Goal: Task Accomplishment & Management: Use online tool/utility

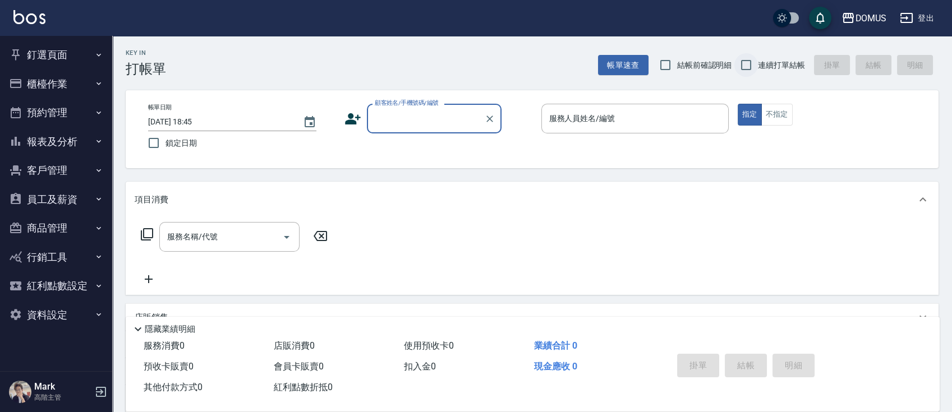
click at [750, 62] on input "連續打單結帳" at bounding box center [746, 65] width 24 height 24
checkbox input "true"
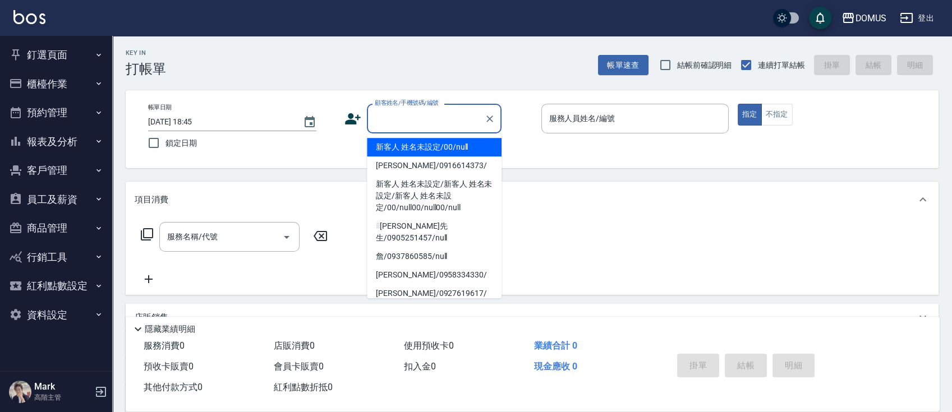
click at [413, 114] on input "顧客姓名/手機號碼/編號" at bounding box center [426, 119] width 108 height 20
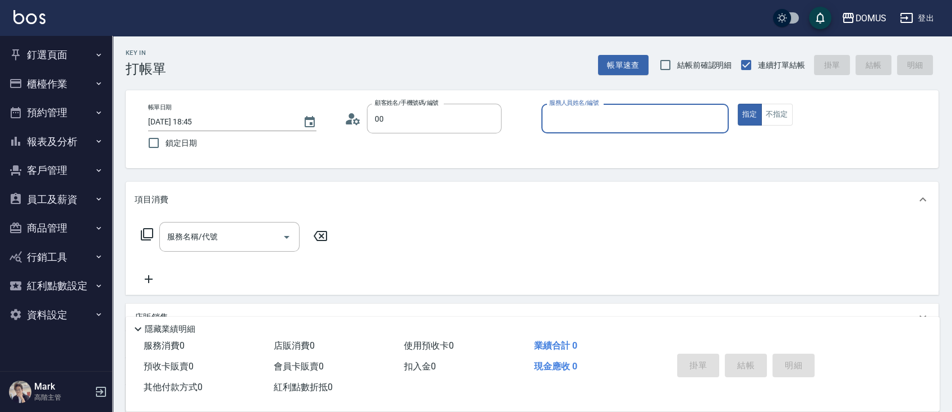
type input "新客人 姓名未設定/00/null"
type input "Mark-01"
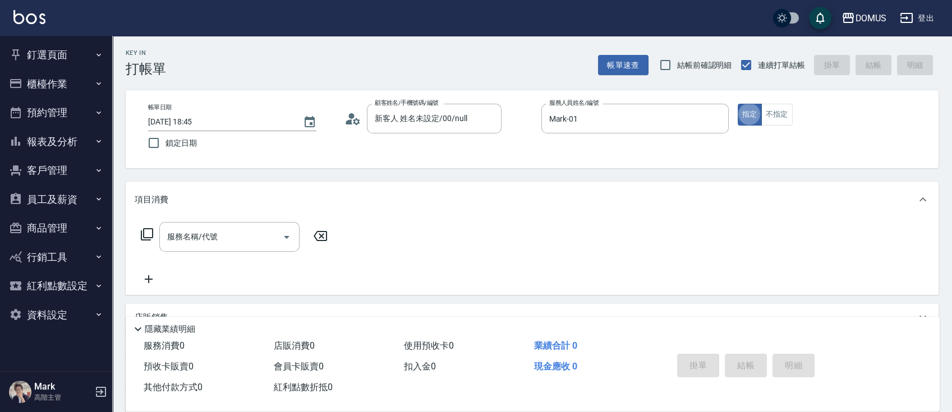
type button "true"
type input "401"
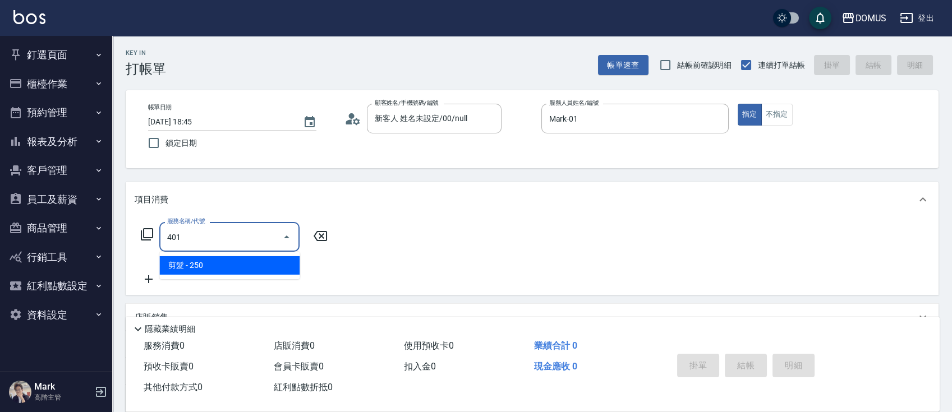
type input "20"
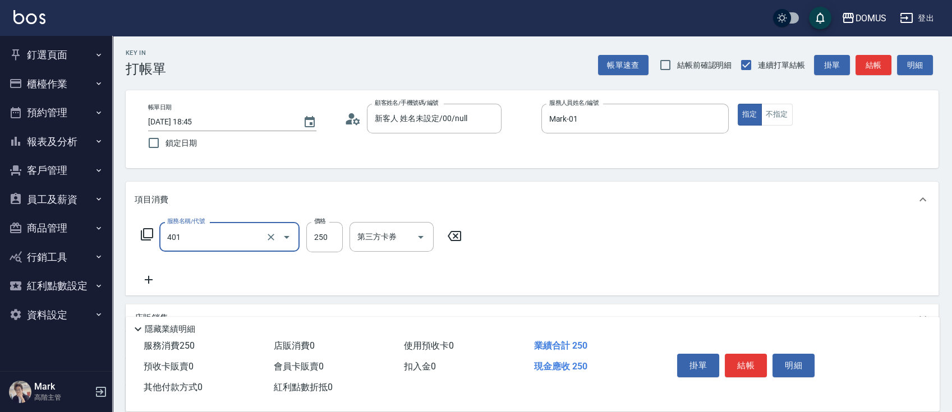
type input "剪髮(401)"
type input "6"
type input "0"
type input "60"
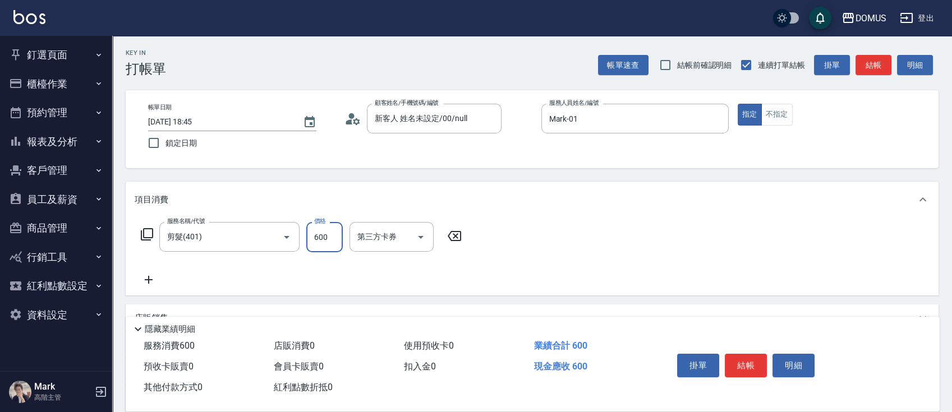
type input "600"
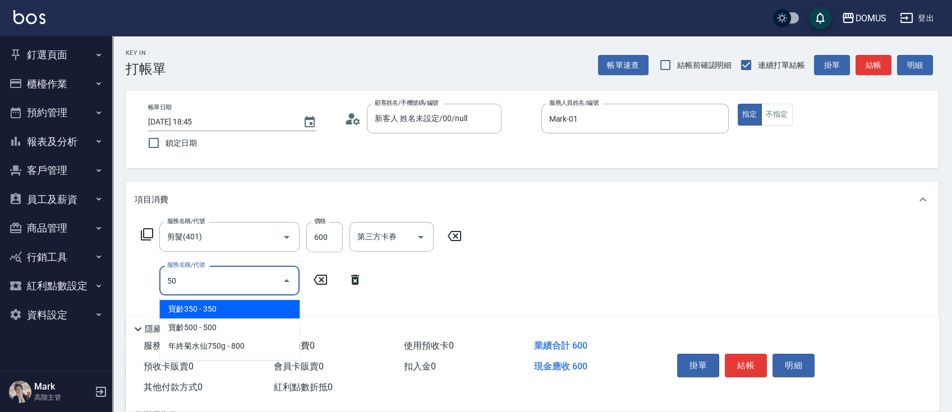
type input "501"
type input "160"
type input "染髮(501)"
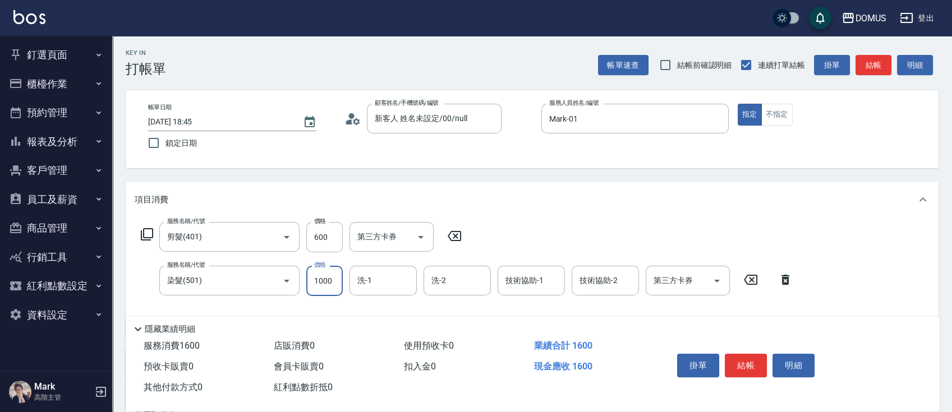
type input "1"
type input "60"
type input "15"
type input "70"
type input "150"
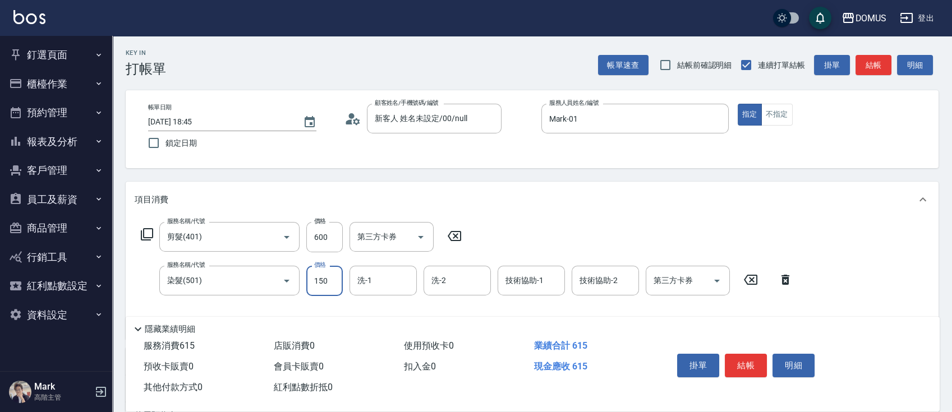
type input "210"
type input "1500"
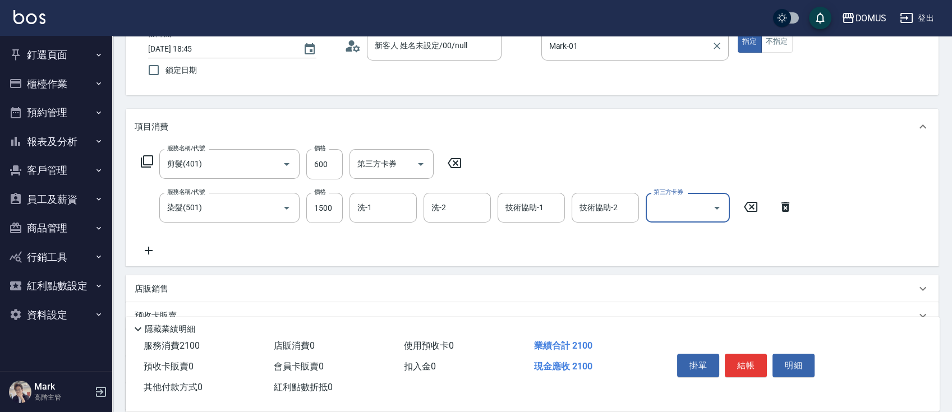
scroll to position [75, 0]
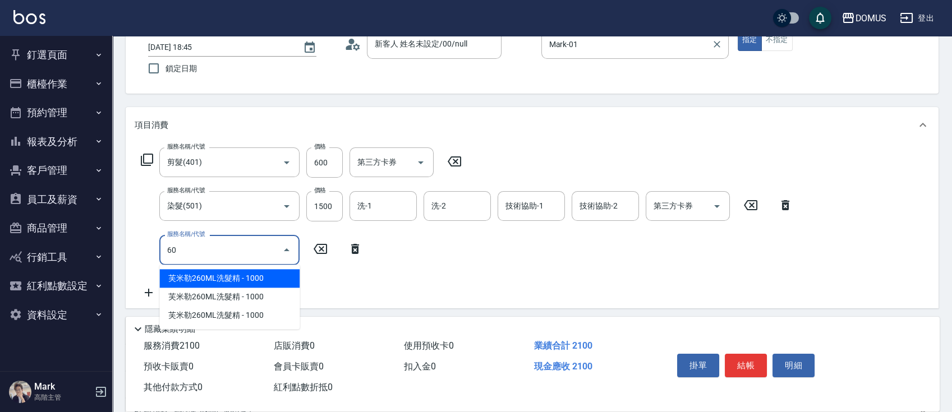
type input "601"
type input "240"
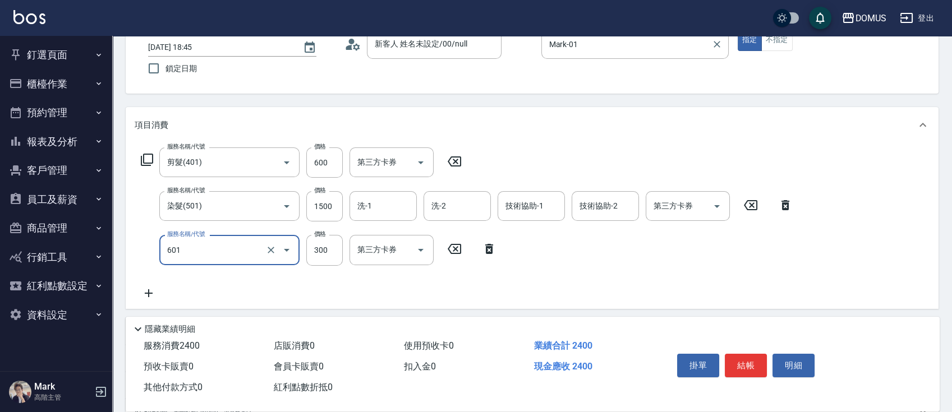
type input "自備護髮(601)"
type input "6"
type input "210"
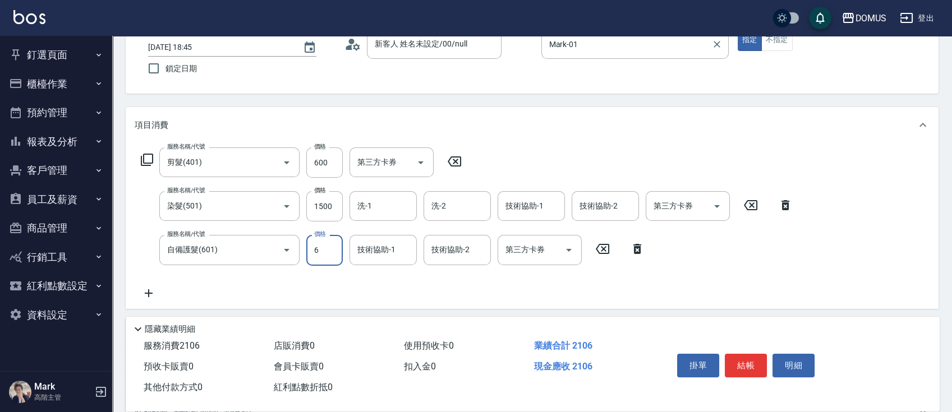
type input "60"
type input "270"
type input "600"
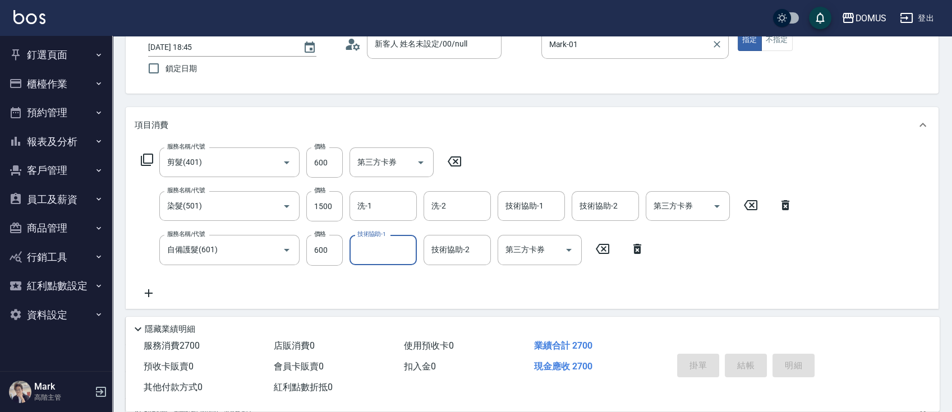
type input "[DATE] 18:46"
type input "0"
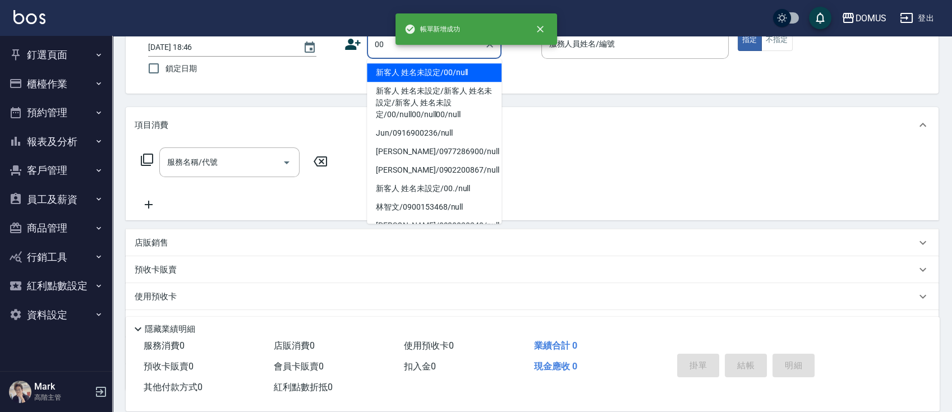
type input "00"
type input "0"
type input "新客人 姓名未設定/00/null"
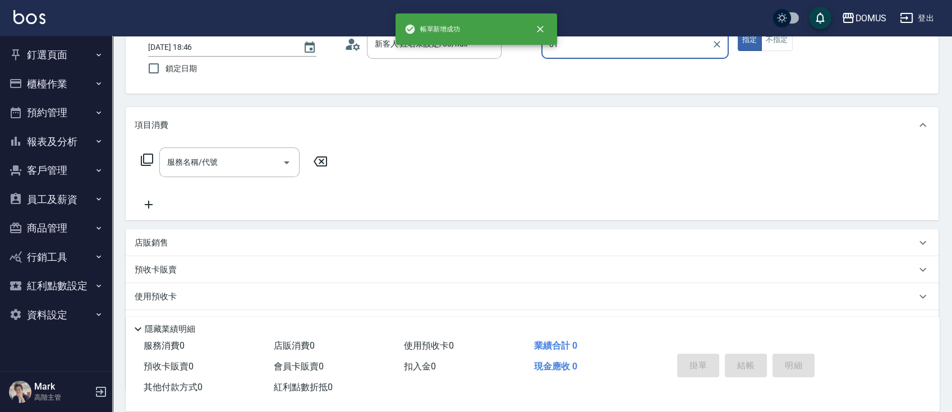
type input "Mark-01"
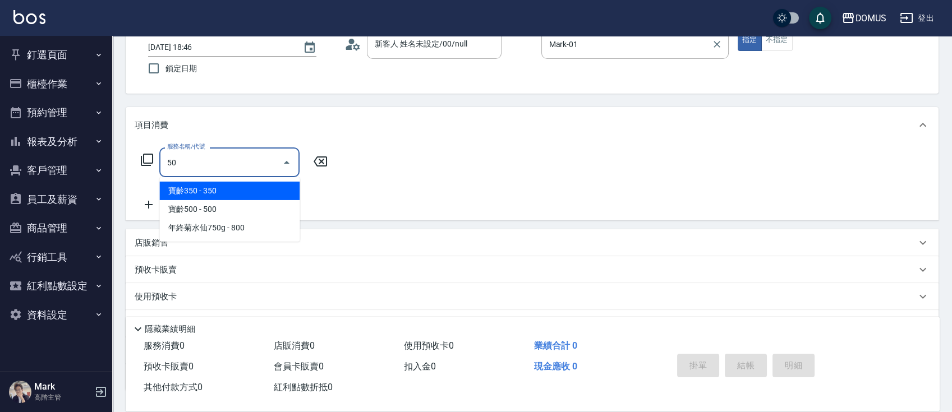
type input "501"
type input "100"
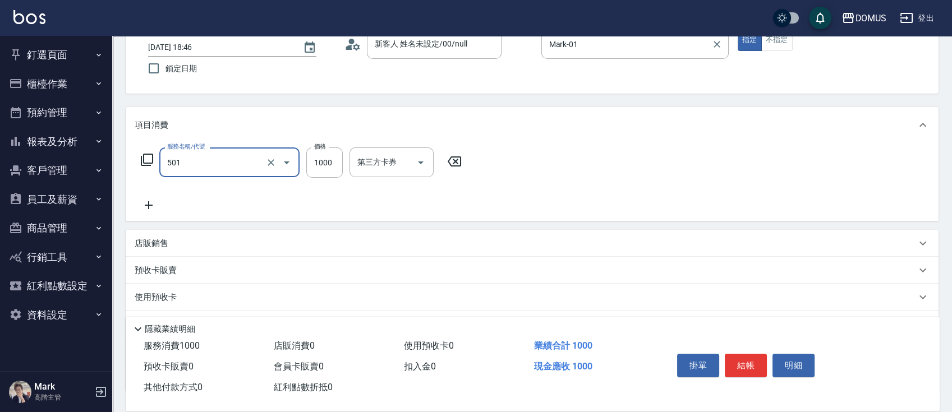
type input "染髮(501)"
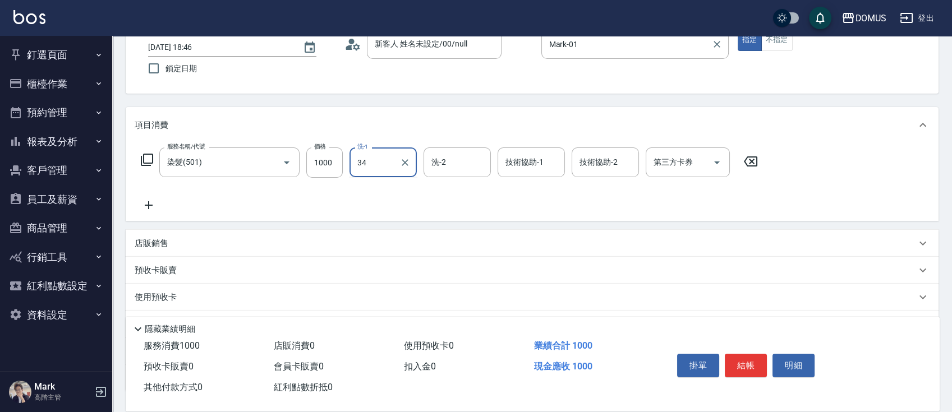
type input "Heidi-34"
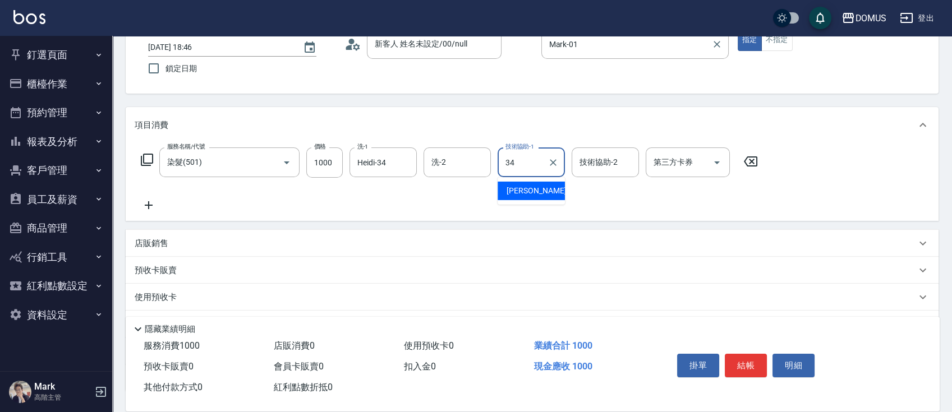
type input "Heidi-34"
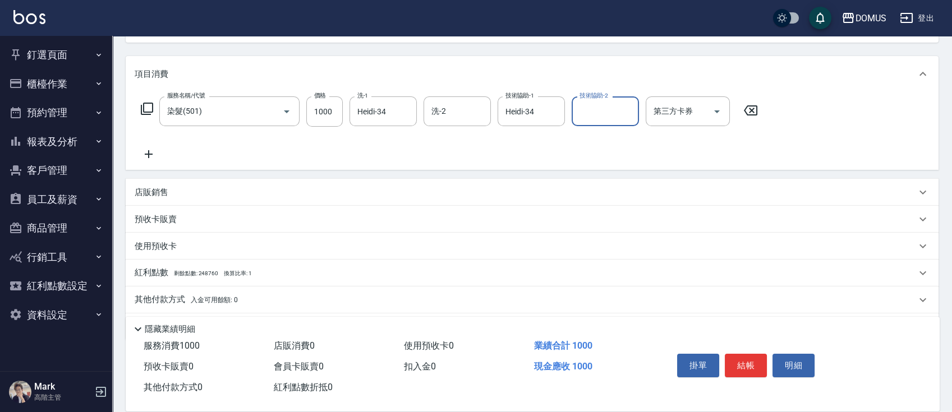
scroll to position [149, 0]
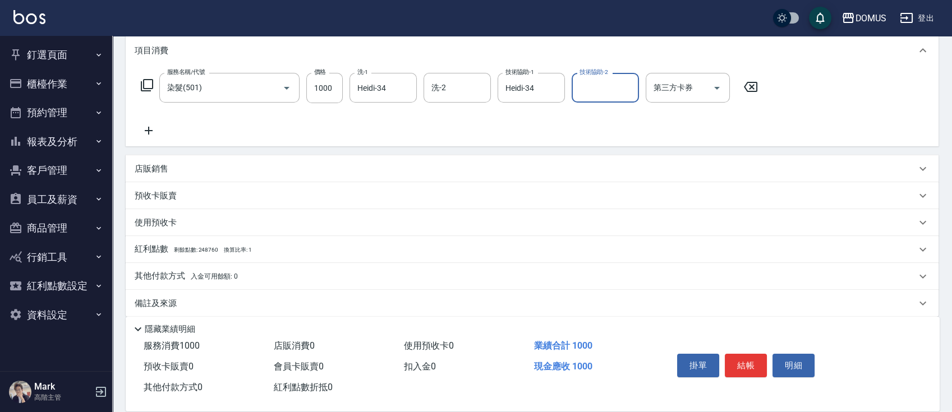
click at [331, 163] on div "店販銷售" at bounding box center [526, 169] width 782 height 12
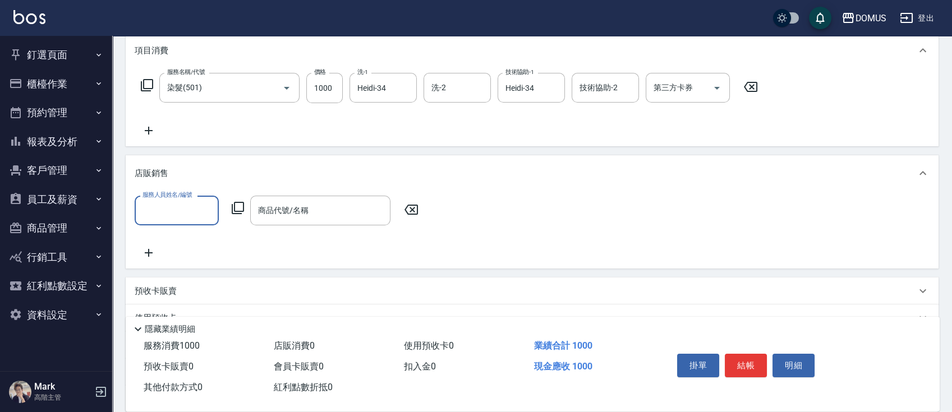
scroll to position [0, 0]
type input "Mark-01"
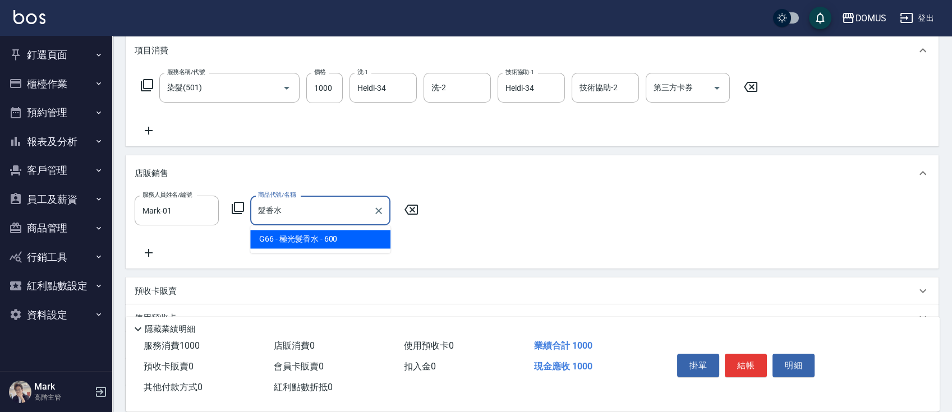
type input "極光髮香水"
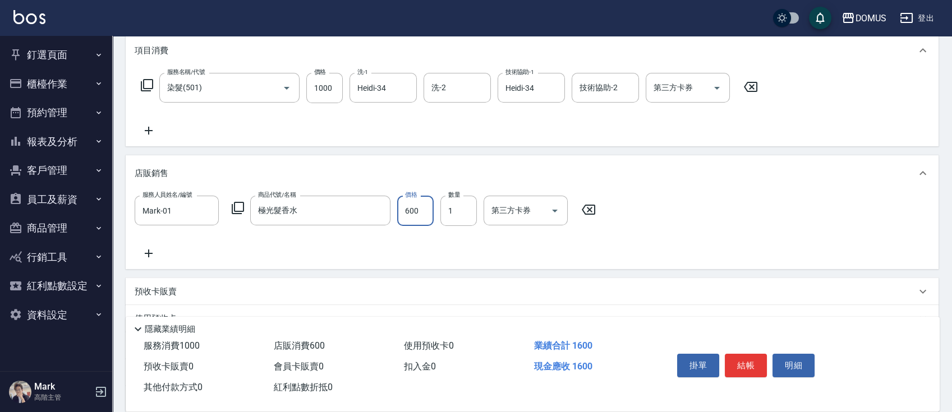
type input "100"
type input "50"
type input "150"
type input "500"
type input "200"
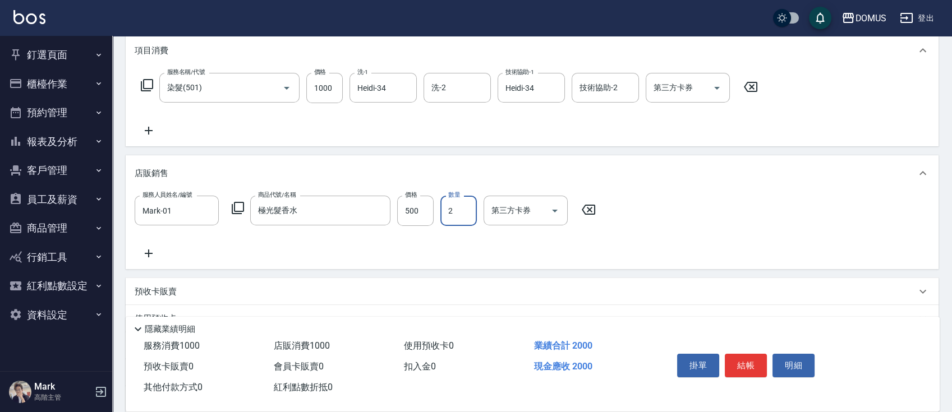
type input "2"
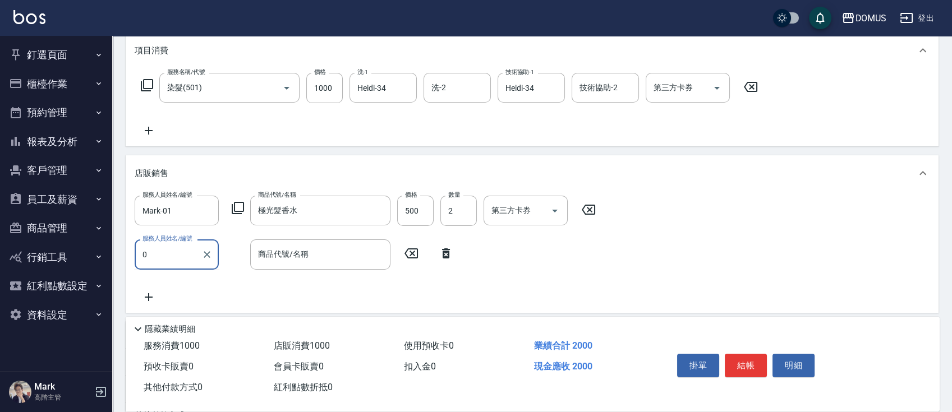
type input "0"
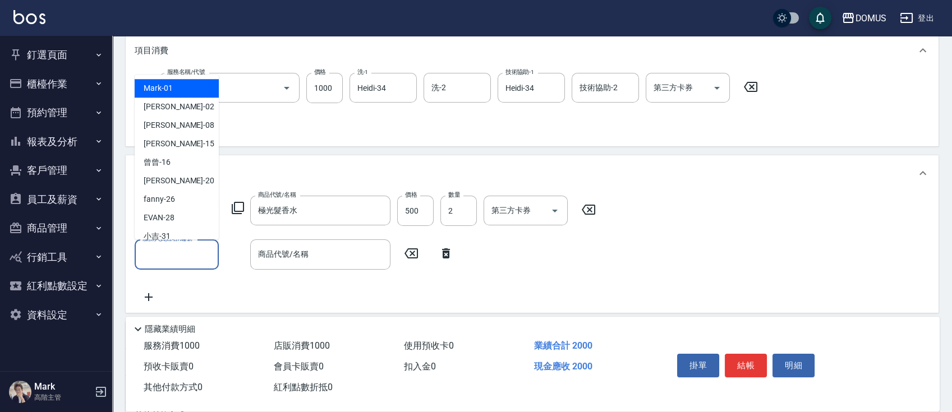
click at [189, 250] on input "服務人員姓名/編號" at bounding box center [177, 255] width 74 height 20
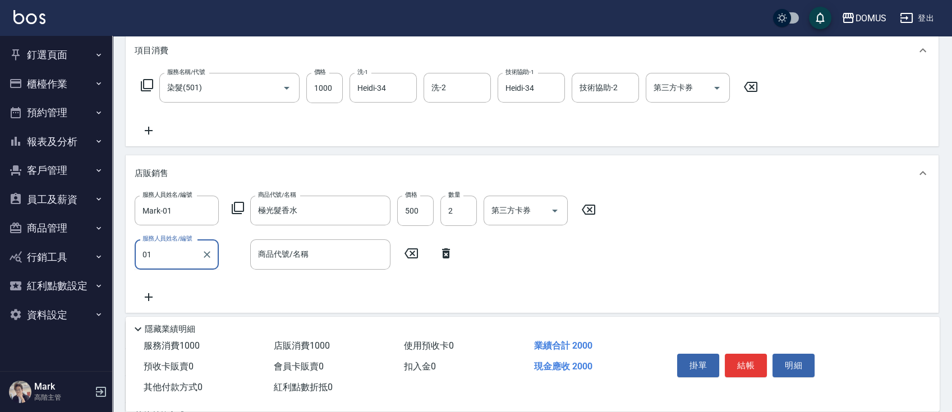
type input "Mark-01"
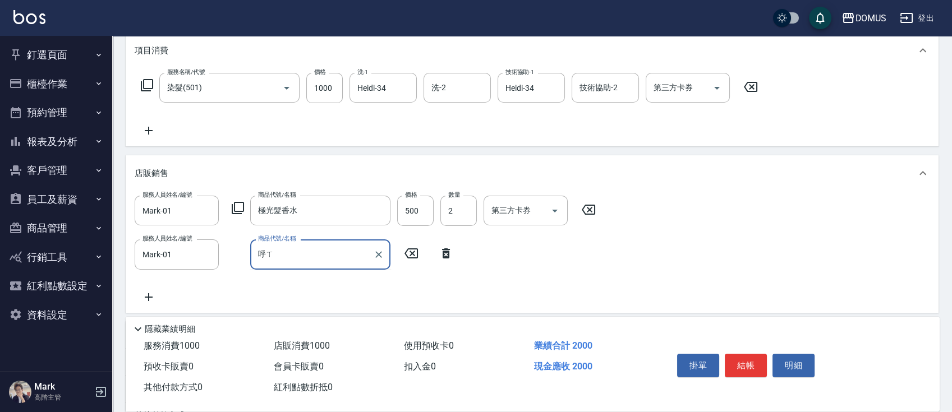
type input "呼"
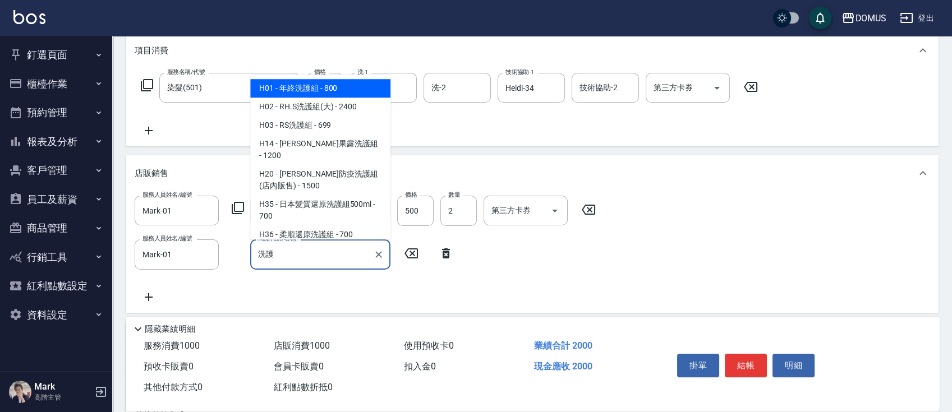
type input "年終洗護組"
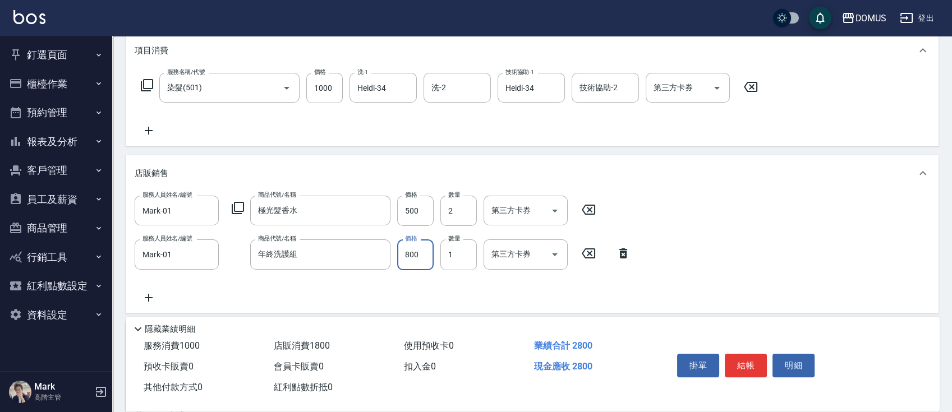
type input "200"
type input "64"
type input "260"
type input "640"
type input "0"
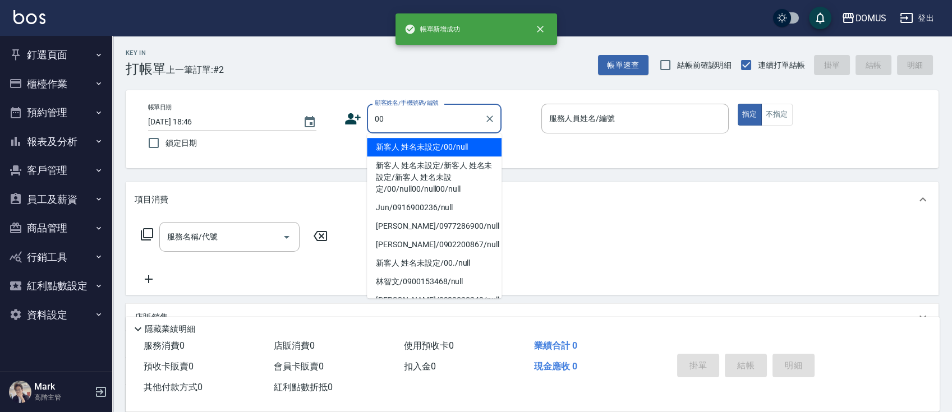
type input "新客人 姓名未設定/00/null"
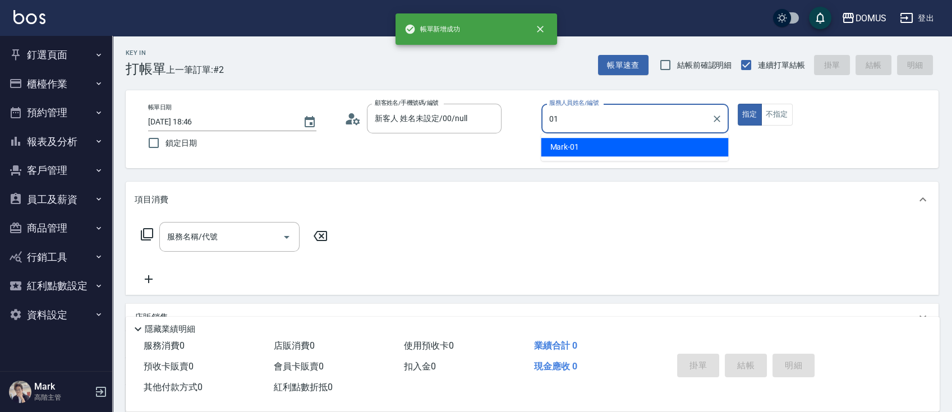
type input "Mark-01"
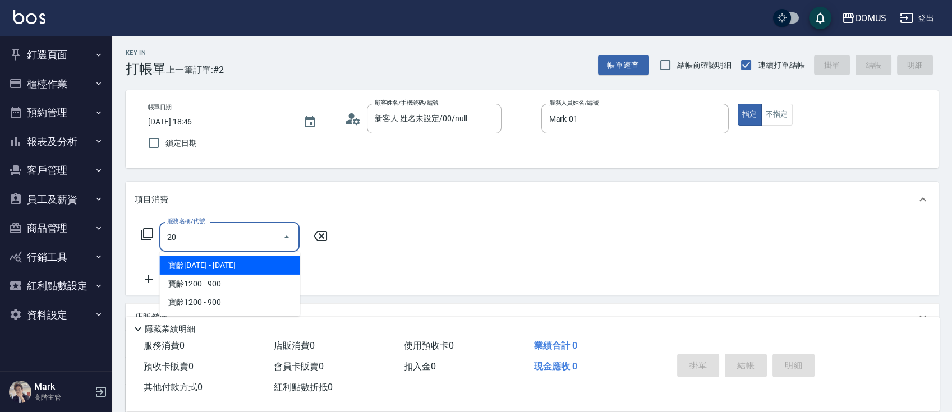
type input "206"
type input "20"
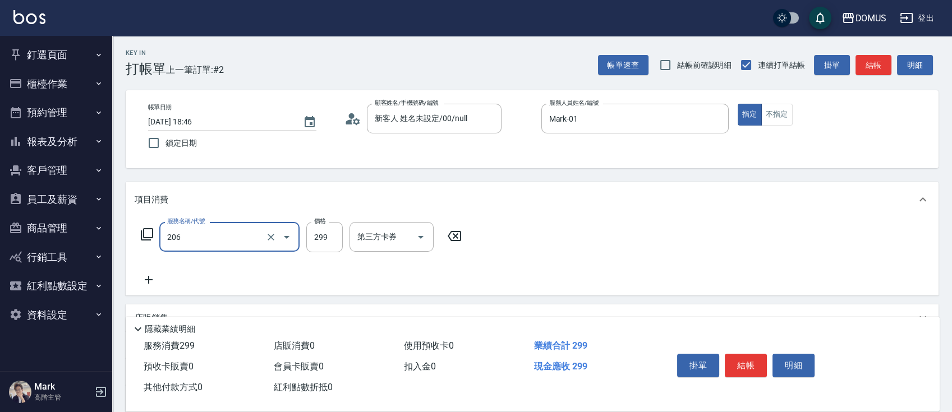
type input "健康洗髮(206)"
type input "0"
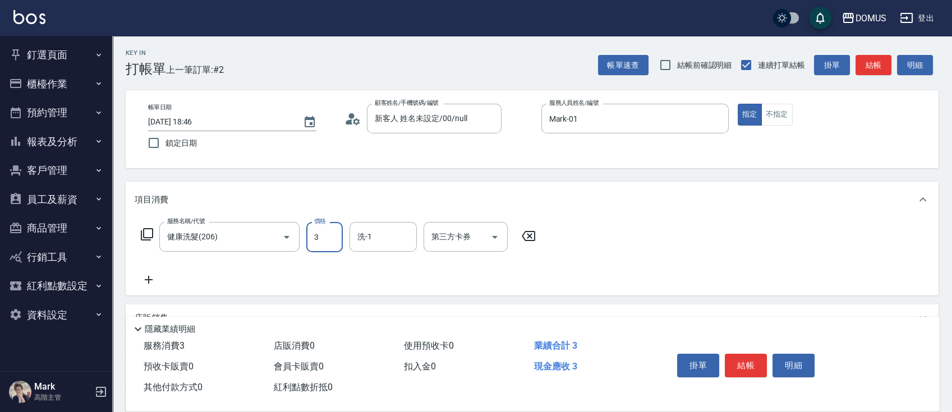
type input "30"
type input "300"
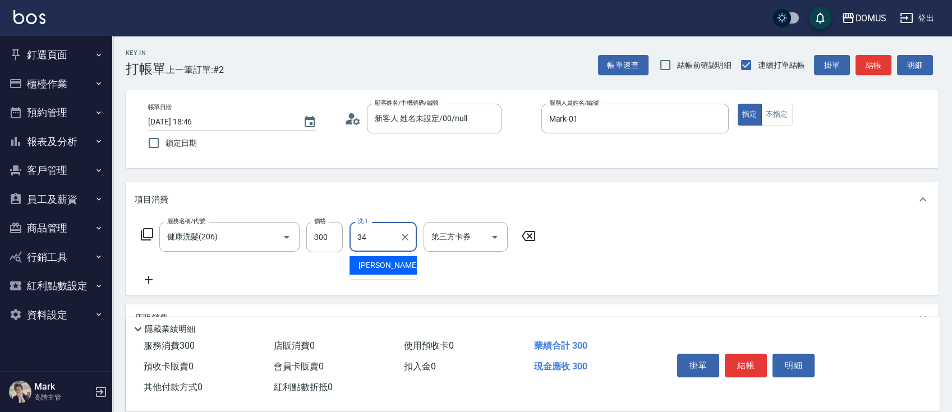
type input "Heidi-34"
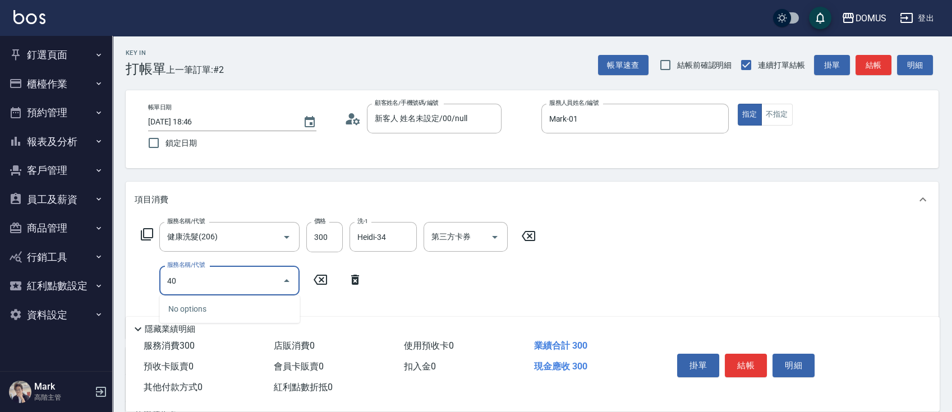
type input "401"
type input "50"
type input "剪髮(401)"
type input "5"
type input "30"
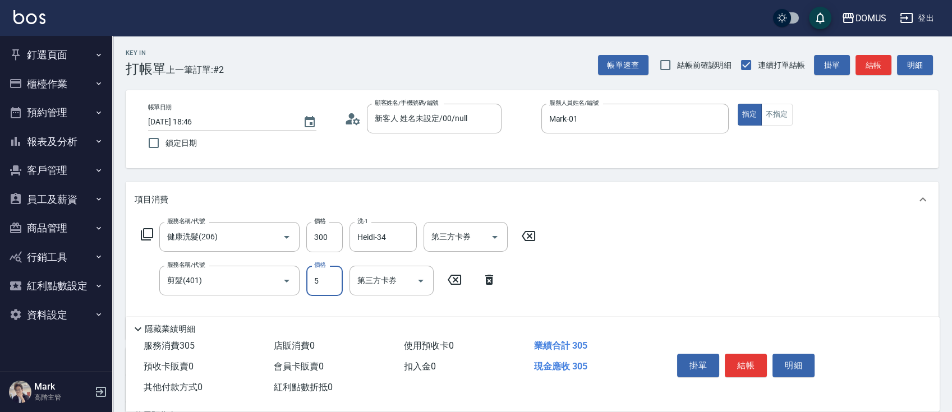
type input "50"
type input "80"
type input "500"
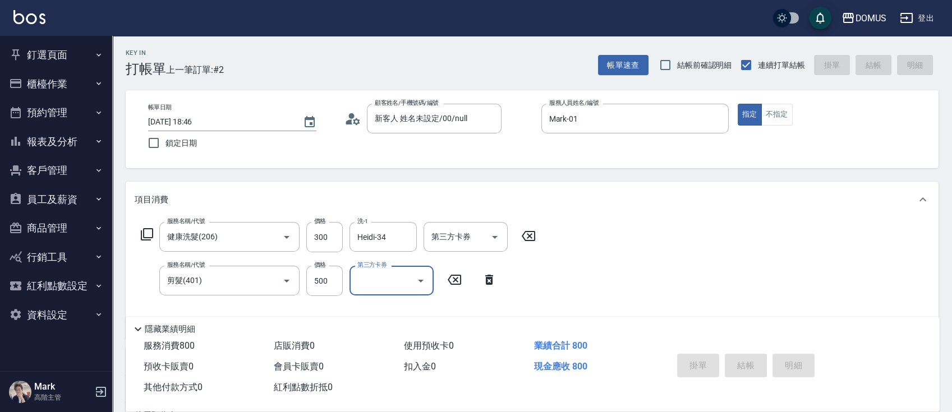
type input "0"
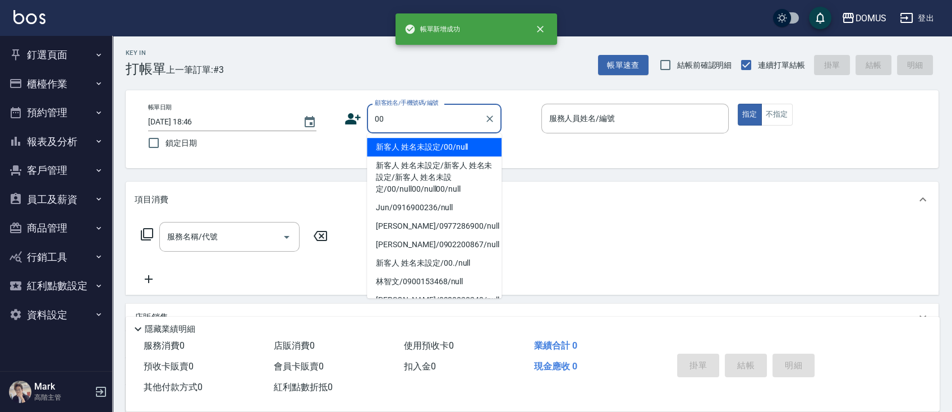
type input "00"
type input "0"
type input "新客人 姓名未設定/00/null"
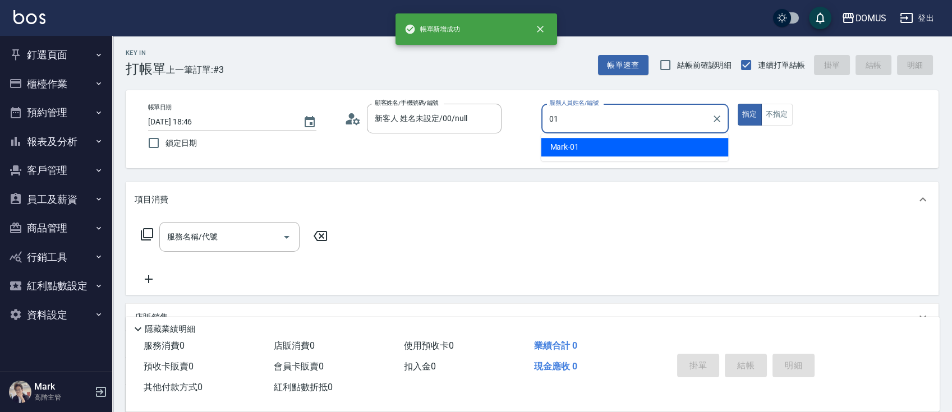
type input "Mark-01"
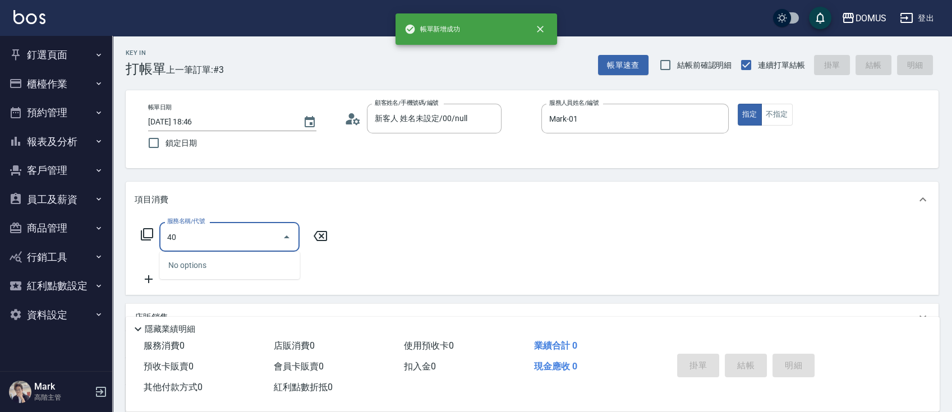
type input "401"
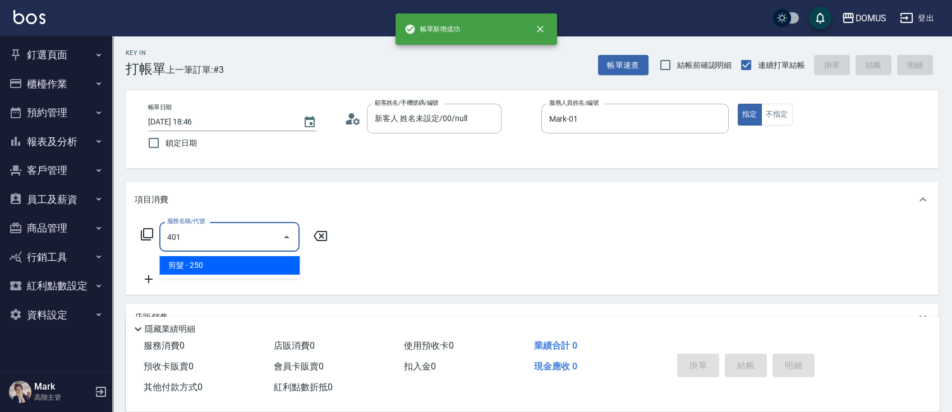
type input "20"
type input "剪髮(401)"
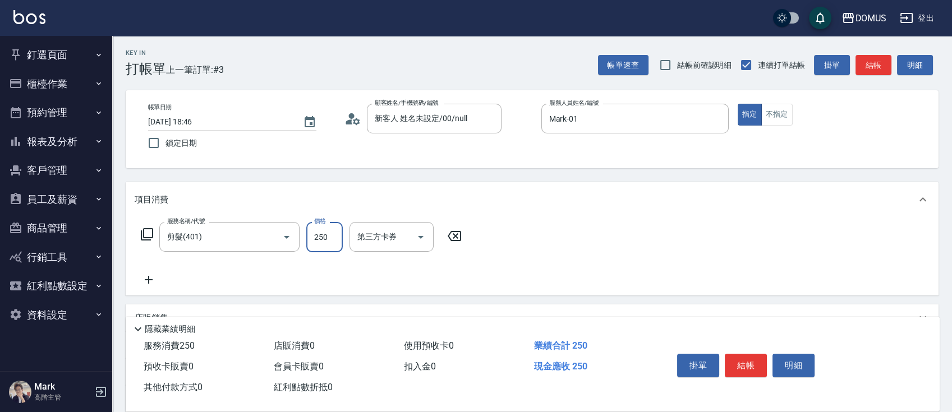
type input "0"
type input "80"
type input "800"
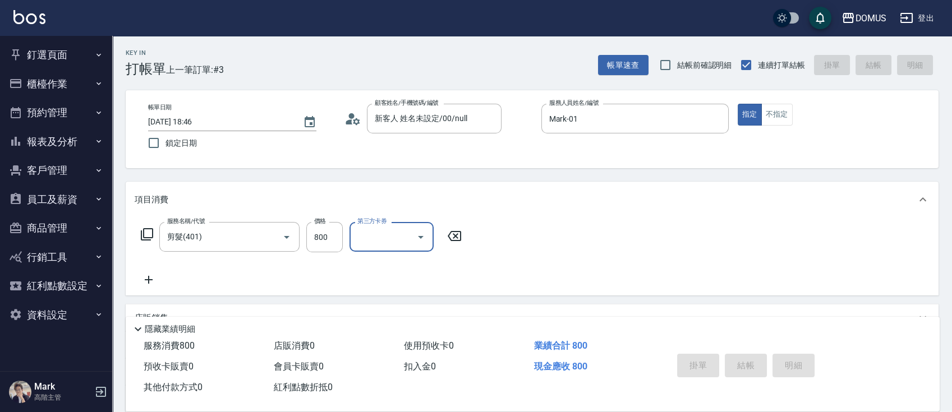
type input "0"
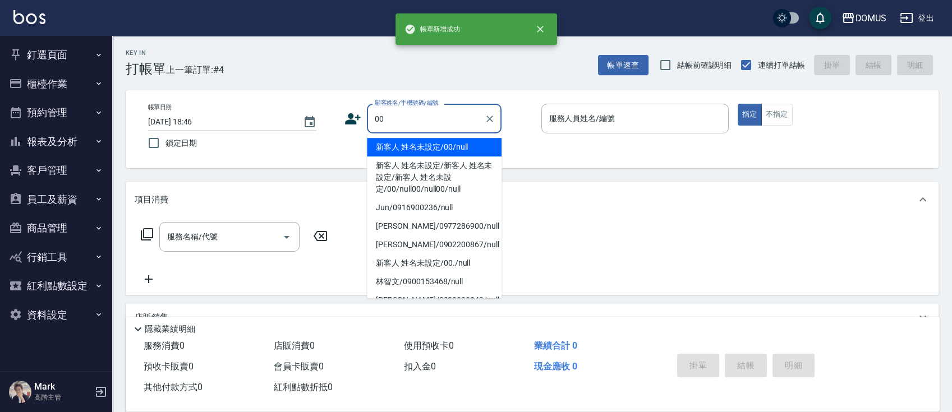
type input "新客人 姓名未設定/00/null"
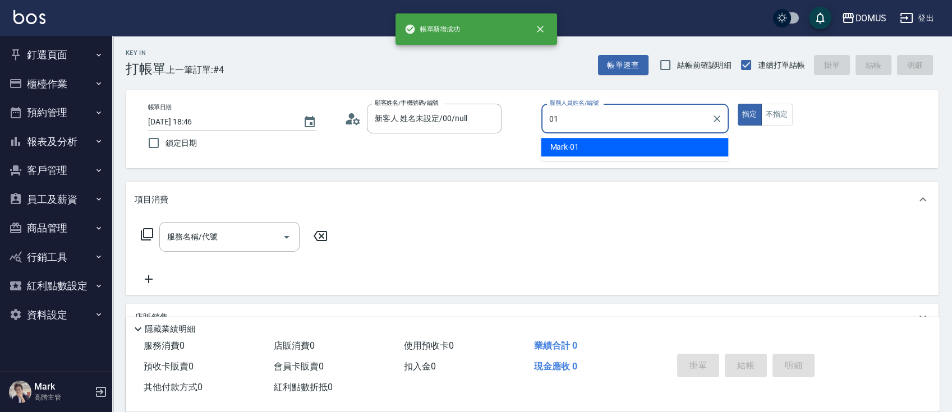
type input "Mark-01"
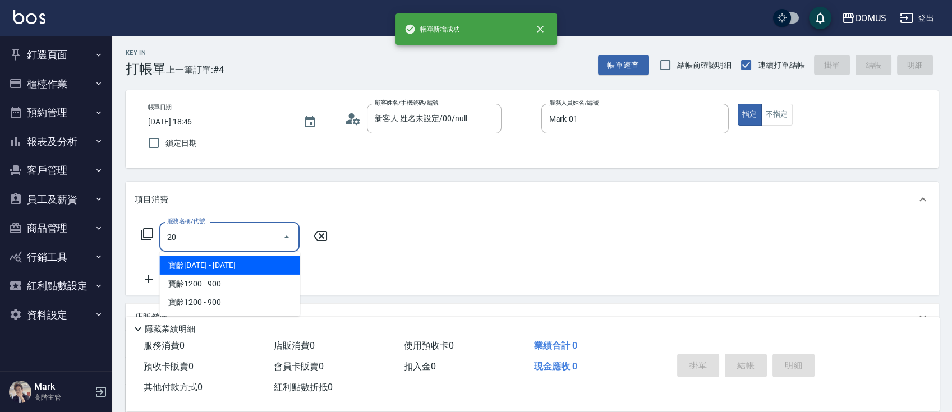
type input "206"
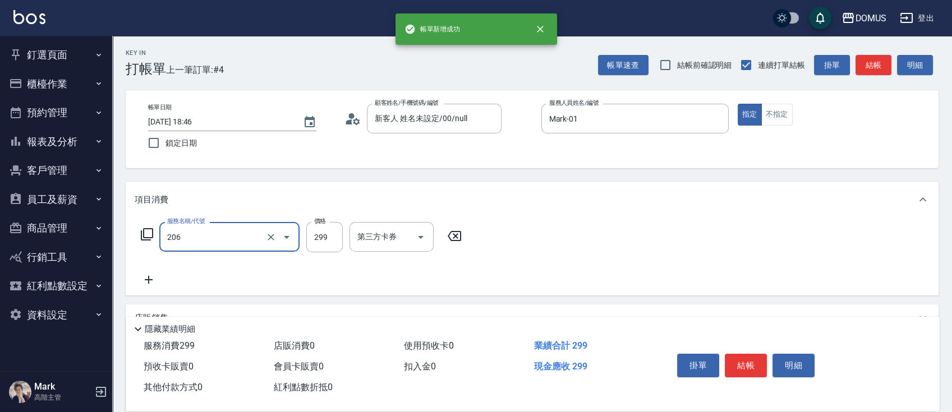
type input "20"
type input "健康洗髮(206)"
type input "0"
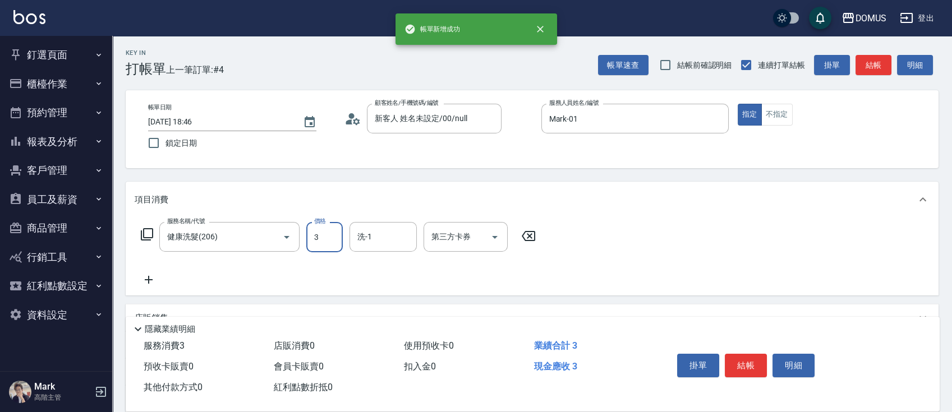
type input "30"
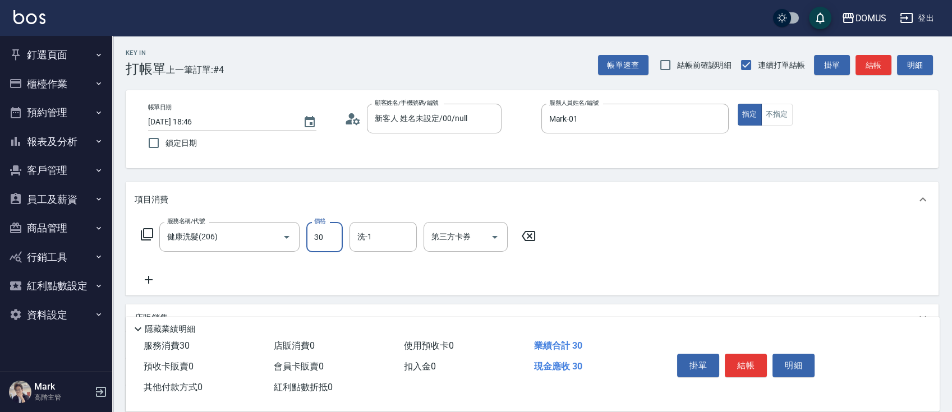
type input "30"
type input "300"
type input "Heidi-34"
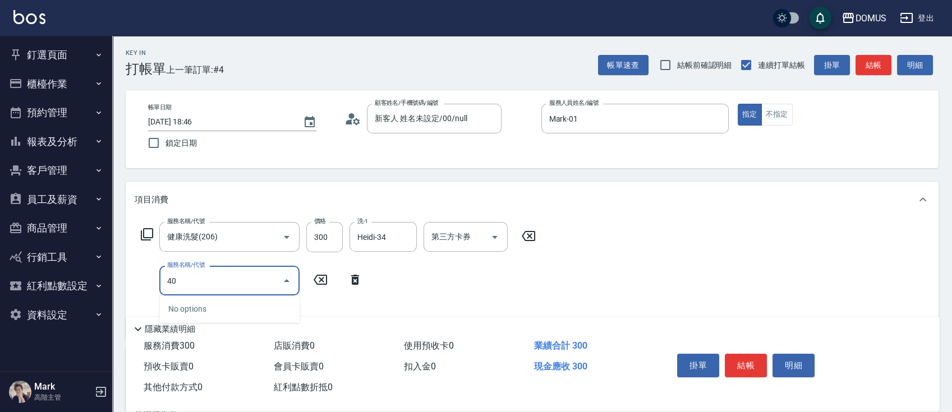
type input "401"
type input "50"
type input "剪髮(401)"
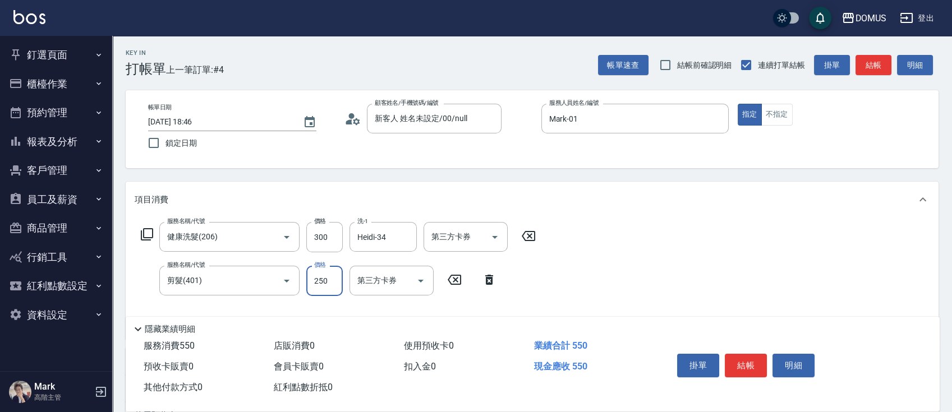
type input "4"
type input "30"
type input "40"
type input "70"
type input "400"
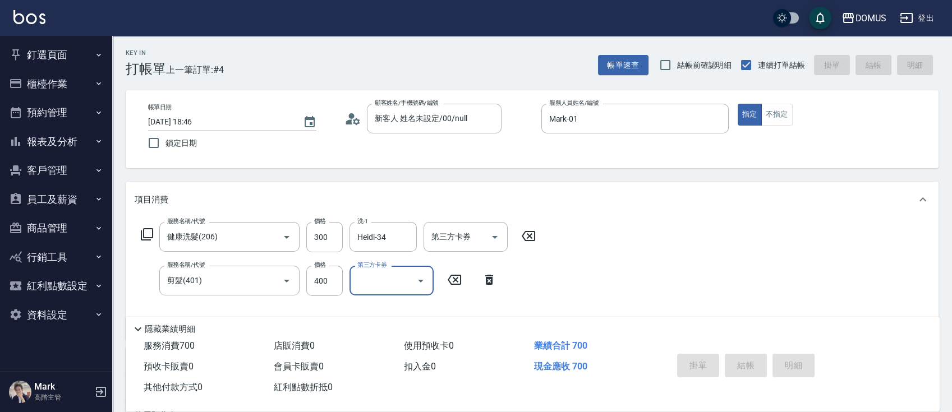
type input "0"
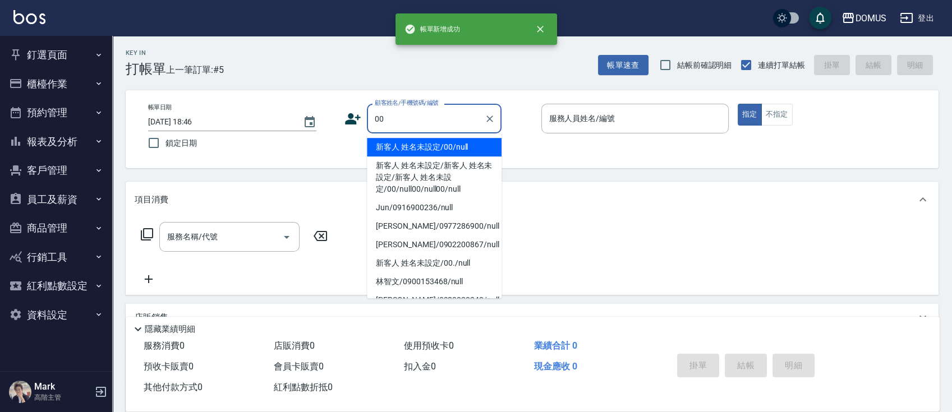
type input "新客人 姓名未設定/00/null"
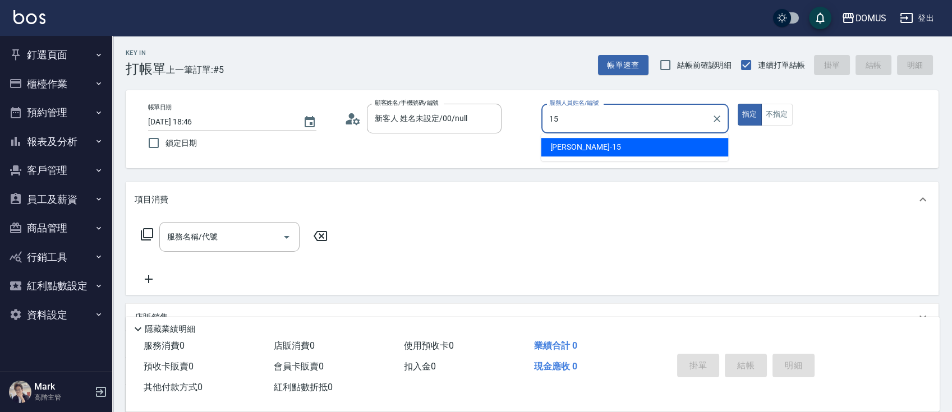
type input "[PERSON_NAME]-15"
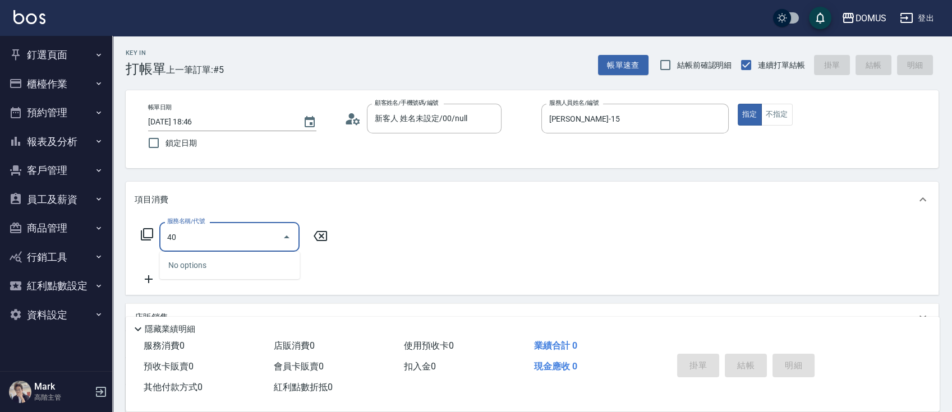
type input "401"
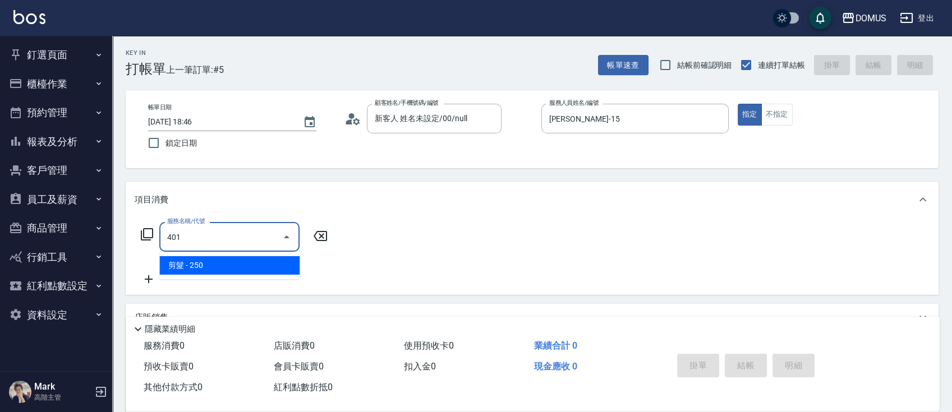
type input "20"
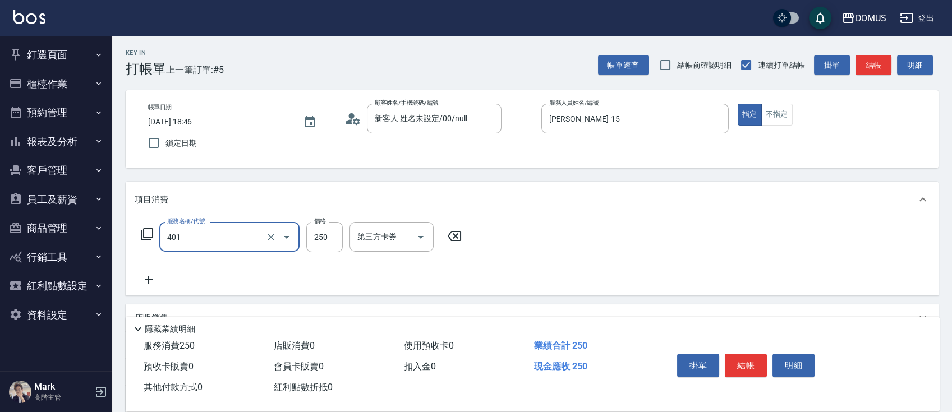
type input "剪髮(401)"
type input "0"
type input "60"
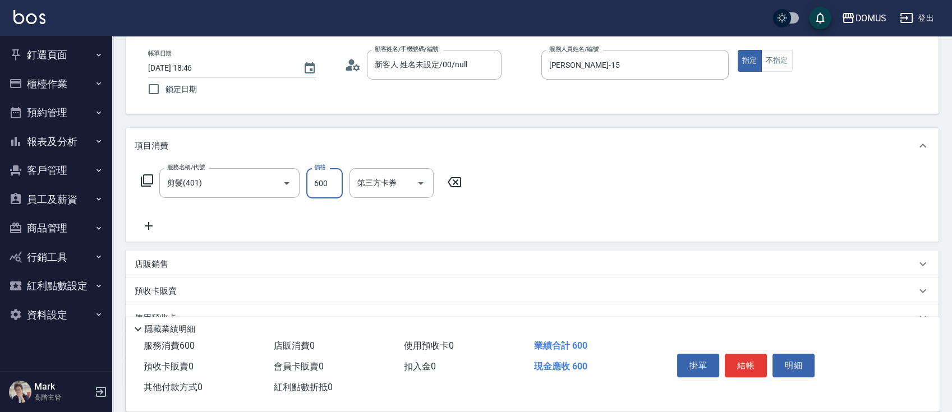
scroll to position [149, 0]
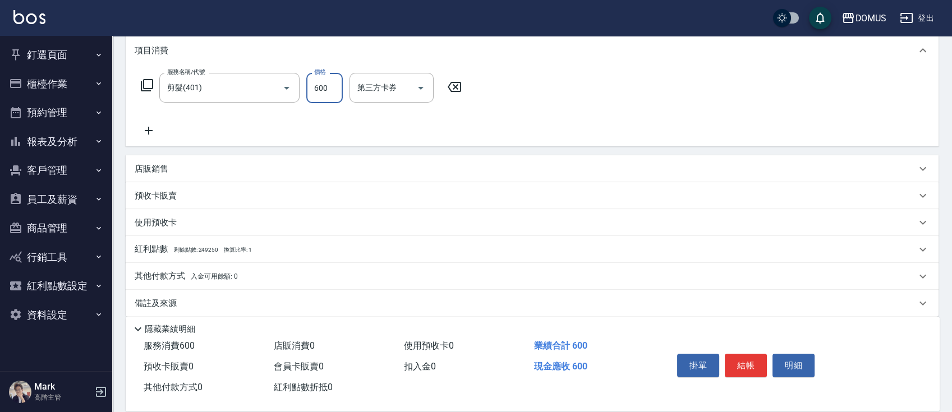
type input "600"
click at [260, 281] on div "其他付款方式 入金可用餘額: 0" at bounding box center [526, 276] width 782 height 12
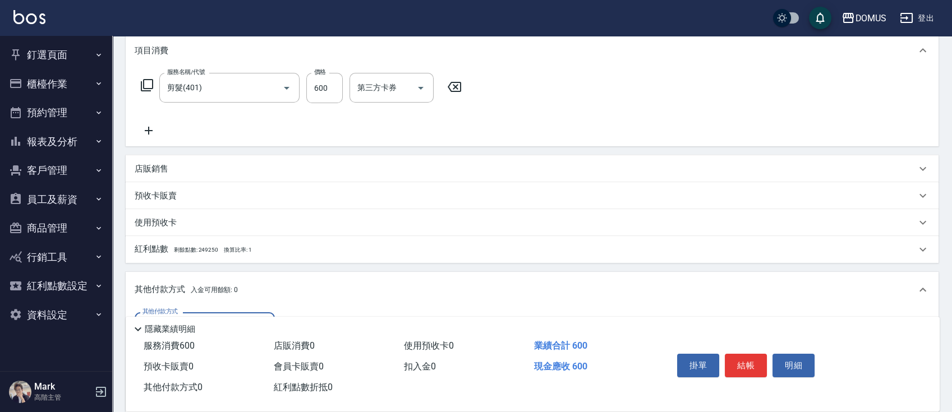
scroll to position [0, 0]
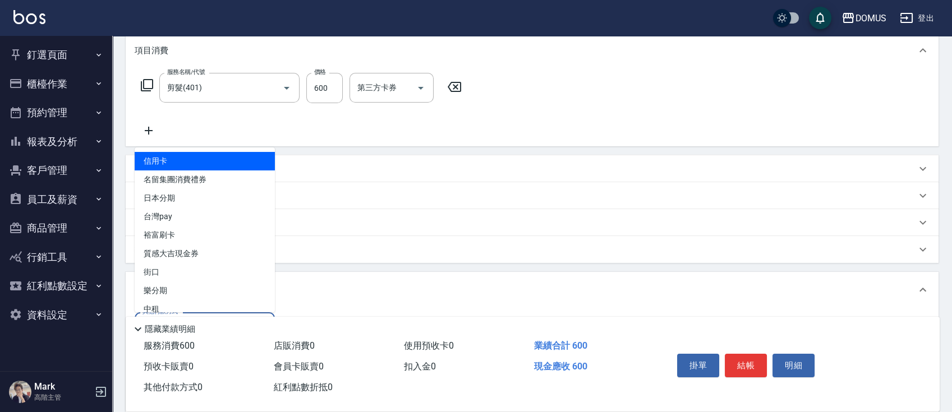
type input "信用卡"
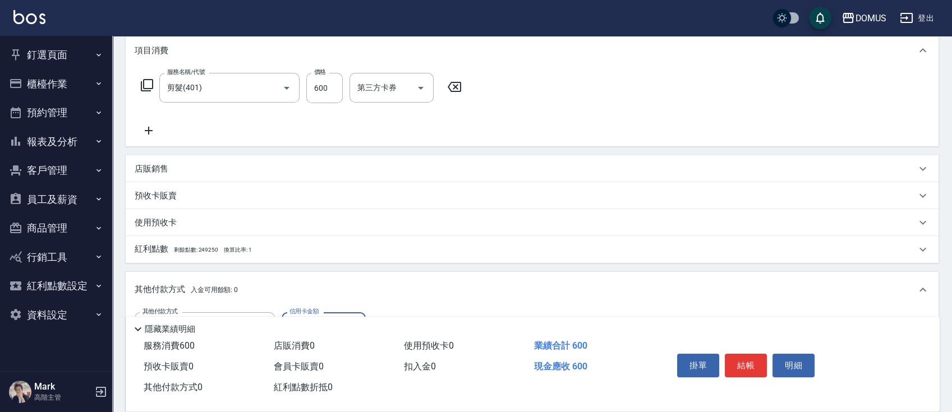
type input "50"
type input "60"
type input "0"
type input "600"
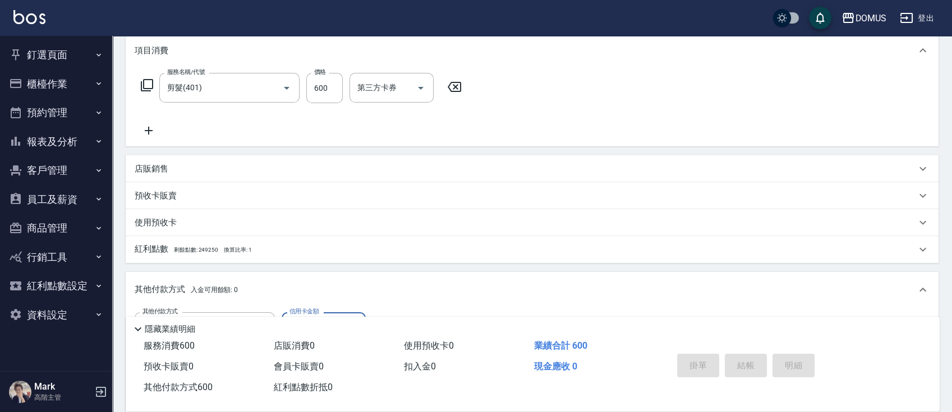
type input "[DATE] 18:47"
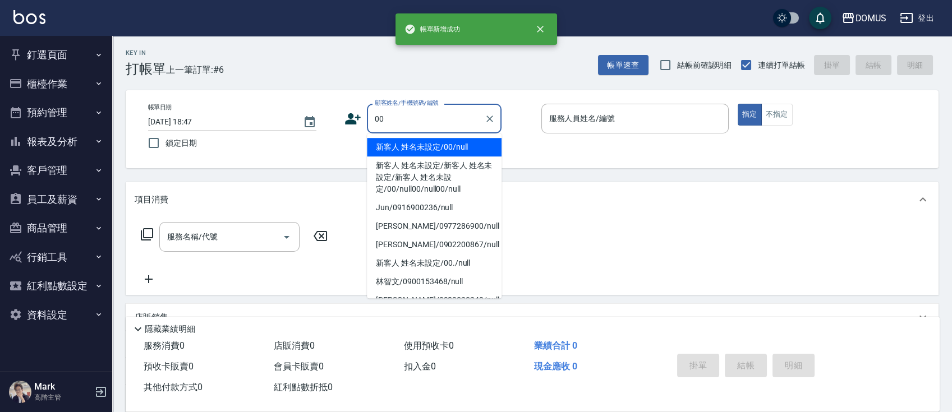
type input "00"
type input "1"
type input "新客人 姓名未設定/00/null"
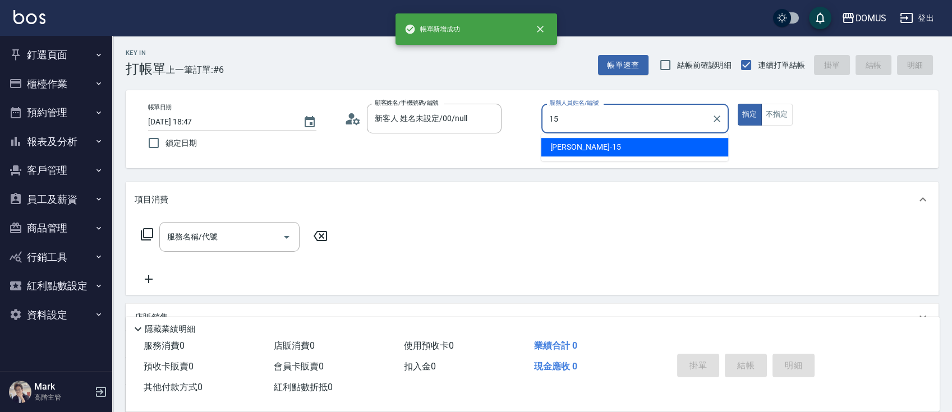
type input "[PERSON_NAME]-15"
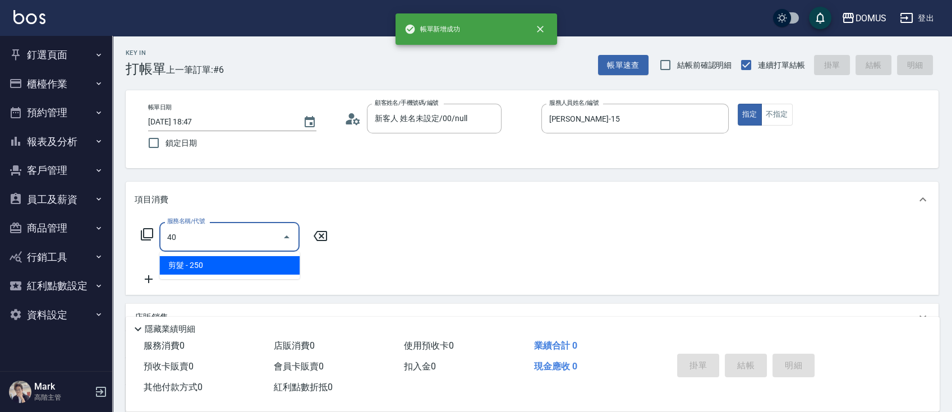
type input "401"
type input "20"
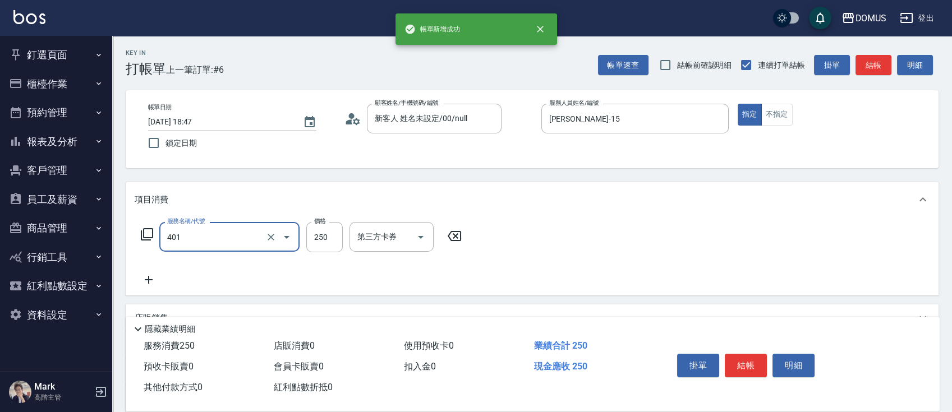
type input "剪髮(401)"
type input "0"
type input "60"
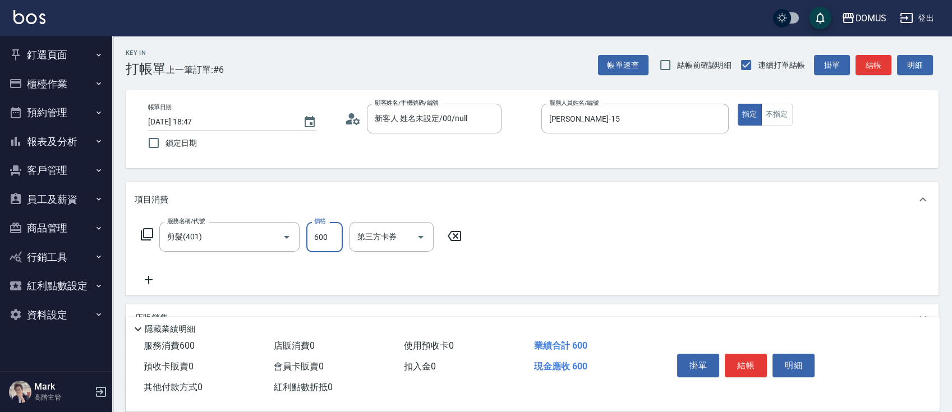
type input "600"
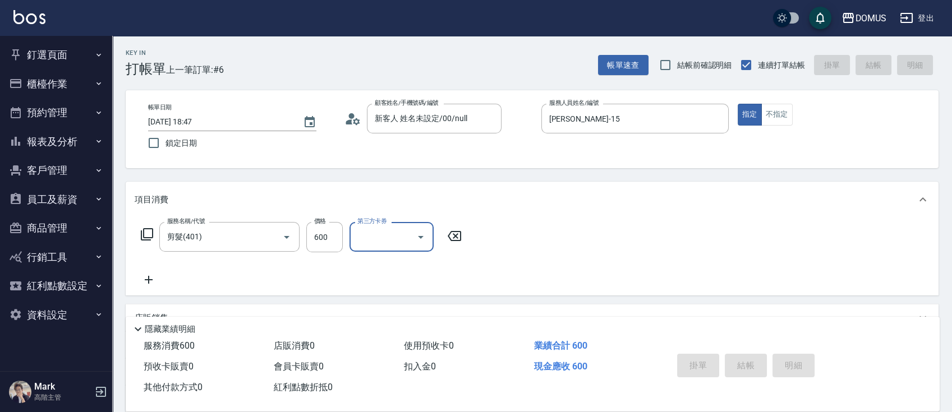
type input "0"
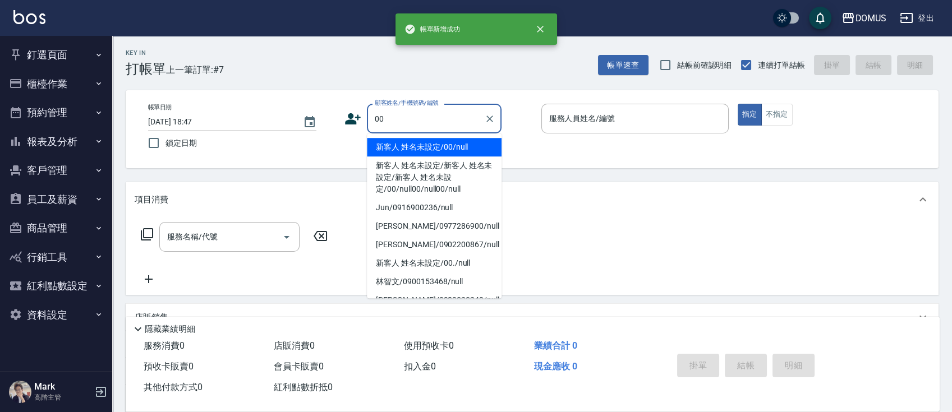
type input "新客人 姓名未設定/00/null"
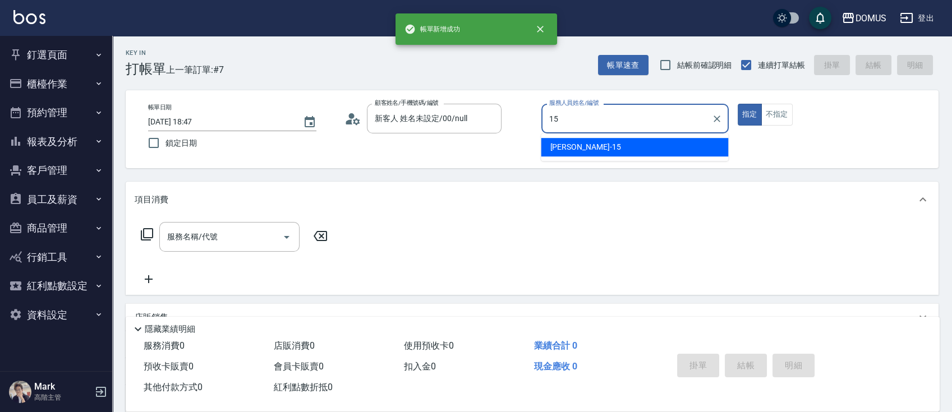
type input "[PERSON_NAME]-15"
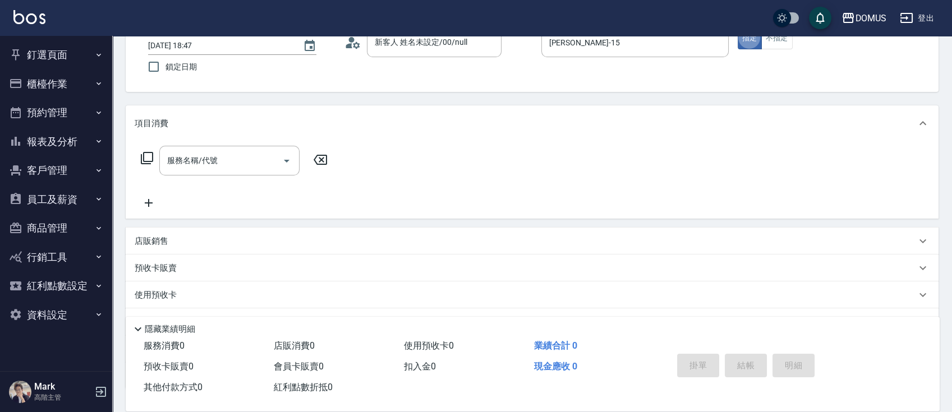
scroll to position [149, 0]
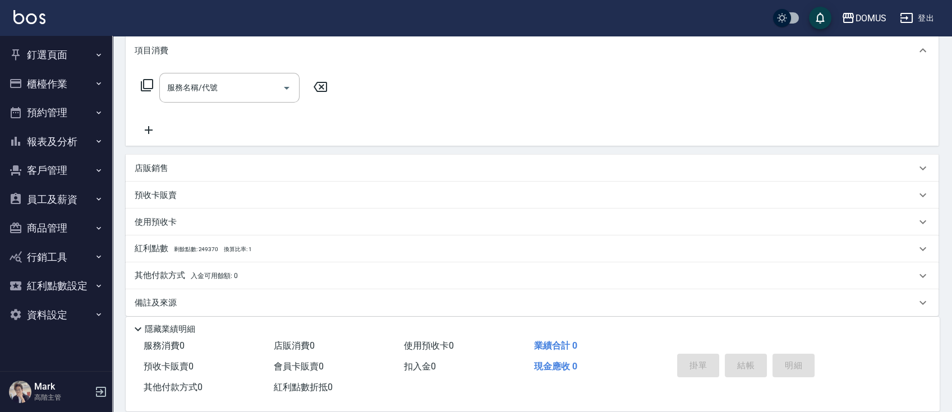
click at [344, 167] on div "店販銷售" at bounding box center [526, 169] width 782 height 12
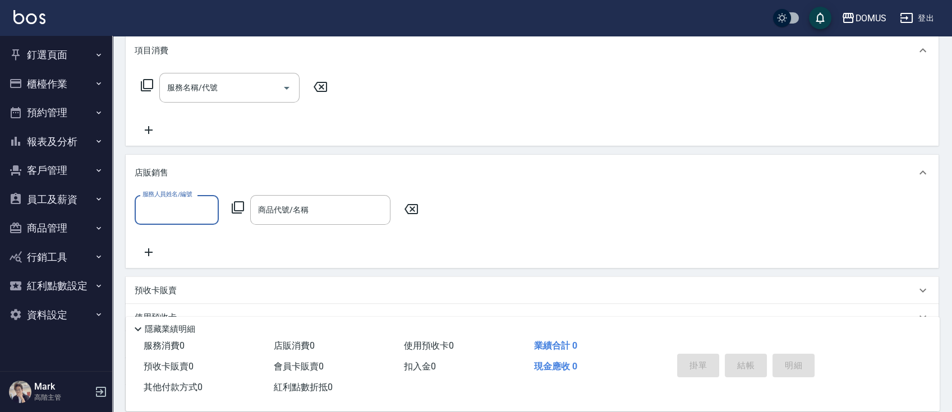
scroll to position [0, 0]
type input "[PERSON_NAME]-15"
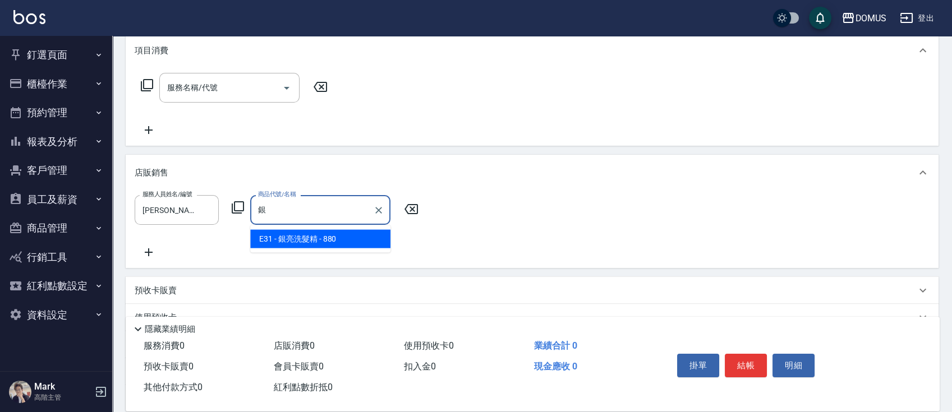
type input "銀亮洗髮精"
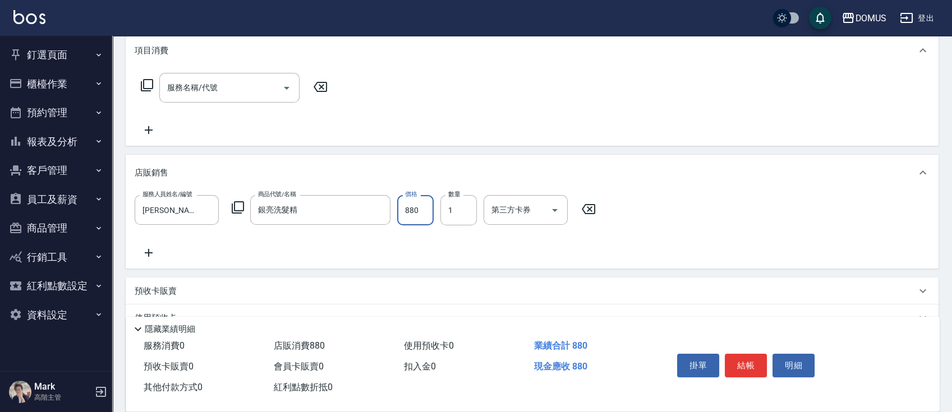
type input "0"
type input "79"
type input "70"
type input "792"
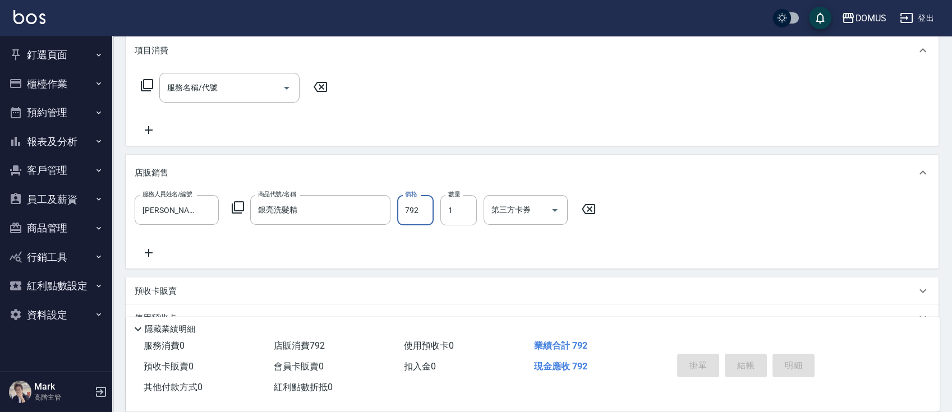
type input "0"
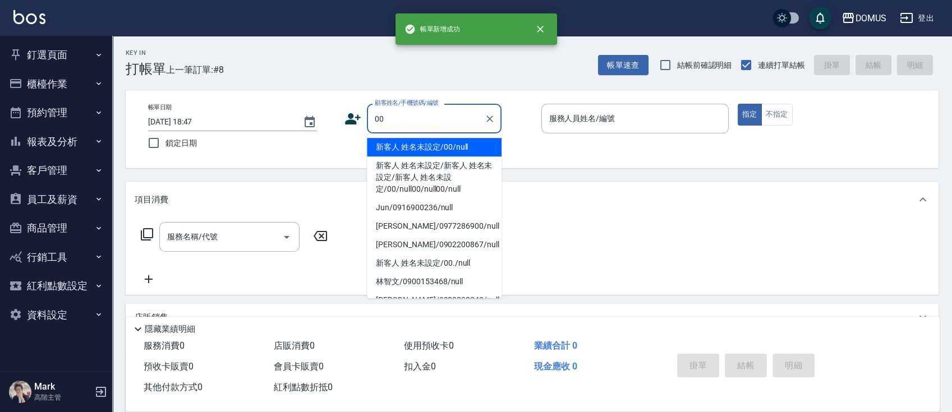
type input "00"
type input "1"
type input "新客人 姓名未設定/00/null"
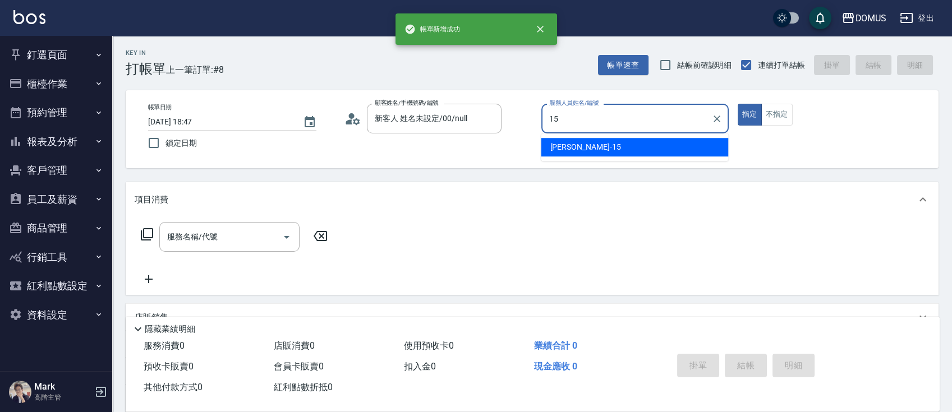
type input "[PERSON_NAME]-15"
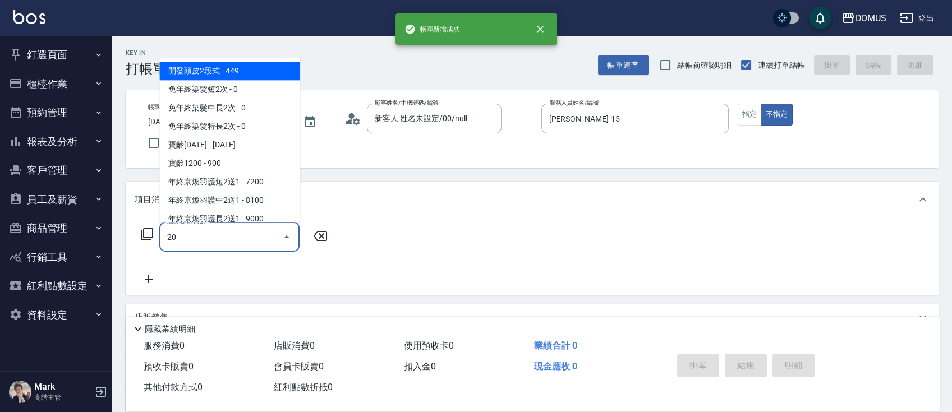
type input "206"
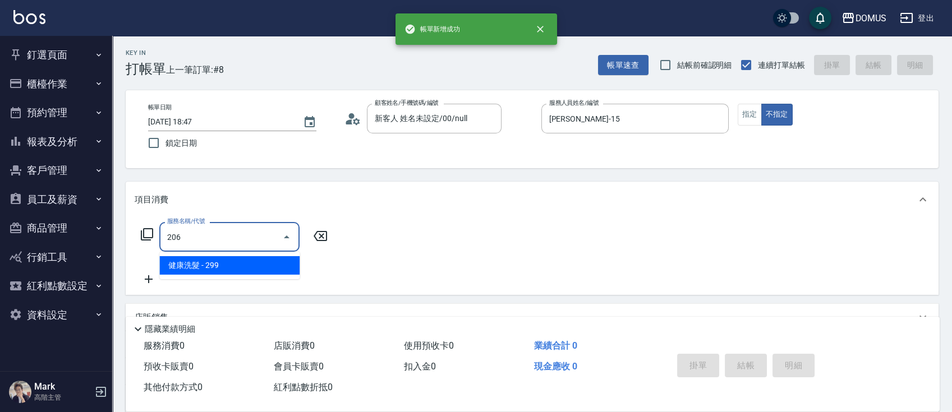
type input "20"
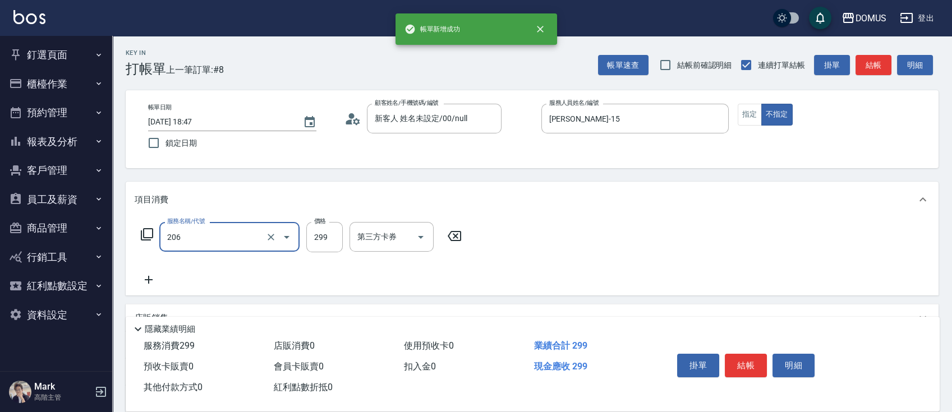
type input "健康洗髮(206)"
type input "0"
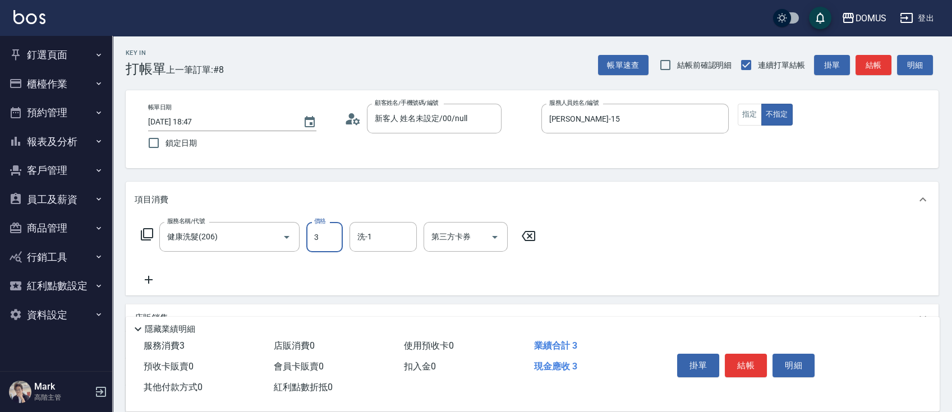
type input "30"
type input "300"
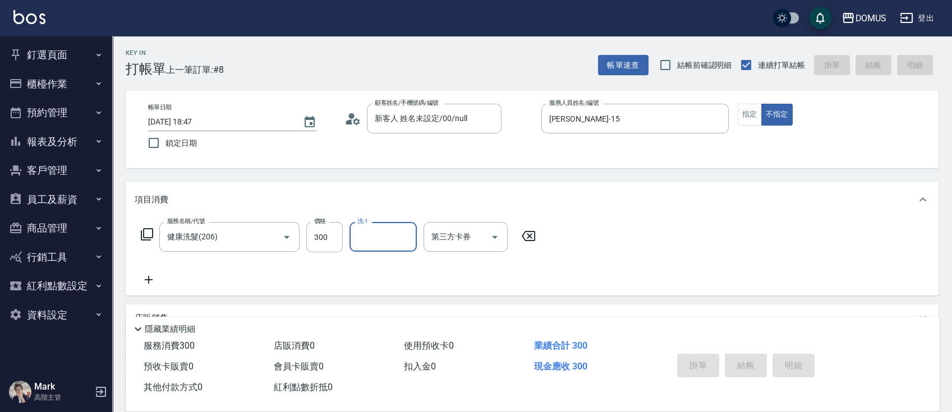
type input "0"
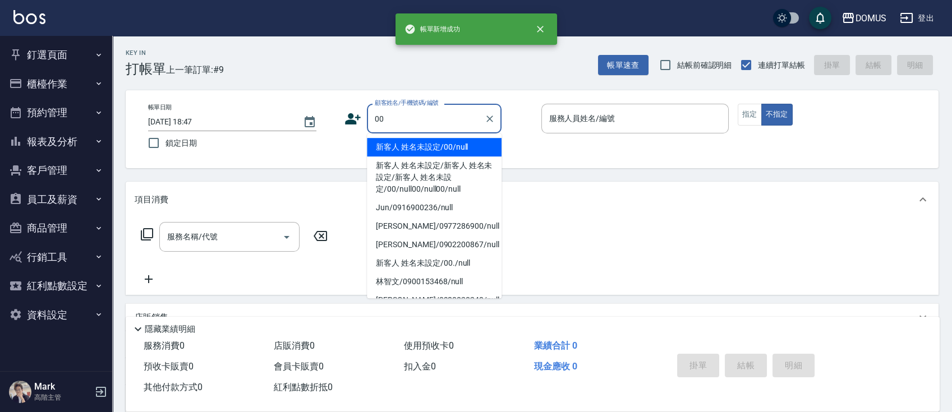
type input "新客人 姓名未設定/00/null"
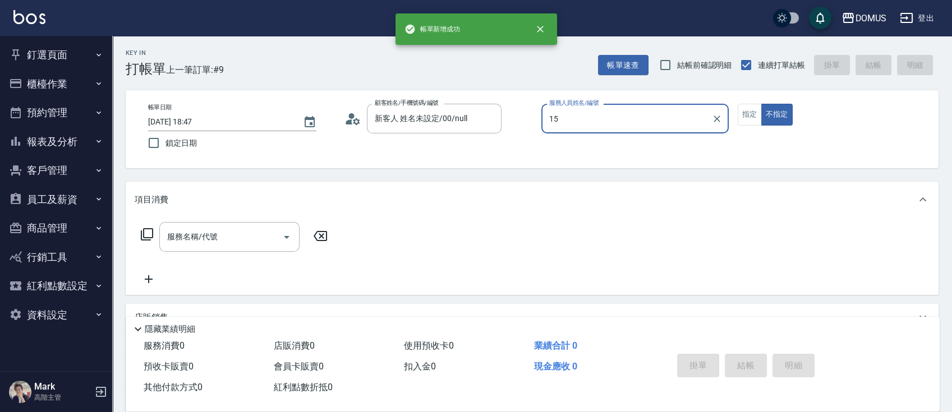
type input "[PERSON_NAME]-15"
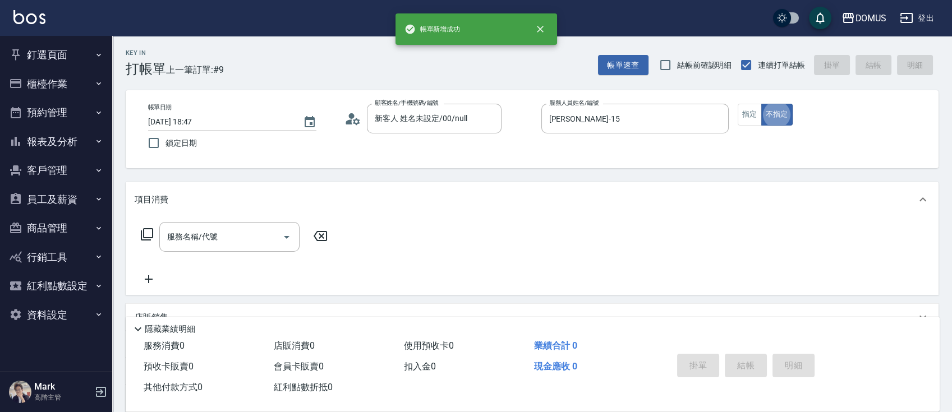
type button "false"
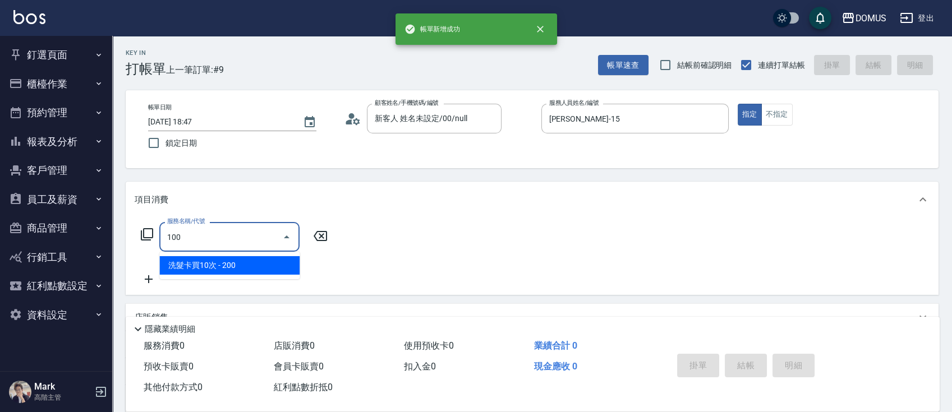
type input "1001"
type input "70"
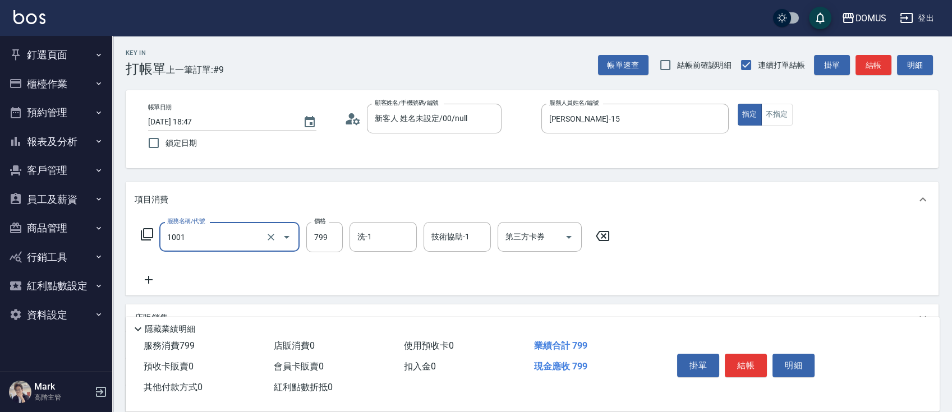
type input "洗+AB劑(1001)"
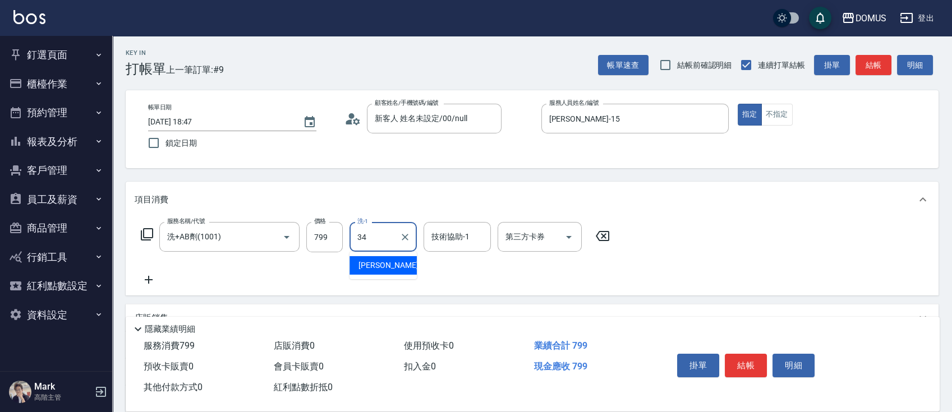
type input "Heidi-34"
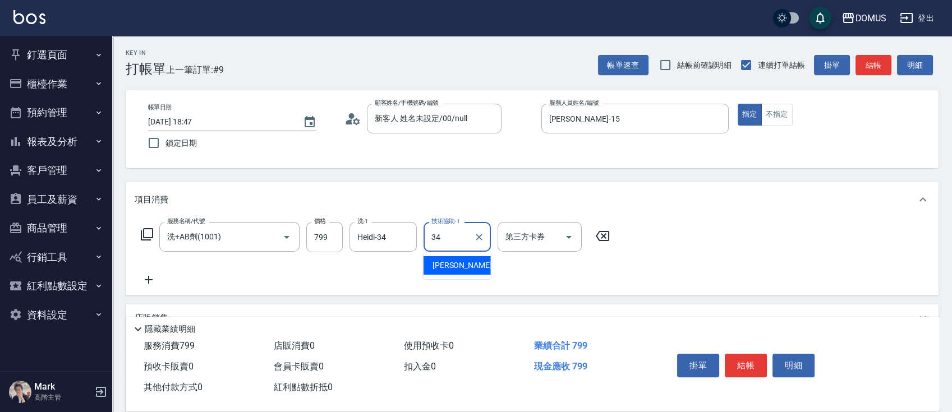
type input "Heidi-34"
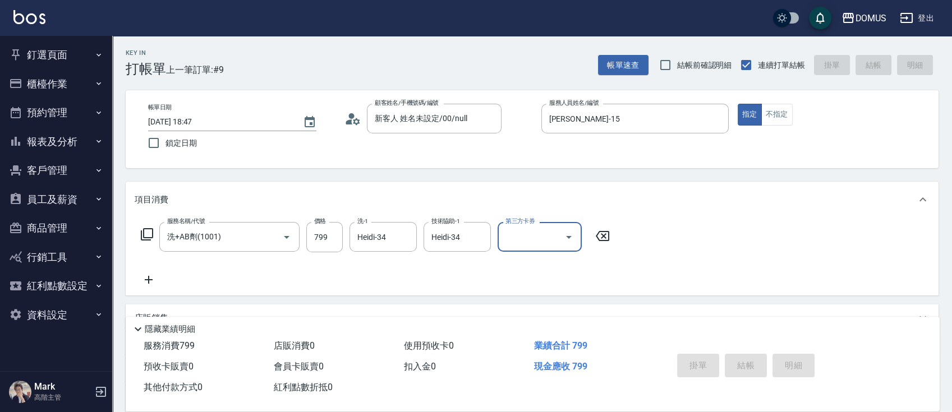
type input "0"
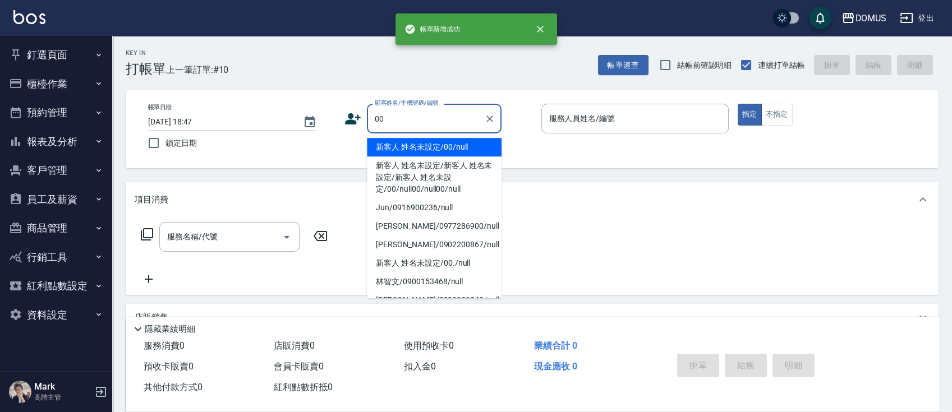
type input "00"
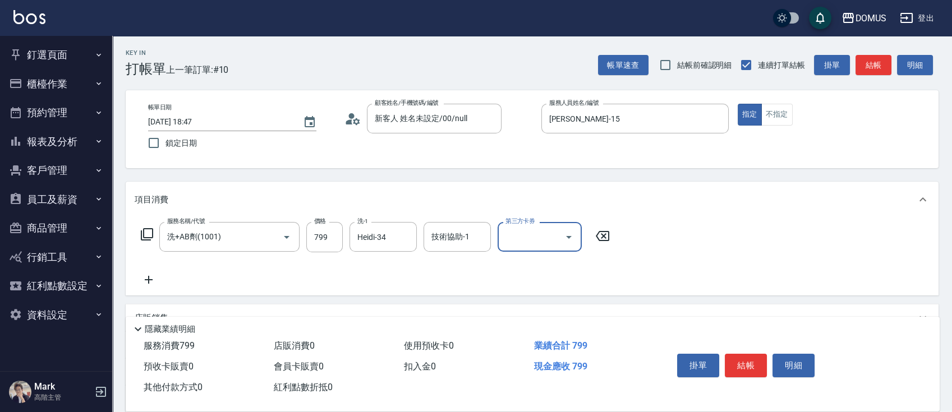
click at [494, 233] on form "技術協助-1 技術協助-1" at bounding box center [461, 237] width 74 height 30
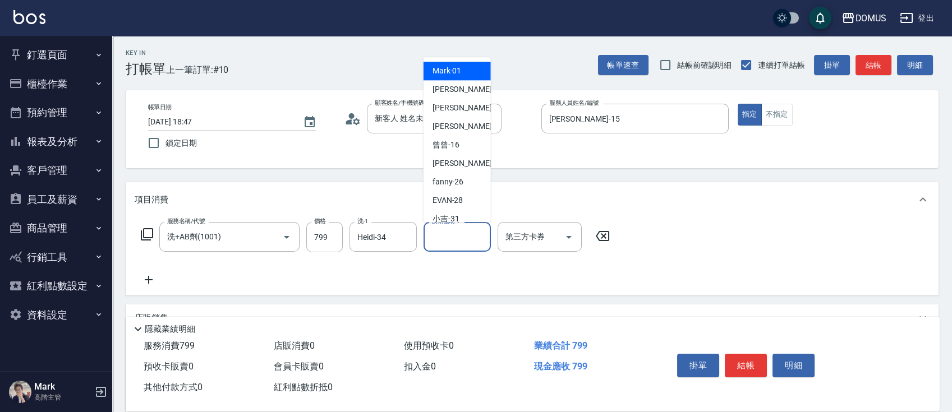
click at [468, 233] on input "技術協助-1" at bounding box center [457, 237] width 57 height 20
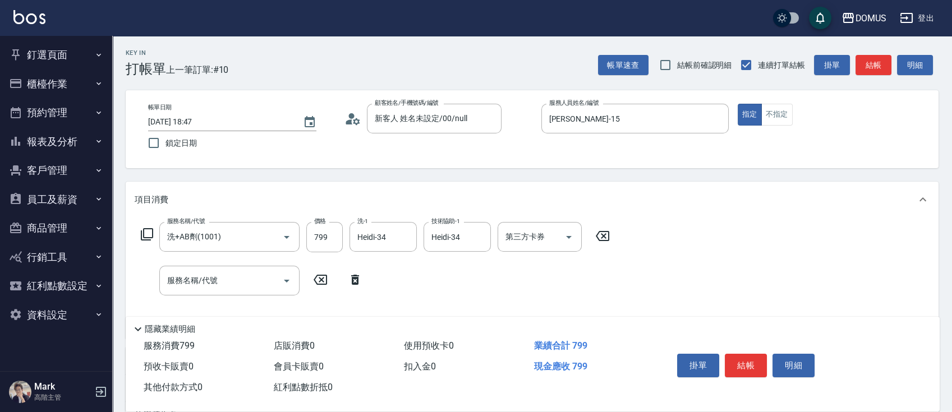
click at [361, 281] on icon at bounding box center [355, 279] width 28 height 13
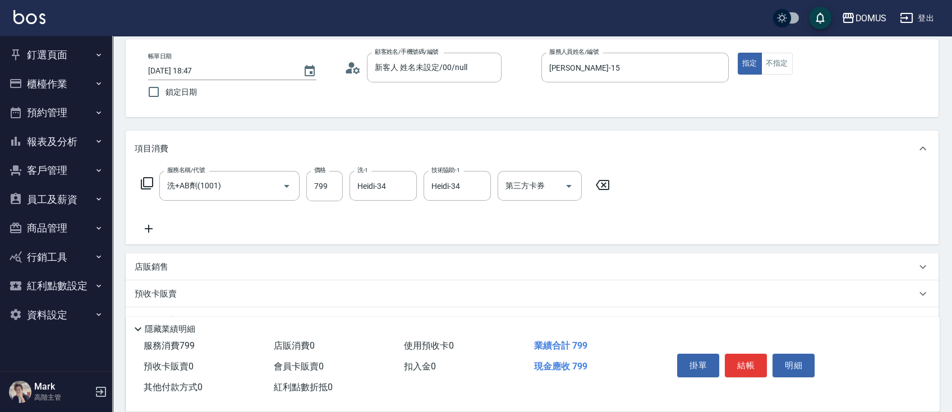
scroll to position [75, 0]
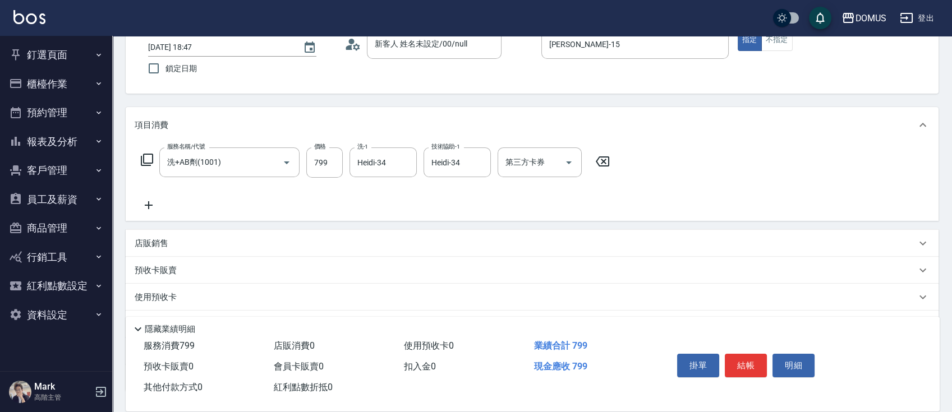
click at [335, 231] on div "店販銷售" at bounding box center [532, 243] width 813 height 27
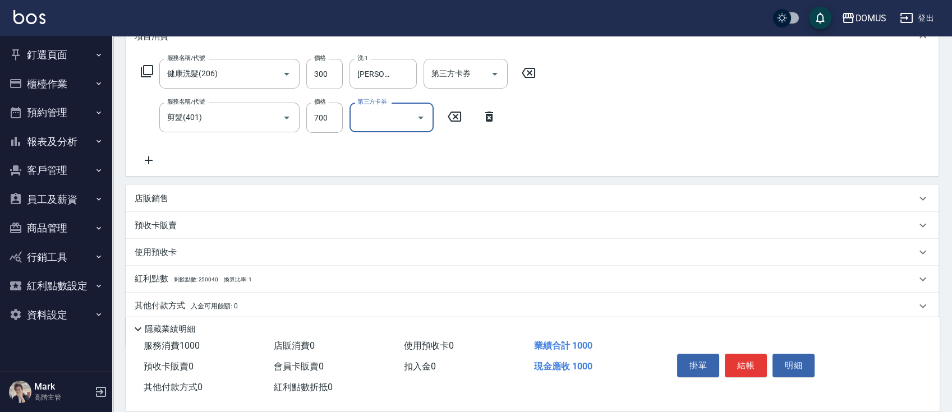
scroll to position [204, 0]
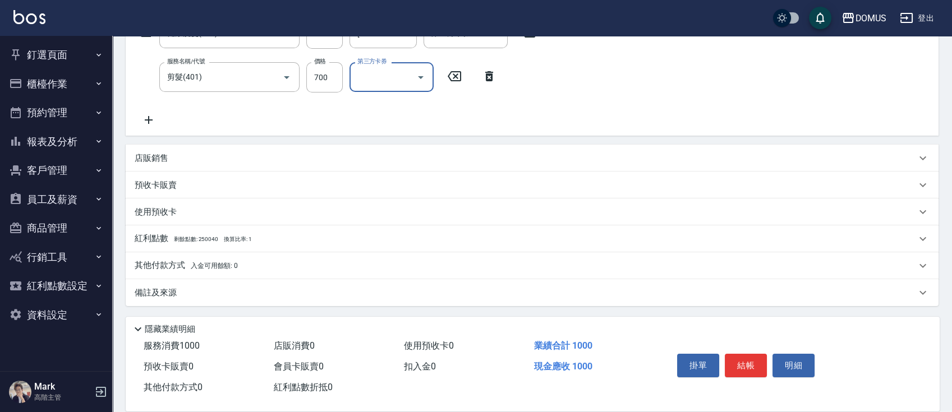
click at [259, 267] on div "其他付款方式 入金可用餘額: 0" at bounding box center [526, 266] width 782 height 12
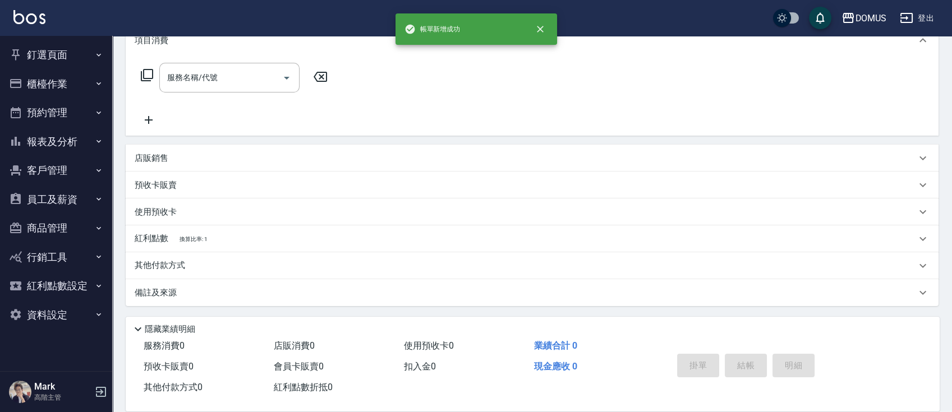
scroll to position [0, 0]
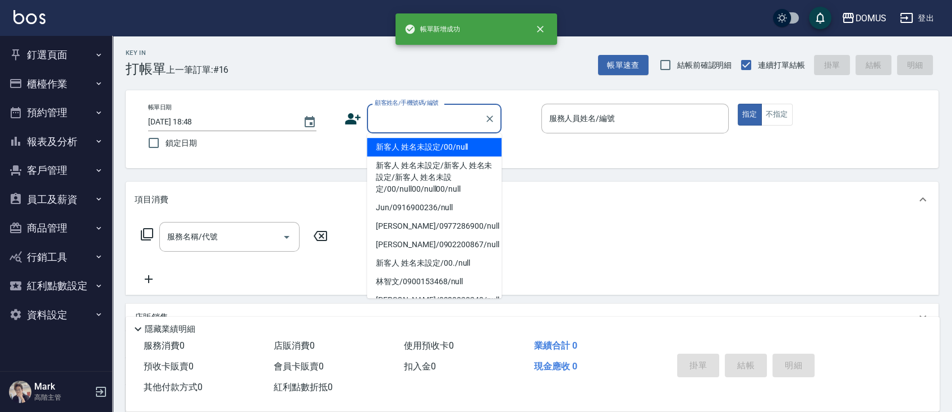
click at [430, 125] on input "顧客姓名/手機號碼/編號" at bounding box center [426, 119] width 108 height 20
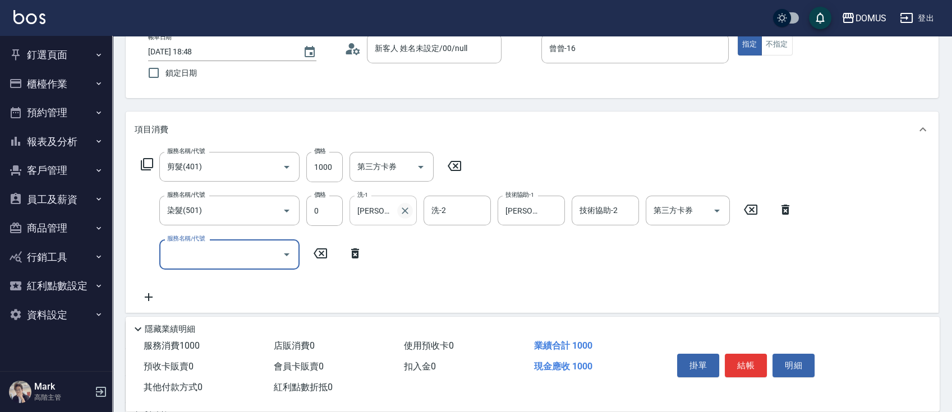
scroll to position [149, 0]
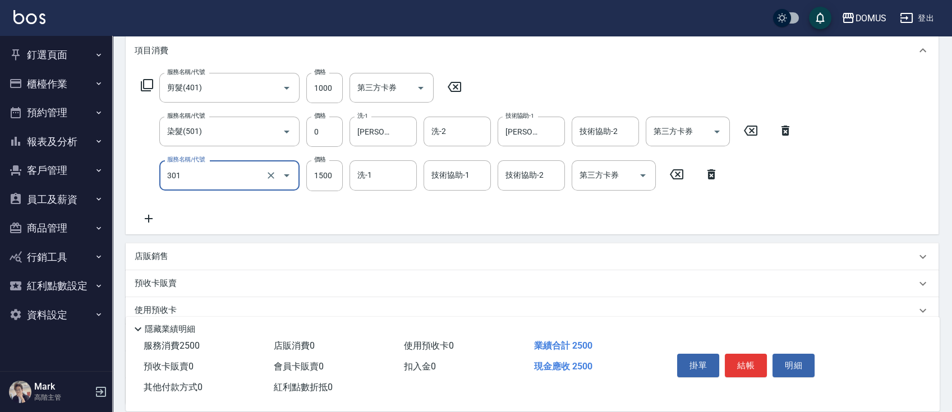
drag, startPoint x: 273, startPoint y: 169, endPoint x: 259, endPoint y: 172, distance: 14.2
click at [272, 171] on icon "Clear" at bounding box center [270, 175] width 11 height 11
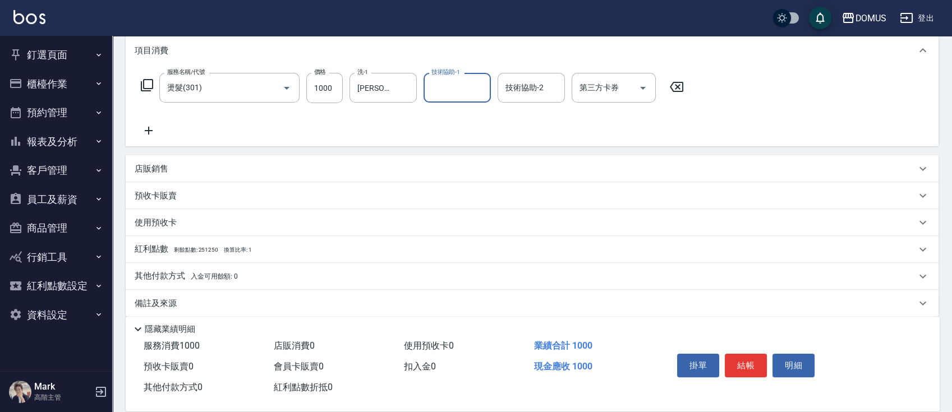
click at [310, 163] on div "店販銷售" at bounding box center [526, 169] width 782 height 12
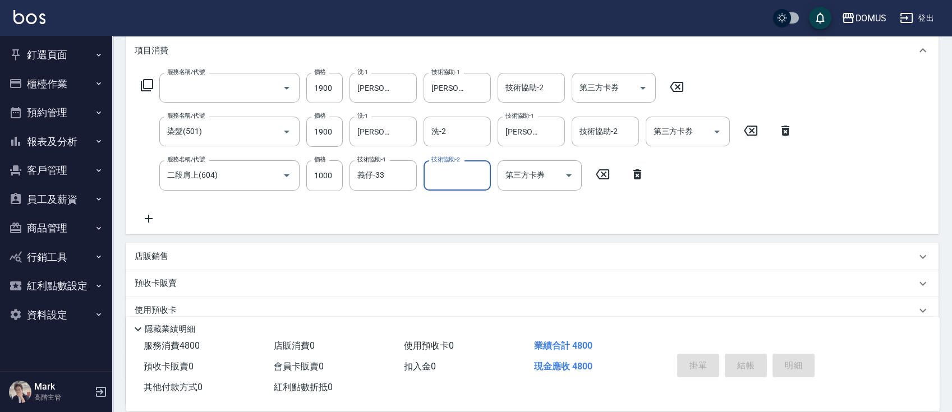
scroll to position [0, 0]
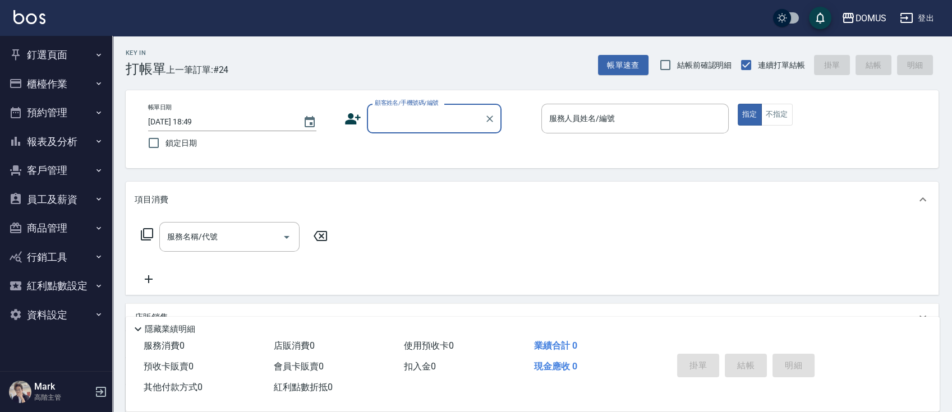
click at [63, 82] on button "櫃檯作業" at bounding box center [55, 84] width 103 height 29
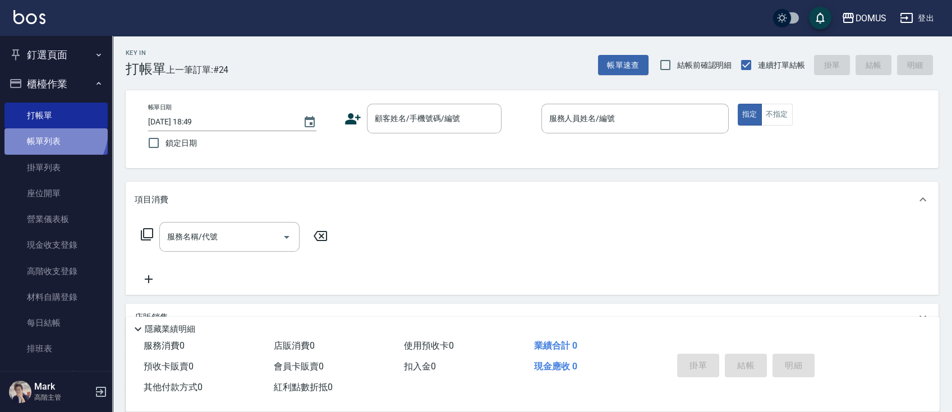
click at [48, 130] on link "帳單列表" at bounding box center [55, 141] width 103 height 26
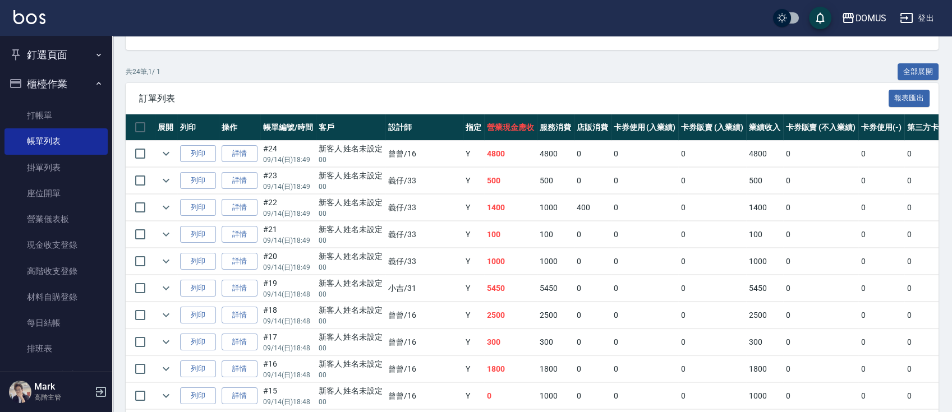
scroll to position [175, 0]
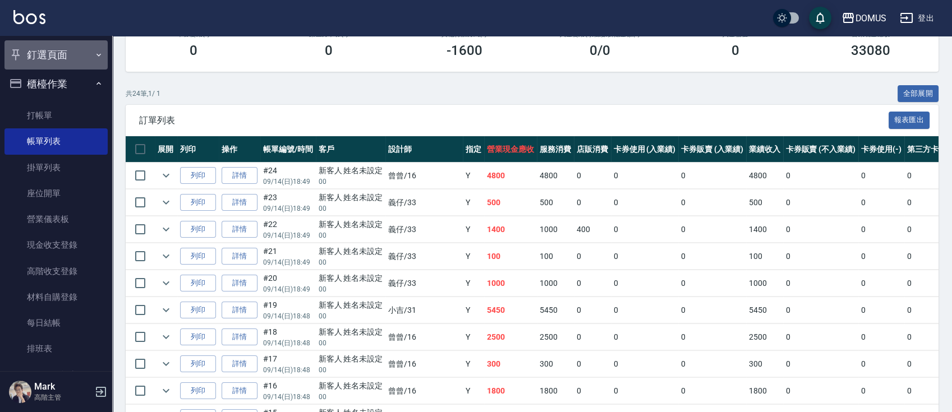
click at [77, 54] on button "釘選頁面" at bounding box center [55, 54] width 103 height 29
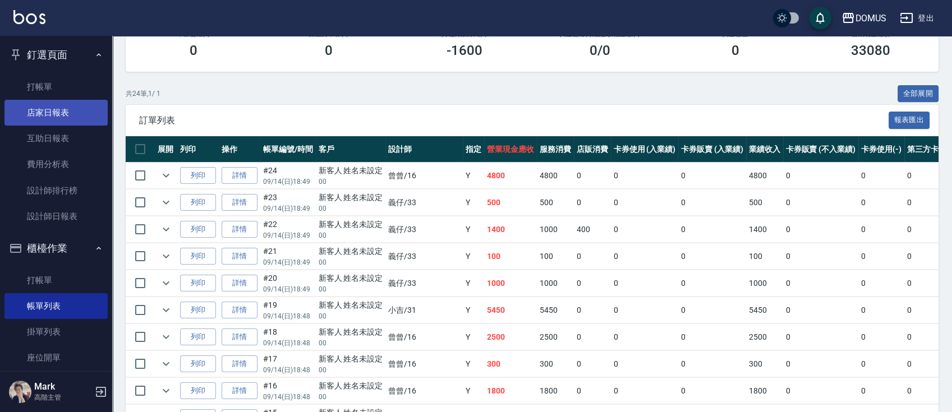
click at [77, 121] on link "店家日報表" at bounding box center [55, 113] width 103 height 26
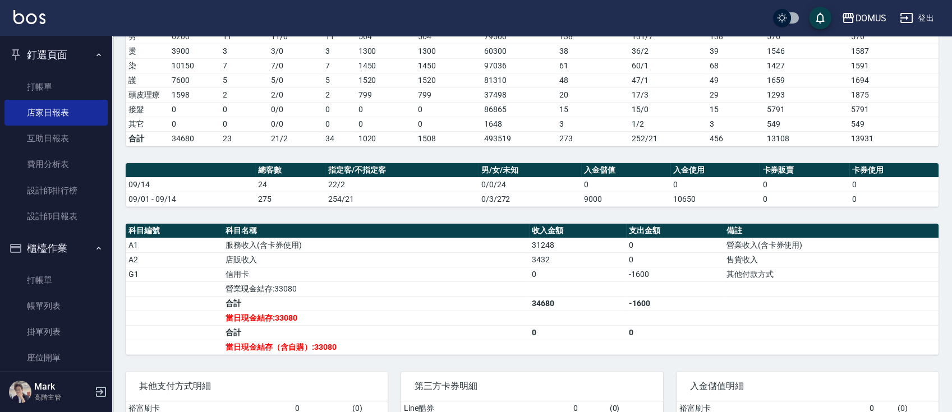
scroll to position [299, 0]
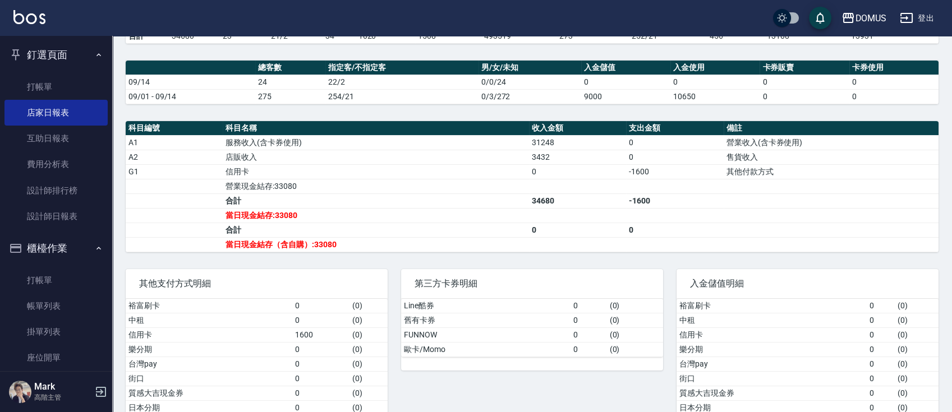
drag, startPoint x: 51, startPoint y: 311, endPoint x: 320, endPoint y: 257, distance: 274.7
click at [50, 311] on link "帳單列表" at bounding box center [55, 306] width 103 height 26
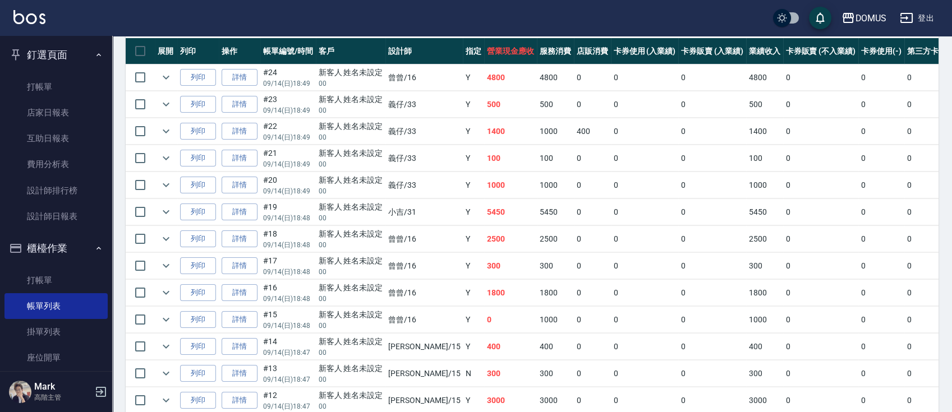
scroll to position [250, 0]
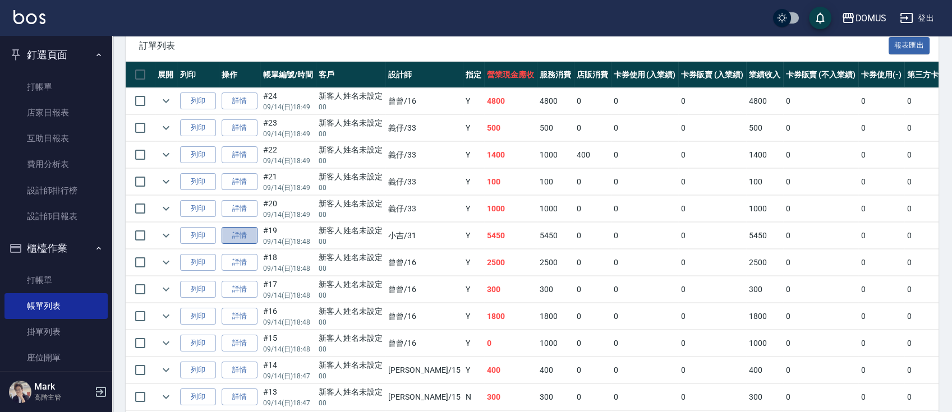
click at [250, 236] on link "詳情" at bounding box center [240, 235] width 36 height 17
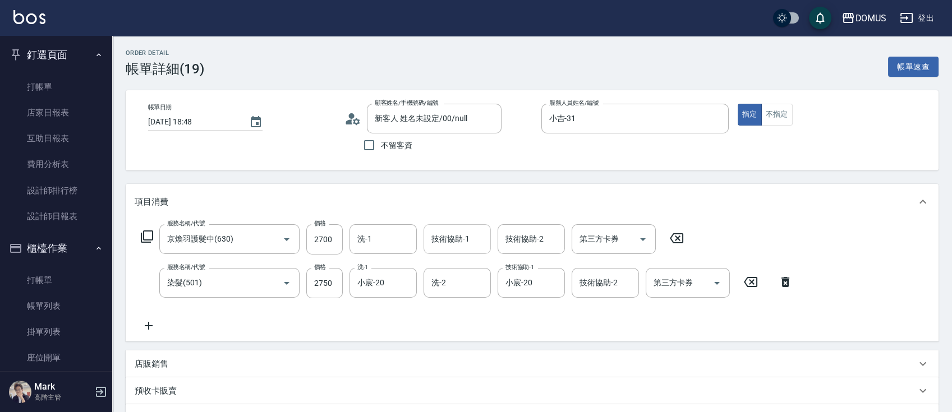
click at [459, 245] on input "技術協助-1" at bounding box center [457, 239] width 57 height 20
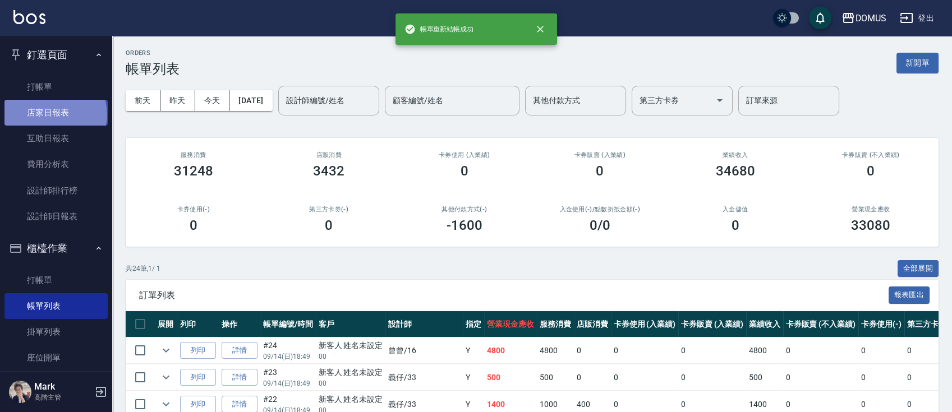
click at [54, 114] on link "店家日報表" at bounding box center [55, 113] width 103 height 26
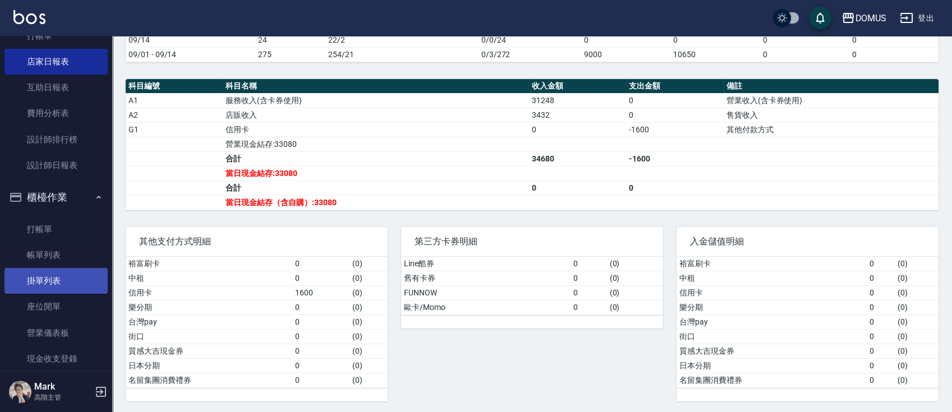
scroll to position [75, 0]
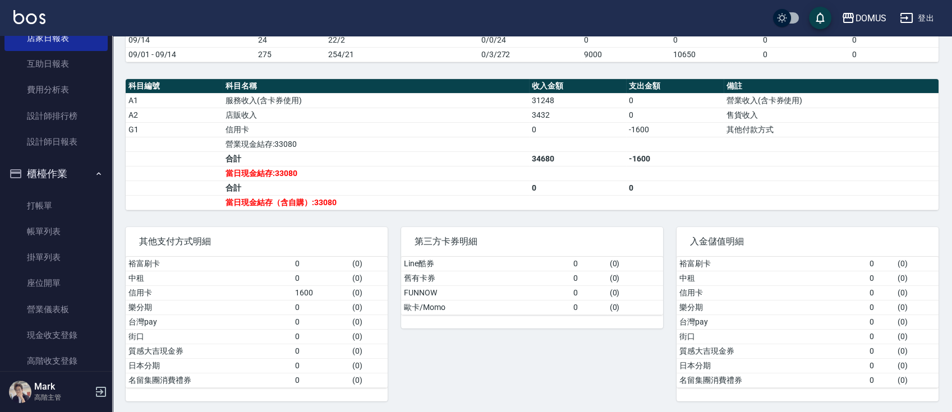
click at [51, 231] on link "帳單列表" at bounding box center [55, 232] width 103 height 26
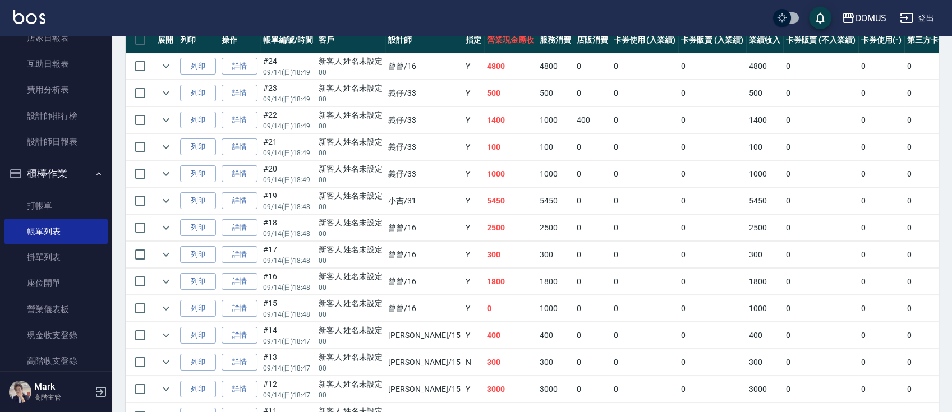
scroll to position [449, 0]
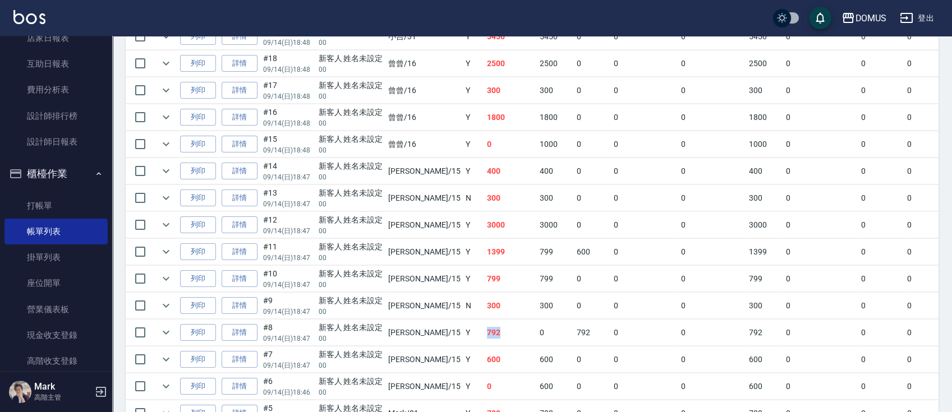
drag, startPoint x: 465, startPoint y: 333, endPoint x: 443, endPoint y: 334, distance: 22.5
click at [484, 334] on td "792" at bounding box center [510, 333] width 53 height 26
click at [45, 203] on link "打帳單" at bounding box center [55, 206] width 103 height 26
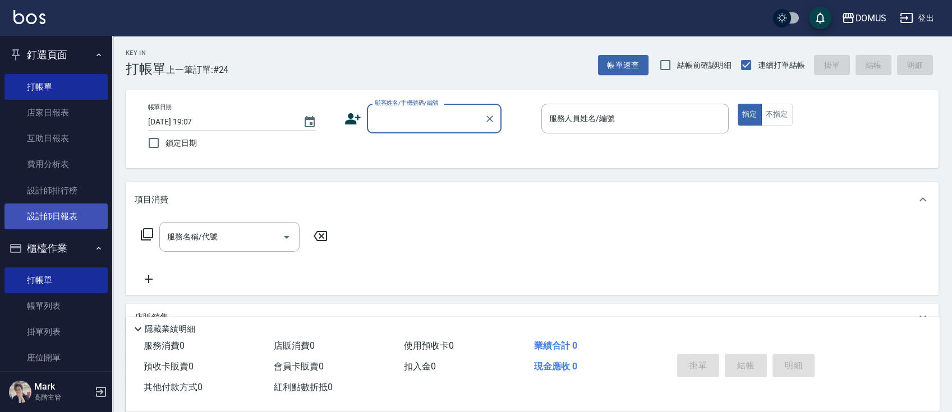
click at [57, 216] on link "設計師日報表" at bounding box center [55, 217] width 103 height 26
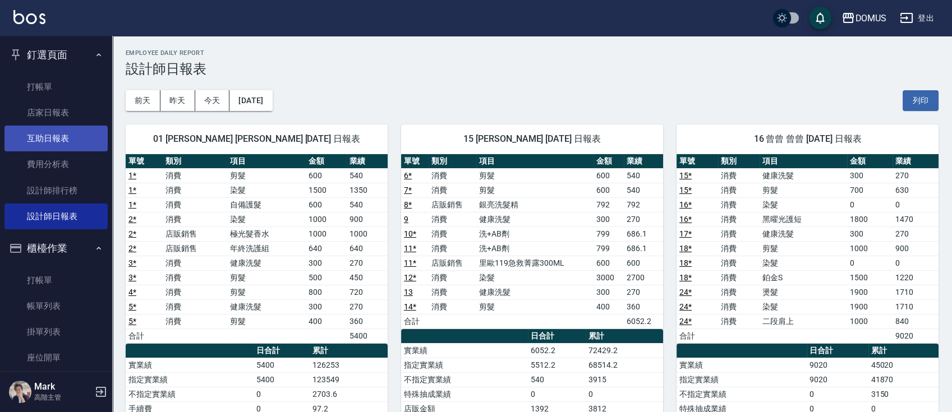
click at [89, 143] on link "互助日報表" at bounding box center [55, 139] width 103 height 26
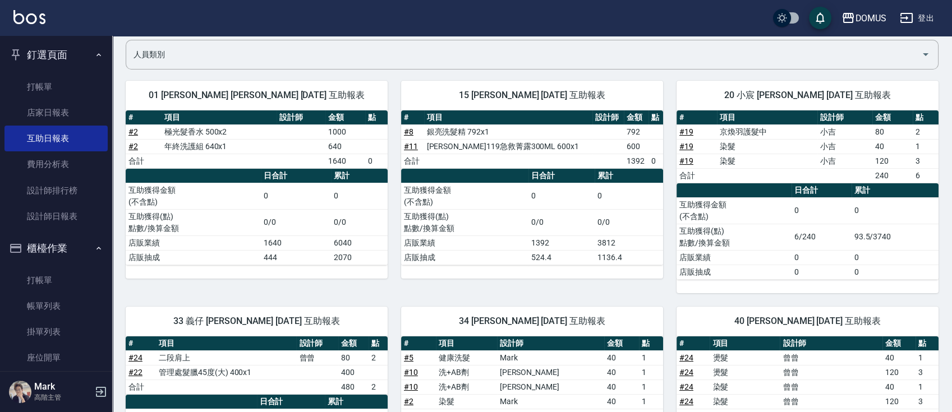
scroll to position [52, 0]
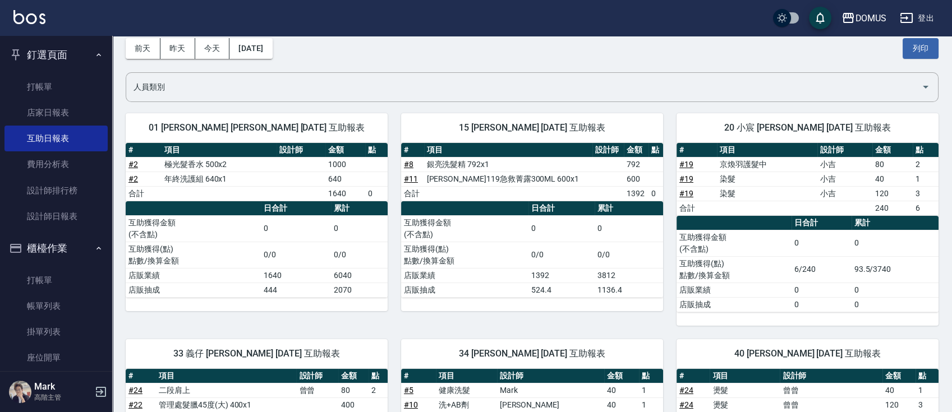
click at [685, 181] on link "# 19" at bounding box center [686, 178] width 14 height 9
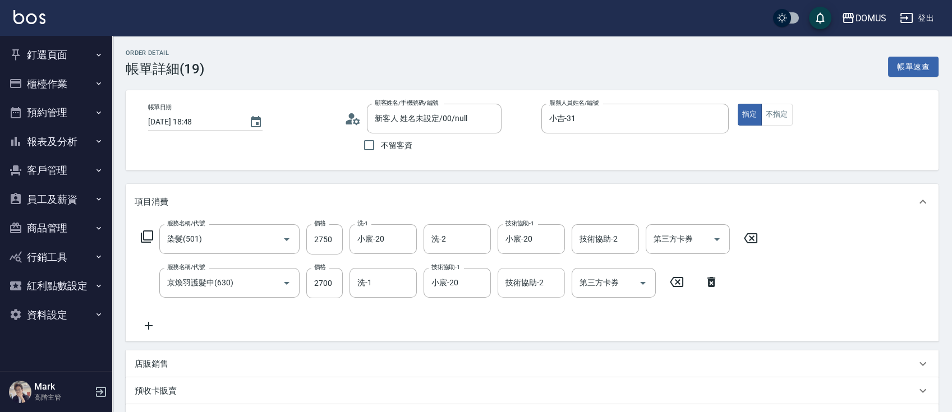
click at [534, 285] on input "技術協助-2" at bounding box center [531, 283] width 57 height 20
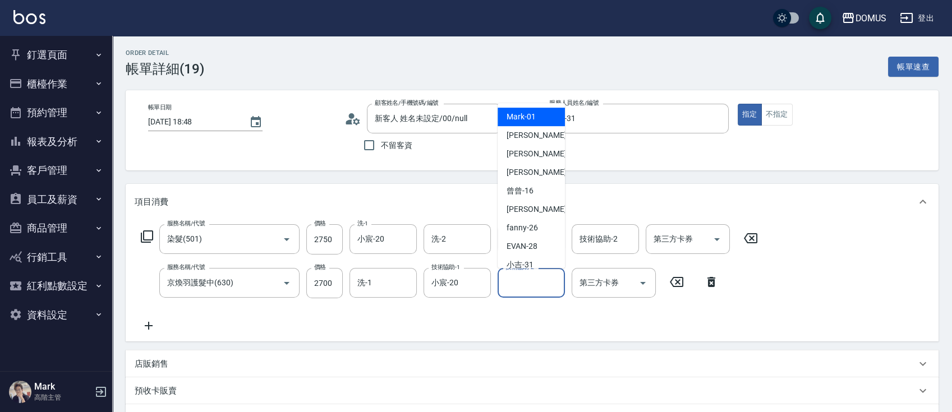
type input "Mark-01"
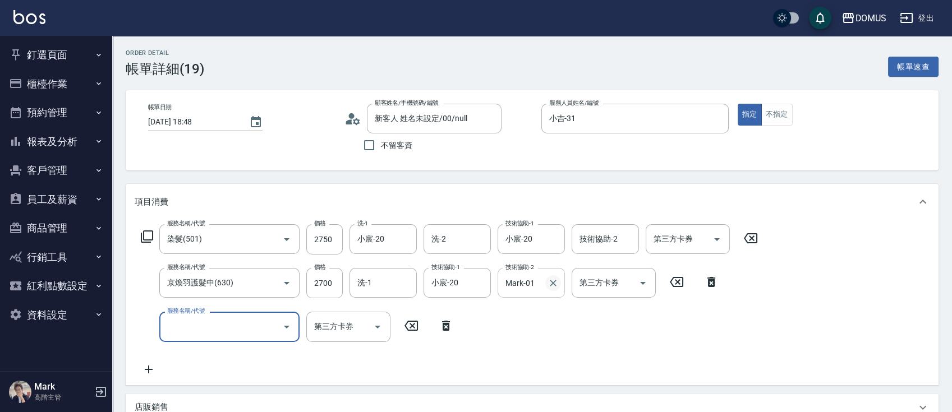
click at [550, 287] on icon "Clear" at bounding box center [553, 283] width 11 height 11
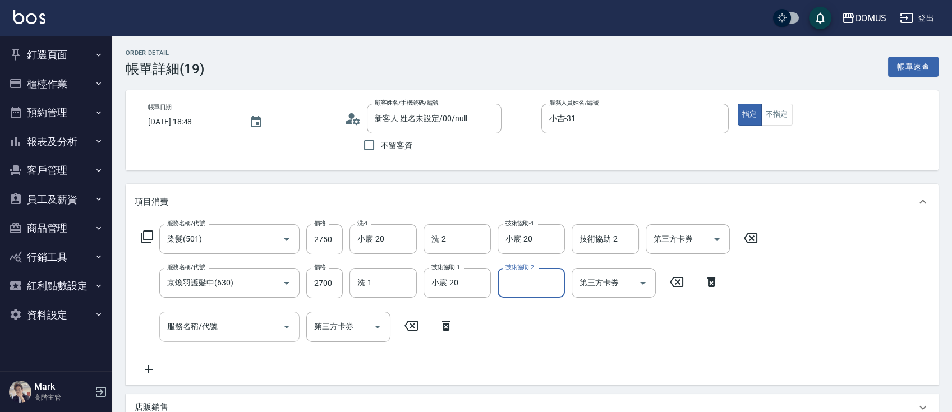
click at [180, 330] on input "服務名稱/代號" at bounding box center [220, 327] width 113 height 20
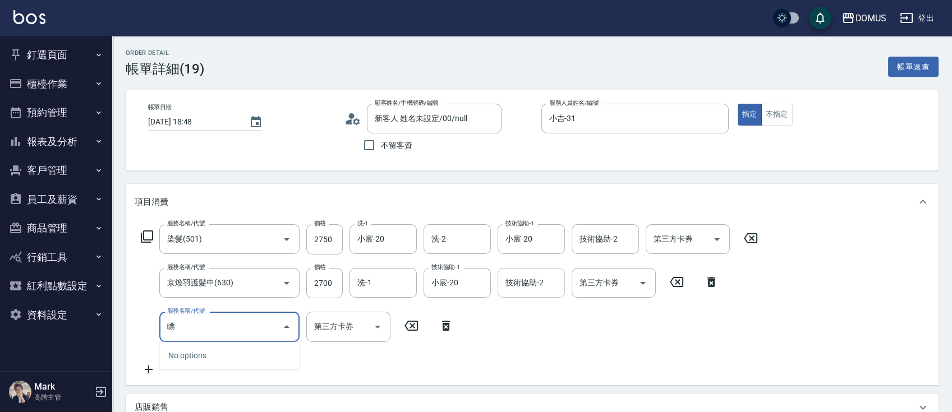
type input "漂"
type input "590"
type input "漂髮(502)"
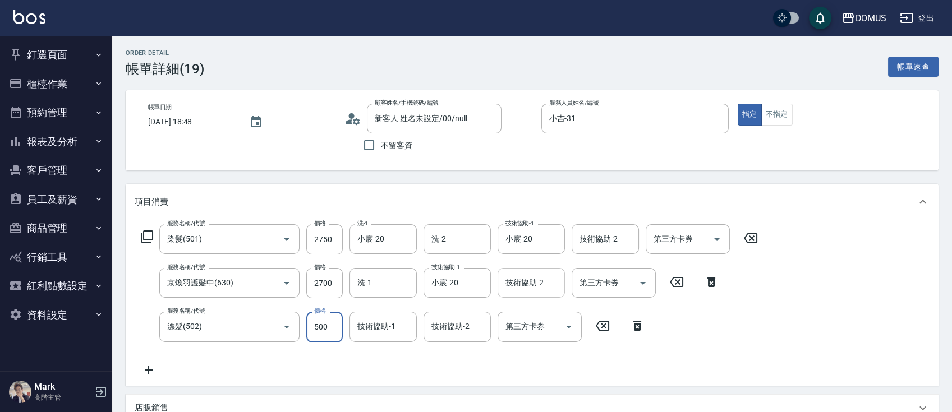
type input "540"
type input "0"
type input "小宸-20"
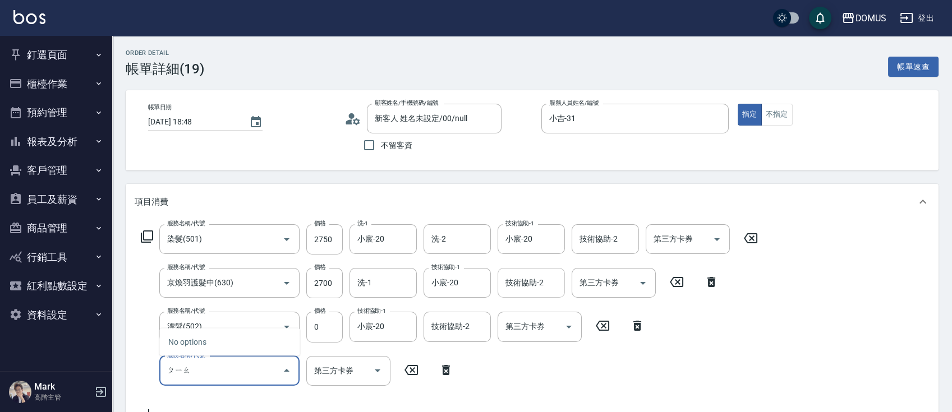
type input "漂"
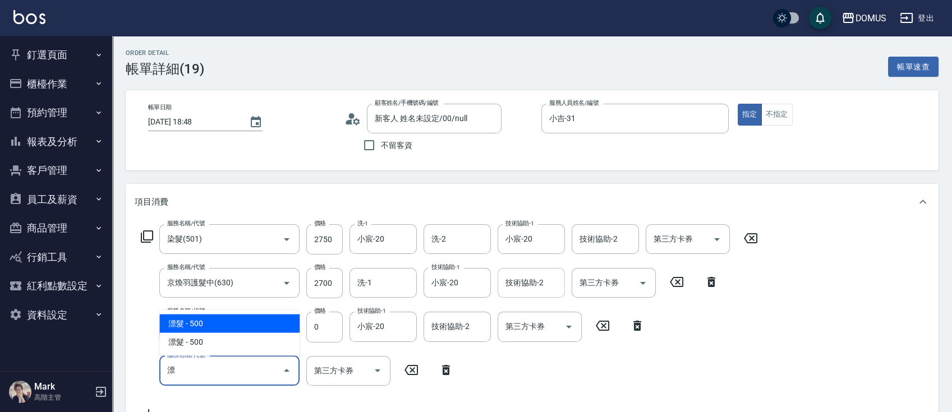
type input "590"
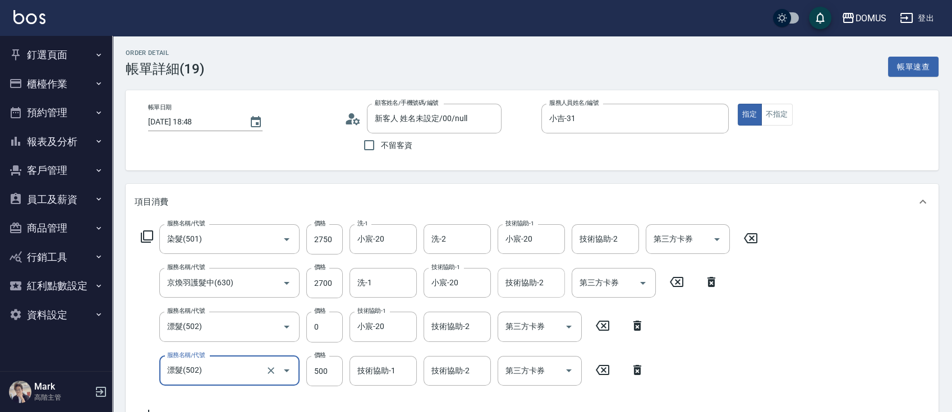
type input "漂髮(502)"
type input "540"
type input "0"
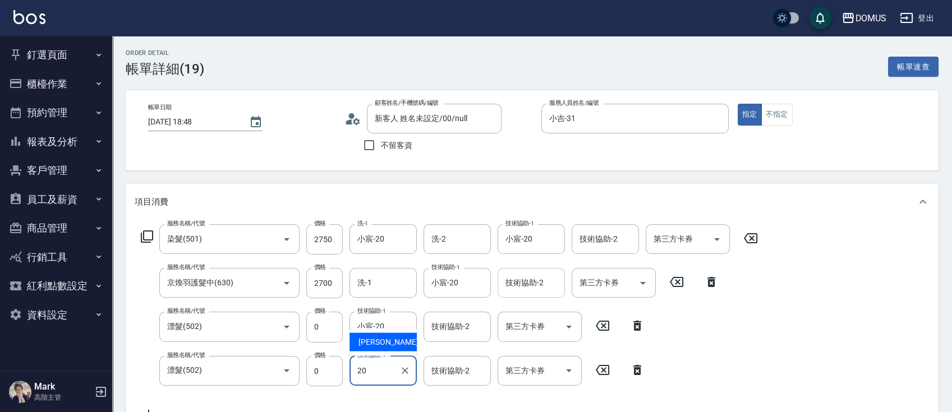
type input "小宸-20"
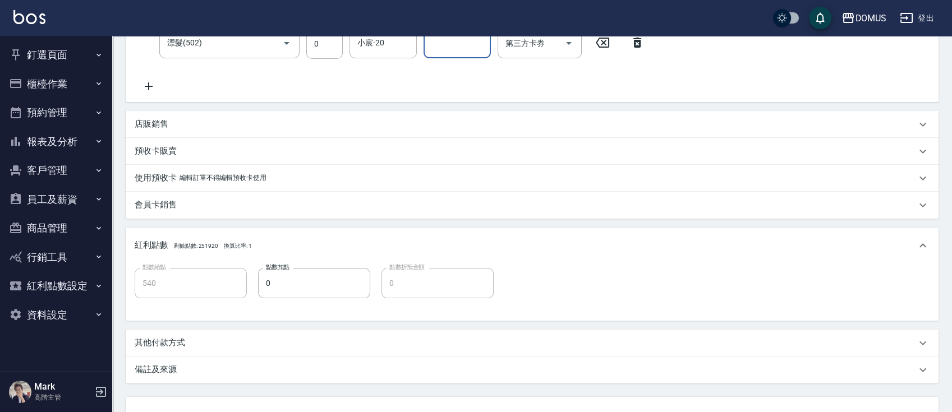
scroll to position [418, 0]
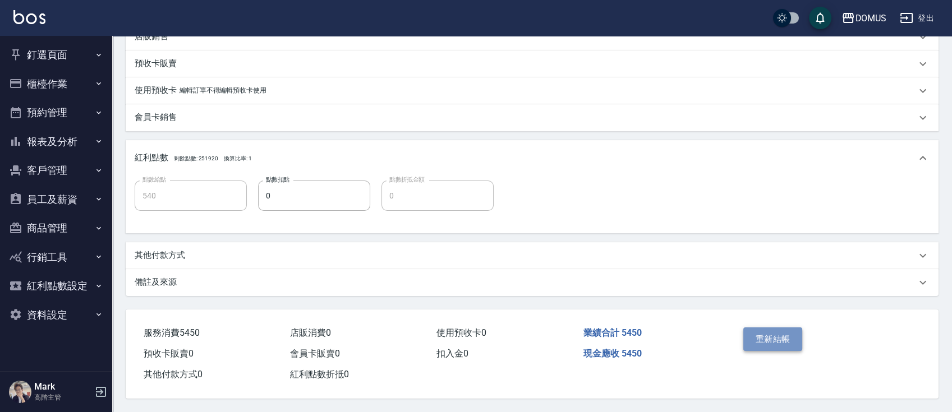
click at [786, 328] on button "重新結帳" at bounding box center [772, 340] width 59 height 24
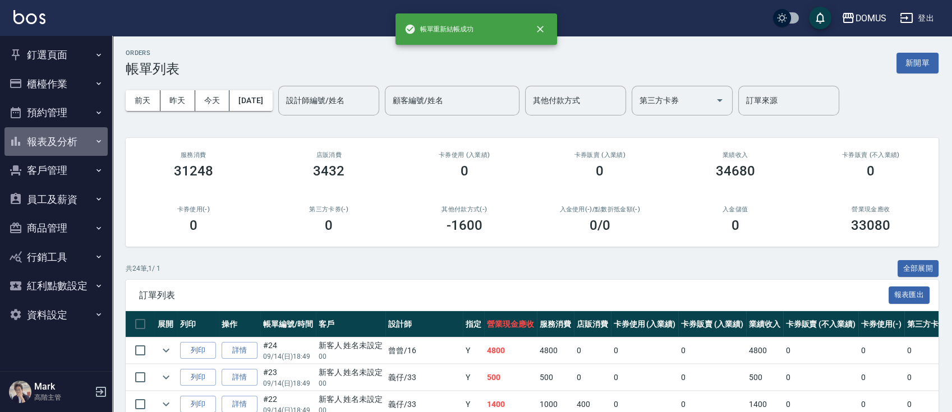
click at [73, 144] on button "報表及分析" at bounding box center [55, 141] width 103 height 29
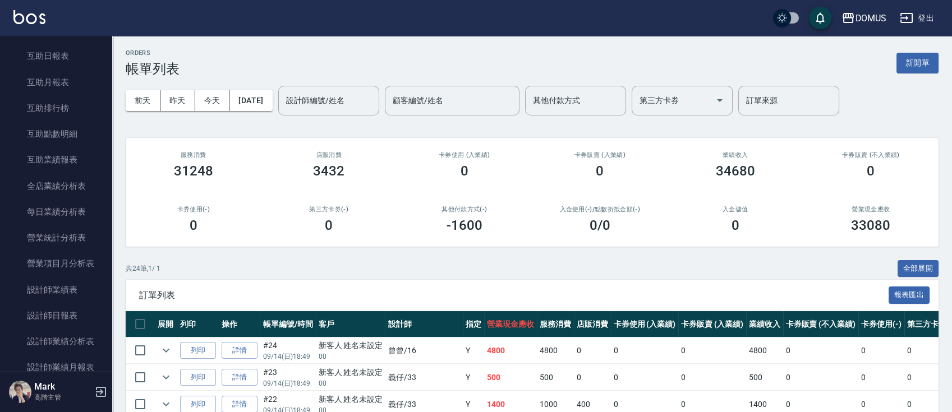
scroll to position [287, 0]
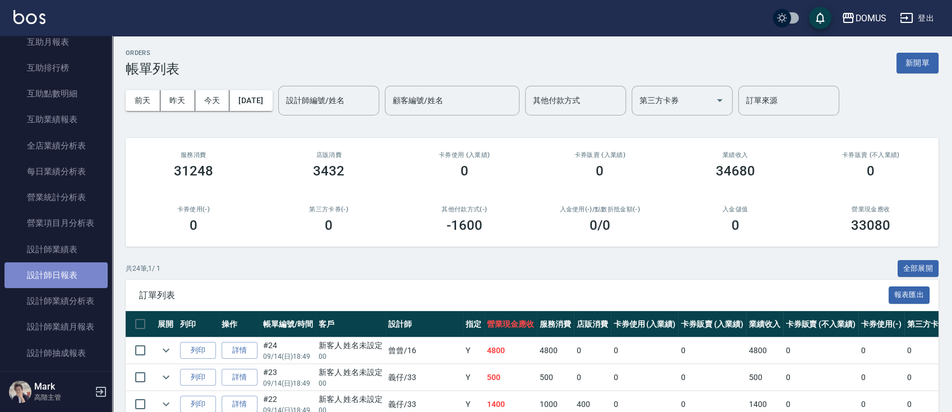
click at [58, 279] on link "設計師日報表" at bounding box center [55, 276] width 103 height 26
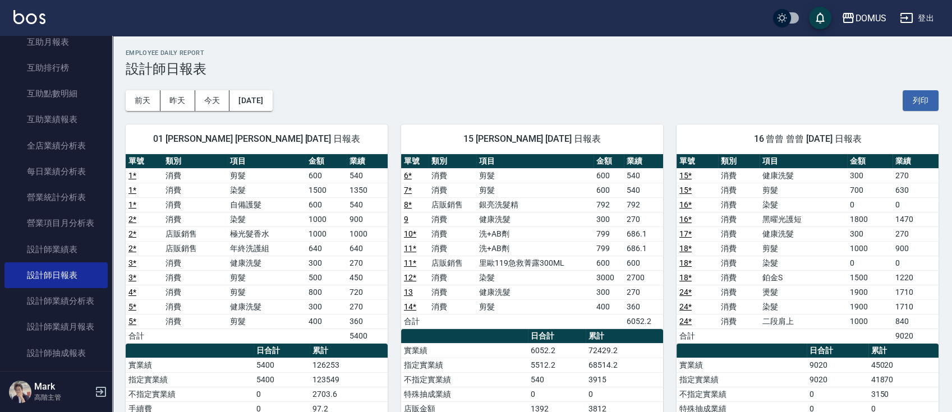
scroll to position [236, 0]
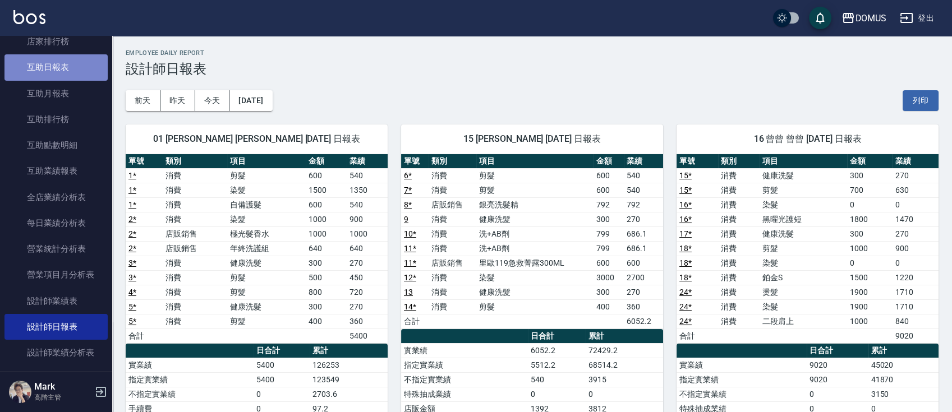
click at [85, 76] on link "互助日報表" at bounding box center [55, 67] width 103 height 26
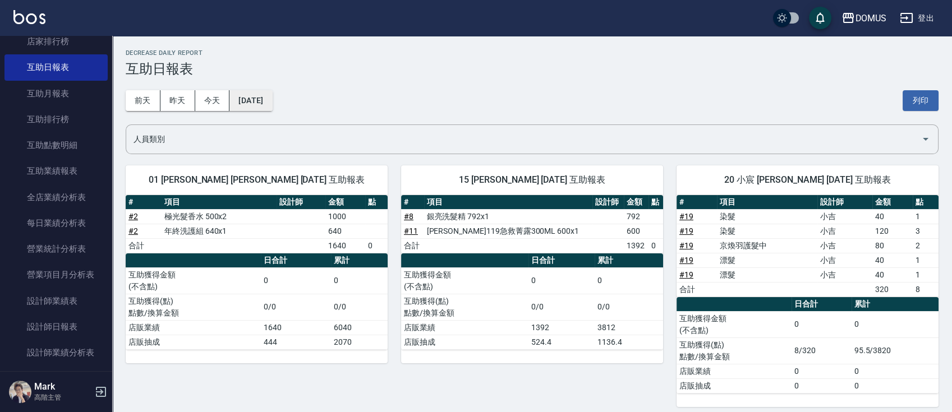
click at [263, 102] on button "[DATE]" at bounding box center [250, 100] width 43 height 21
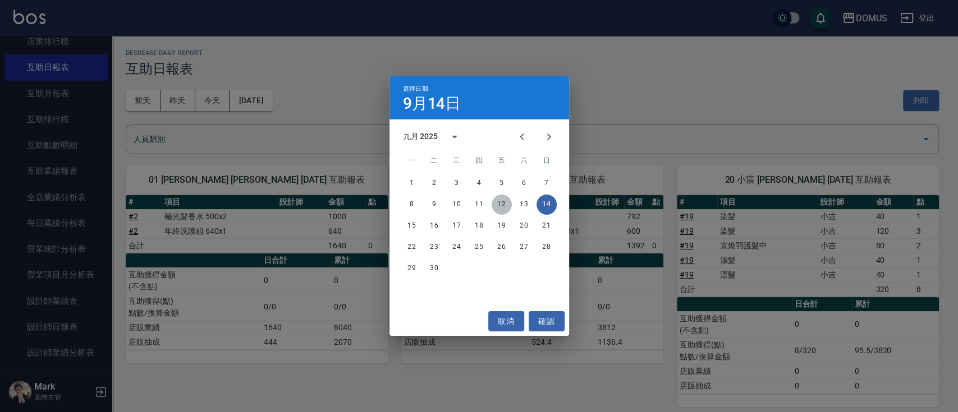
click at [499, 202] on button "12" at bounding box center [501, 205] width 20 height 20
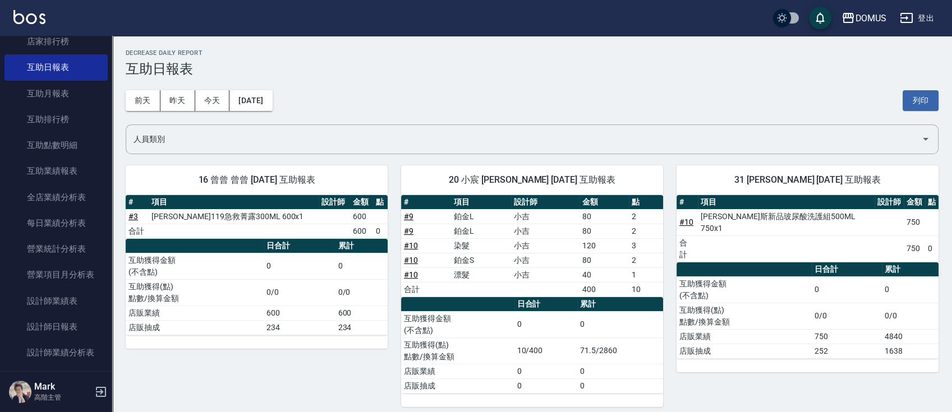
click at [272, 114] on div "前天 昨天 今天 2025/09/12 列印" at bounding box center [532, 101] width 813 height 48
click at [243, 107] on button "2025/09/12" at bounding box center [250, 100] width 43 height 21
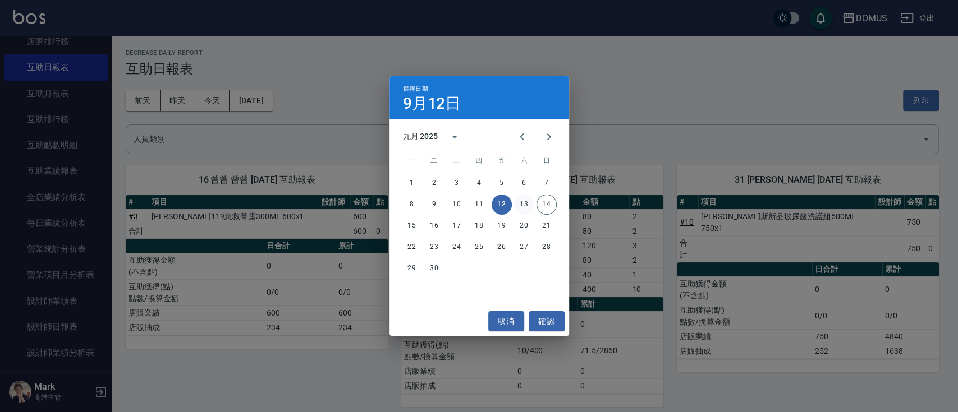
click at [523, 206] on button "13" at bounding box center [524, 205] width 20 height 20
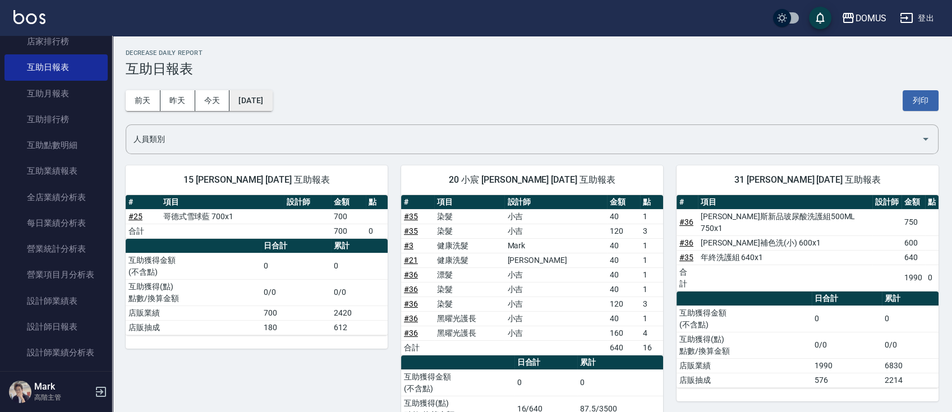
click at [254, 103] on button "2025/09/13" at bounding box center [250, 100] width 43 height 21
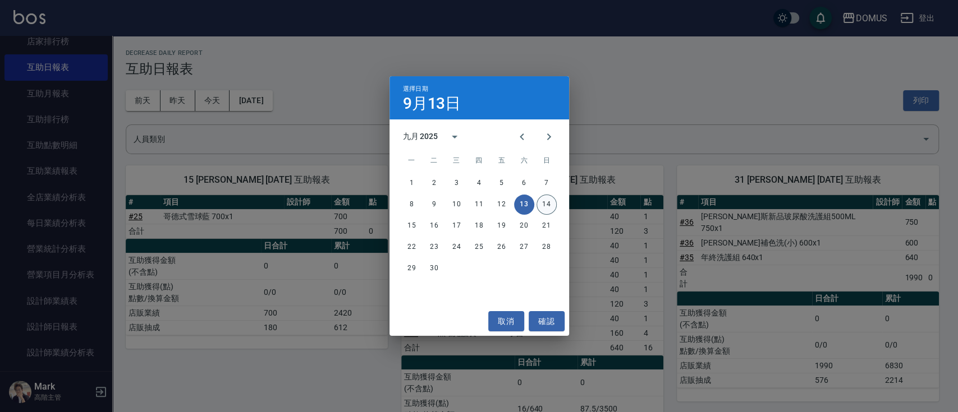
click at [542, 201] on button "14" at bounding box center [546, 205] width 20 height 20
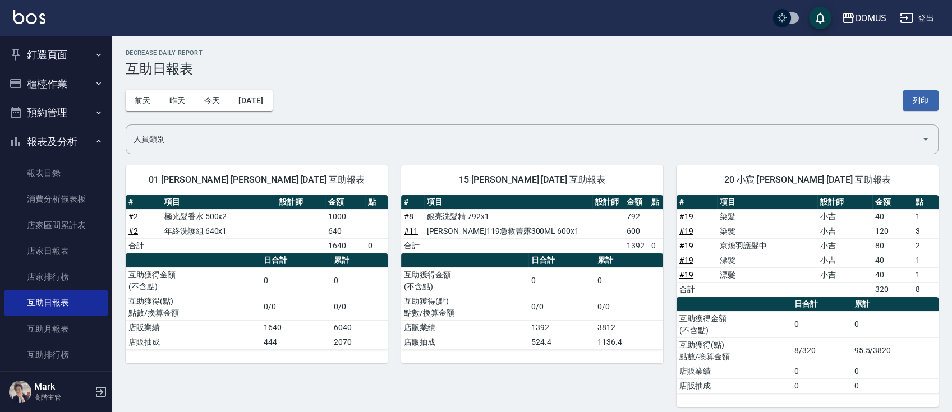
click at [66, 52] on button "釘選頁面" at bounding box center [55, 54] width 103 height 29
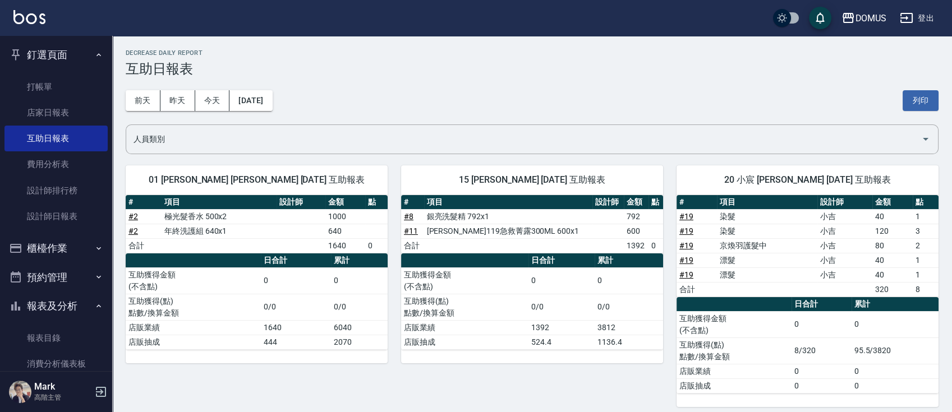
click at [67, 250] on button "櫃檯作業" at bounding box center [55, 248] width 103 height 29
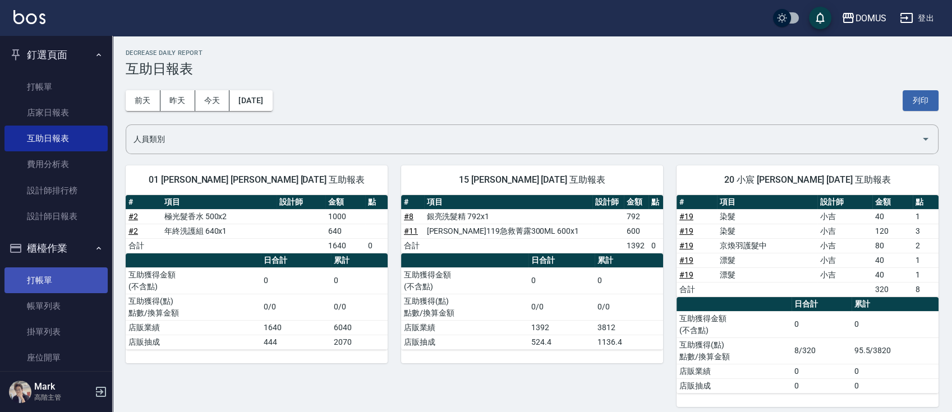
click at [63, 283] on link "打帳單" at bounding box center [55, 281] width 103 height 26
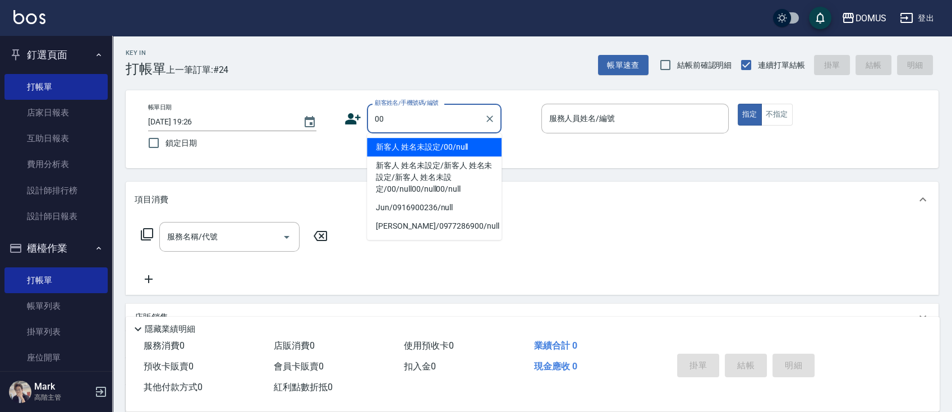
type input "新客人 姓名未設定/00/null"
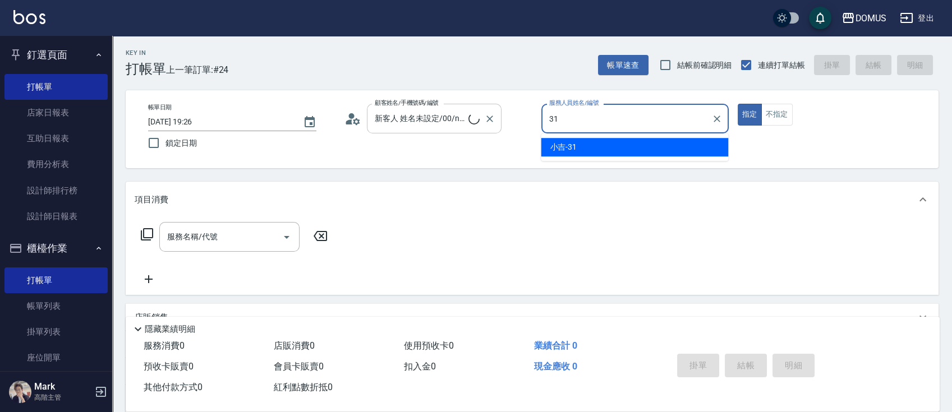
type input "小吉-31"
type button "true"
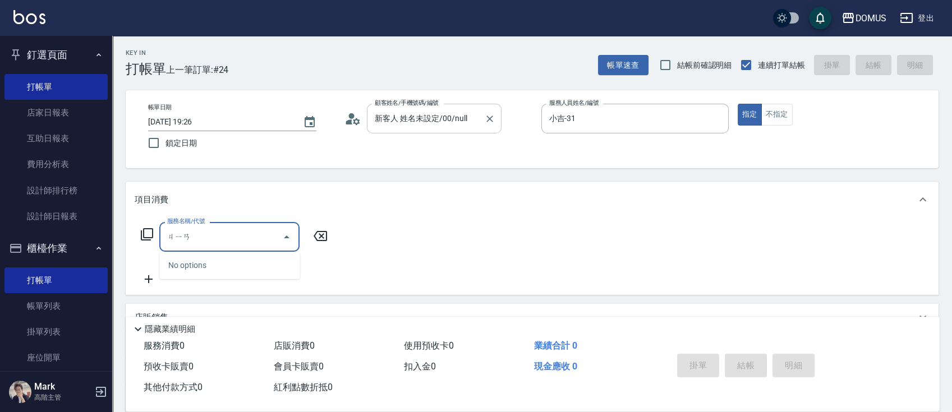
type input "檢"
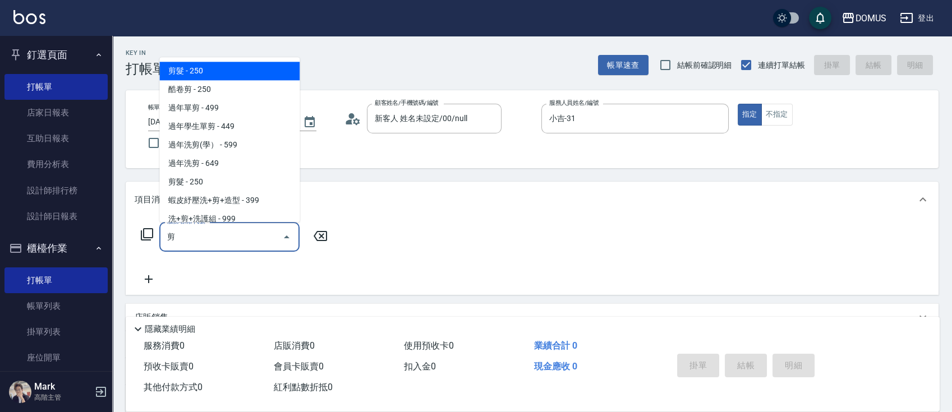
click at [233, 69] on span "剪髮 - 250" at bounding box center [229, 71] width 140 height 19
type input "剪髮(401)"
type input "20"
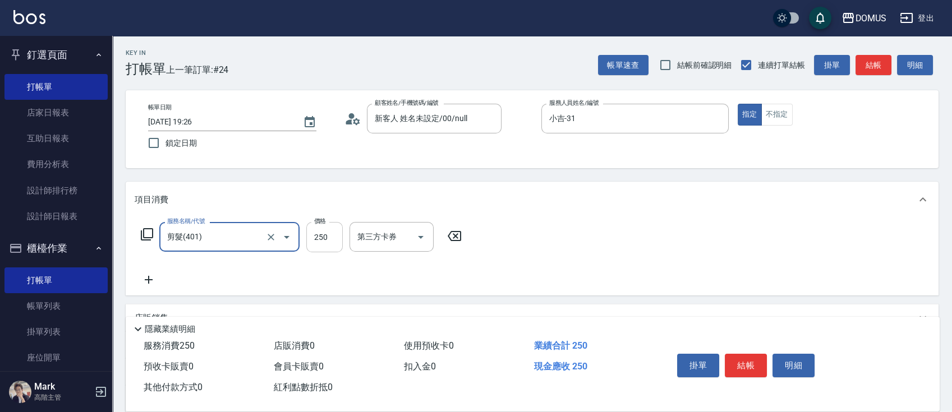
type input "剪髮(401)"
click at [319, 238] on input "250" at bounding box center [324, 237] width 36 height 30
type input "0"
type input "30"
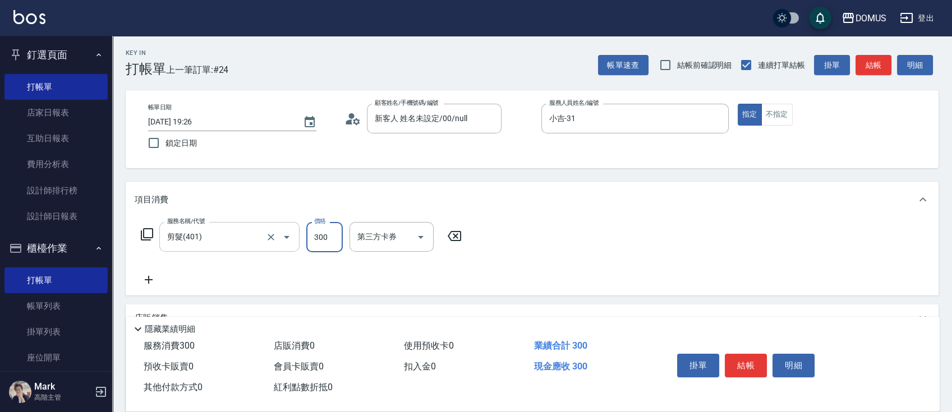
type input "300"
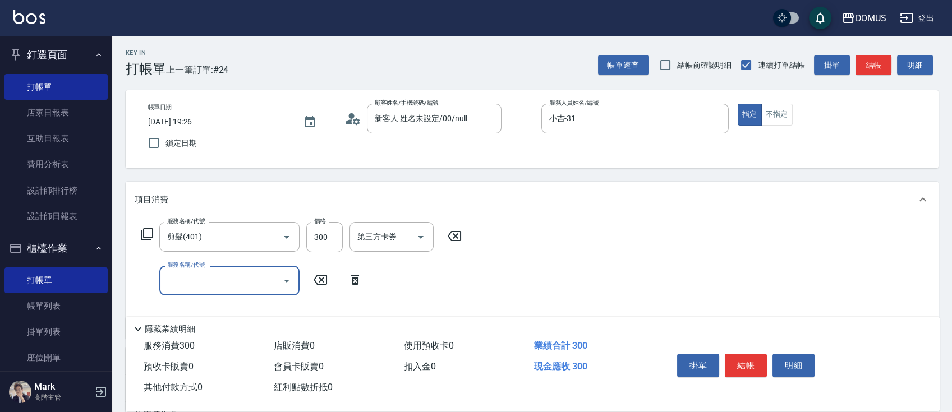
click at [266, 282] on input "服務名稱/代號" at bounding box center [220, 281] width 113 height 20
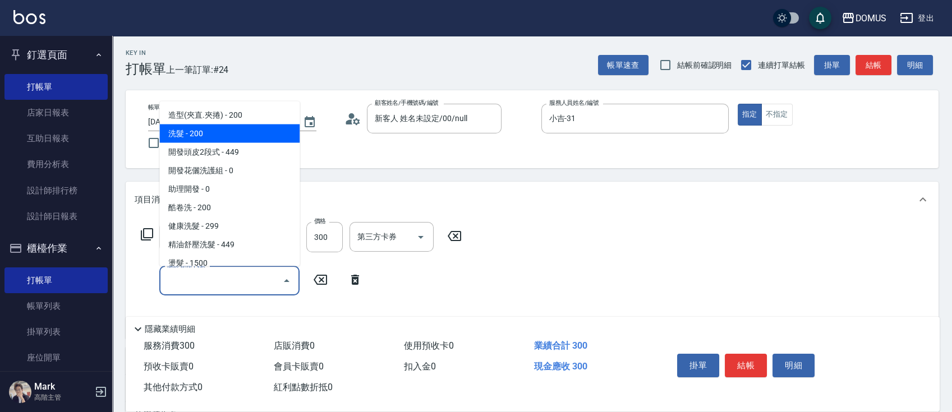
click at [226, 135] on span "洗髮 - 200" at bounding box center [229, 134] width 140 height 19
type input "50"
type input "洗髮(201)"
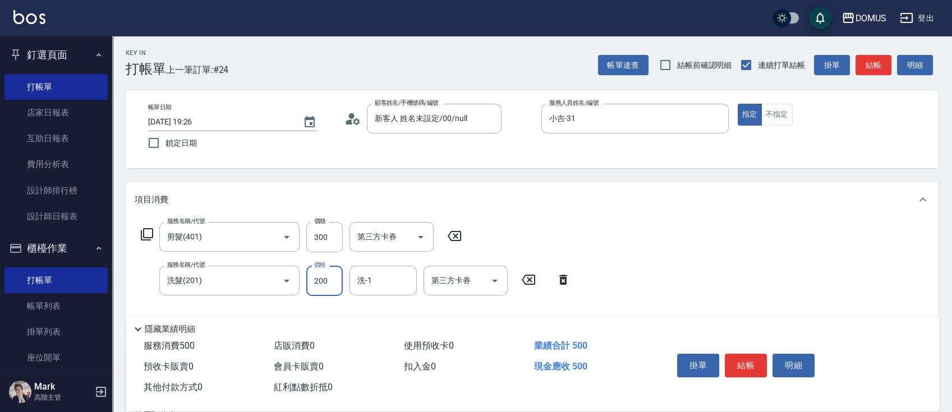
click at [323, 285] on input "200" at bounding box center [324, 281] width 36 height 30
type input "30"
type input "60"
type input "300"
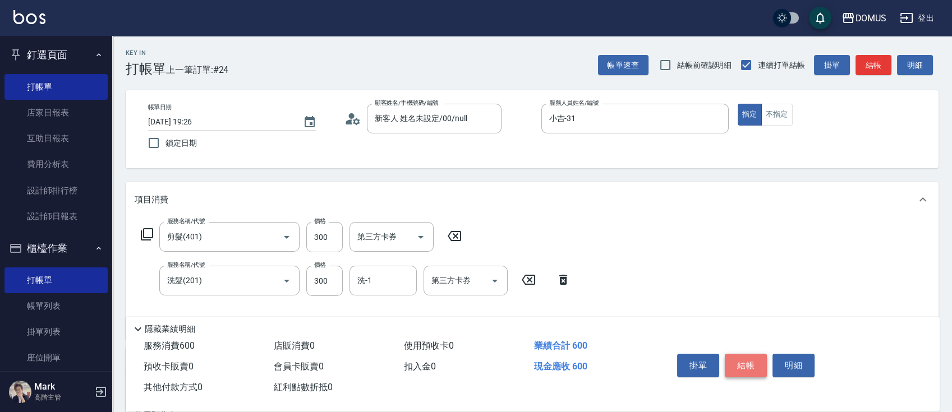
click at [755, 360] on button "結帳" at bounding box center [746, 366] width 42 height 24
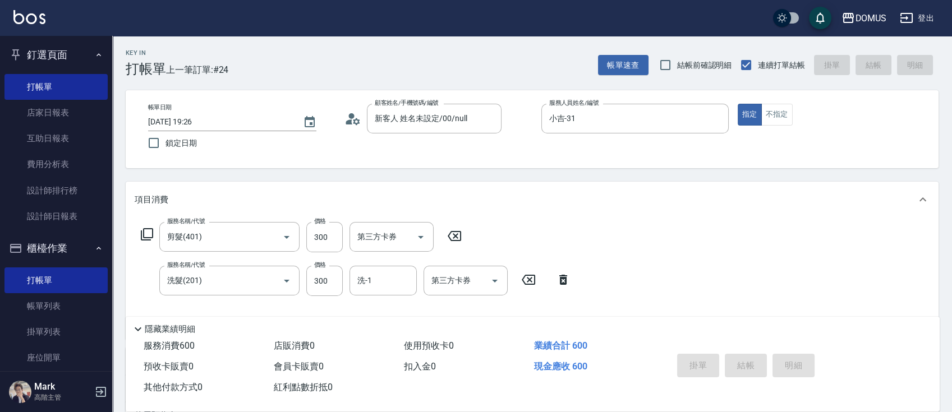
type input "2025/09/14 19:27"
type input "0"
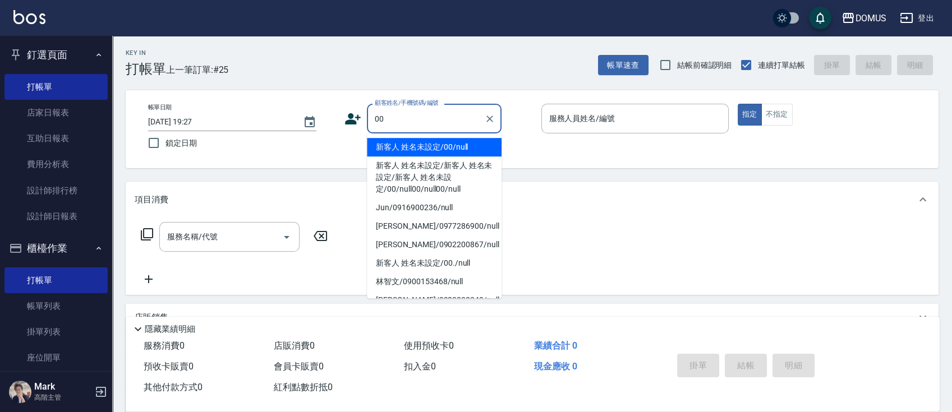
type input "新客人 姓名未設定/00/null"
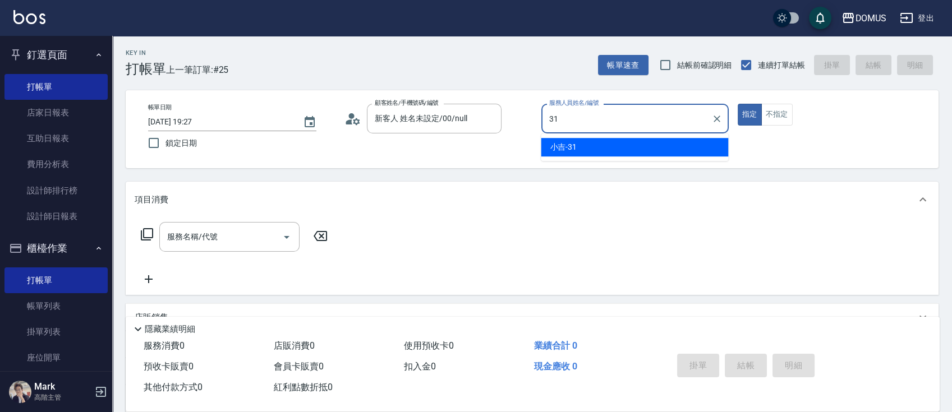
type input "小吉-31"
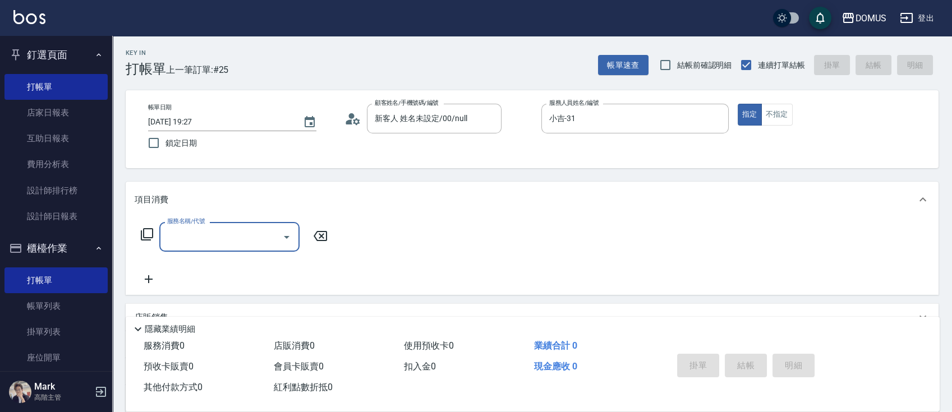
click at [283, 235] on icon "Open" at bounding box center [286, 237] width 13 height 13
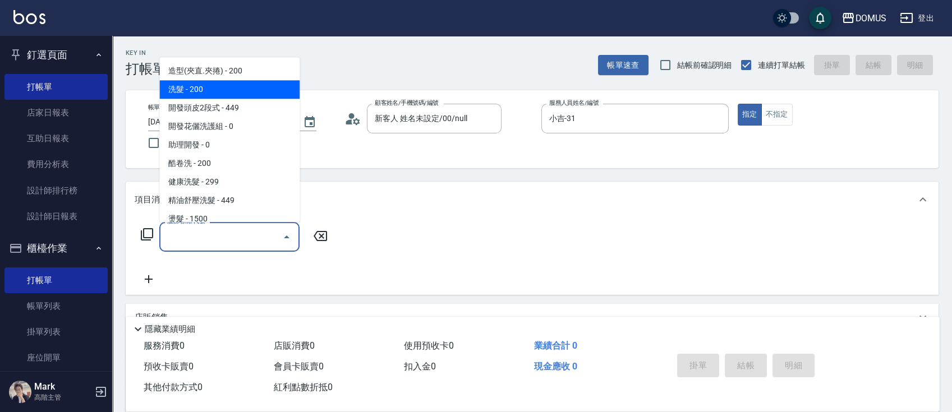
click at [235, 86] on span "洗髮 - 200" at bounding box center [229, 89] width 140 height 19
type input "洗髮(201)"
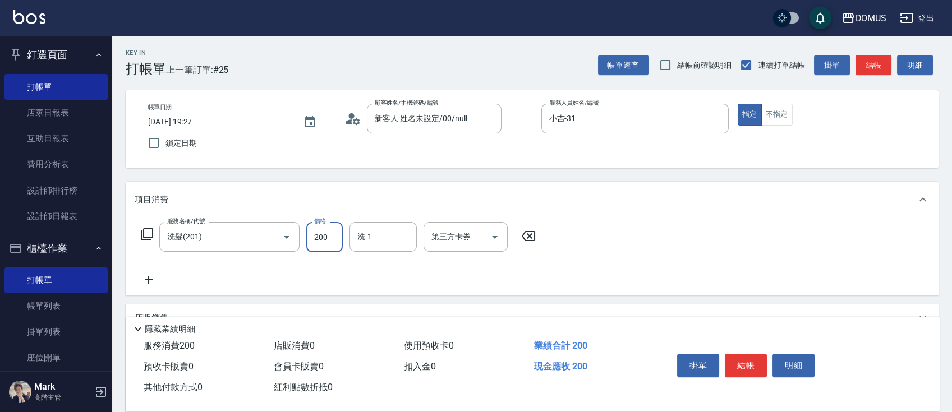
type input "0"
type input "30"
type input "300"
click at [381, 236] on input "洗-1" at bounding box center [383, 237] width 57 height 20
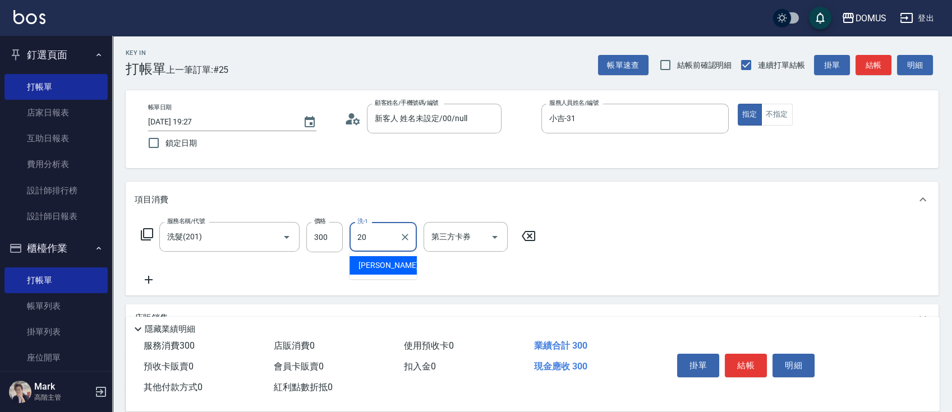
type input "小宸-20"
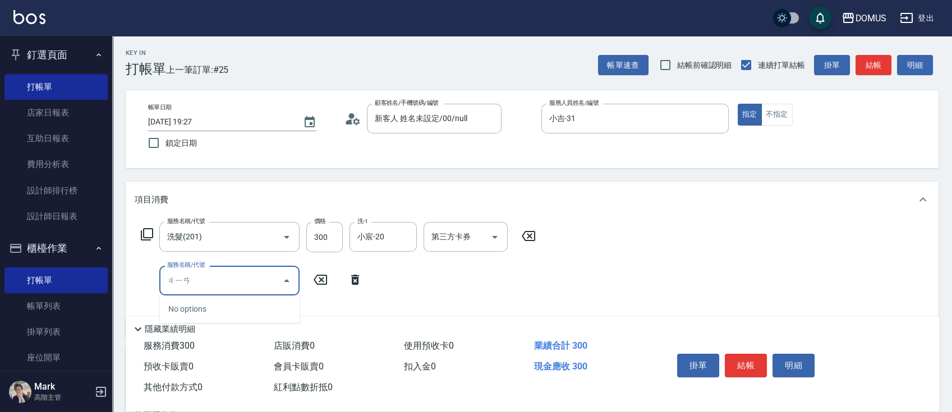
type input "剪"
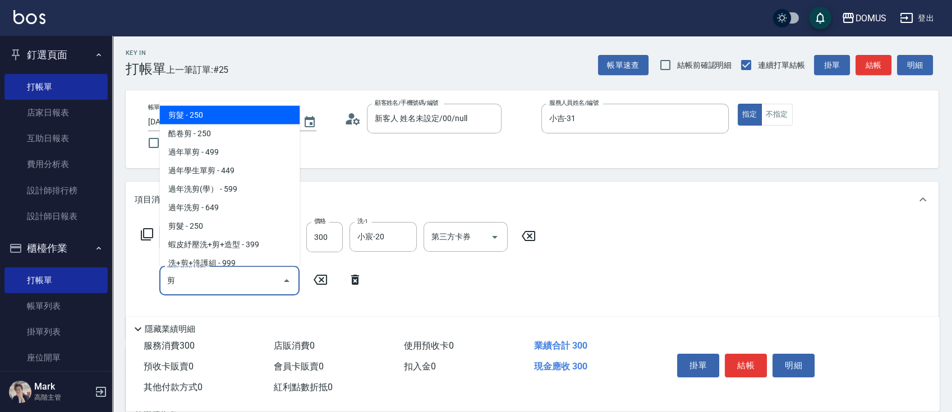
click at [214, 113] on span "剪髮 - 250" at bounding box center [229, 115] width 140 height 19
type input "50"
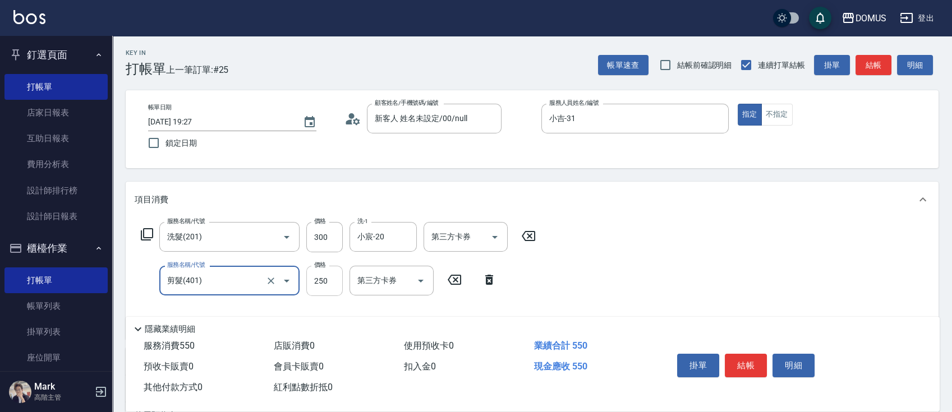
type input "剪髮(401)"
click at [326, 284] on input "250" at bounding box center [324, 281] width 36 height 30
type input "30"
type input "60"
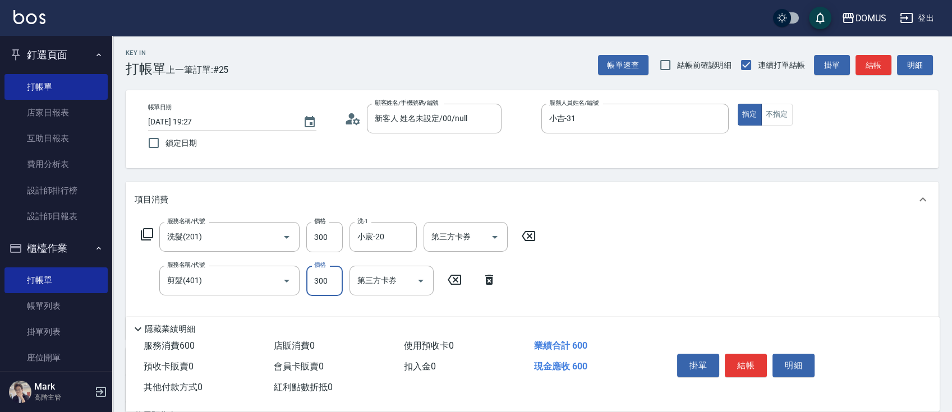
type input "300"
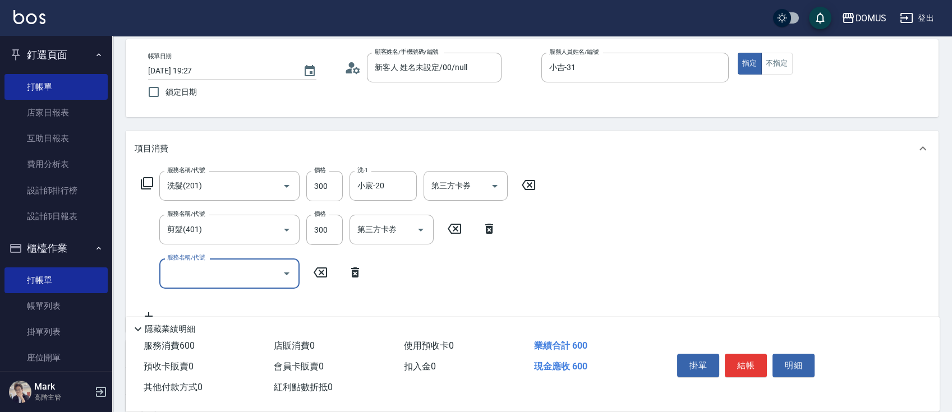
scroll to position [75, 0]
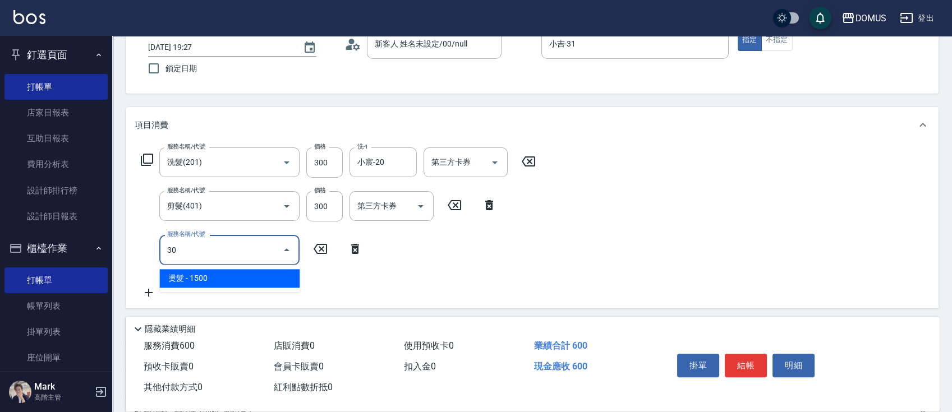
type input "3"
type input "501"
type input "160"
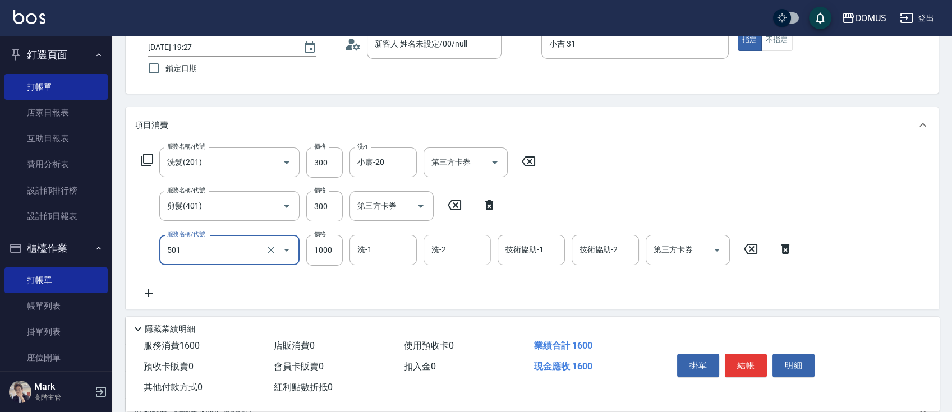
type input "染髮(501)"
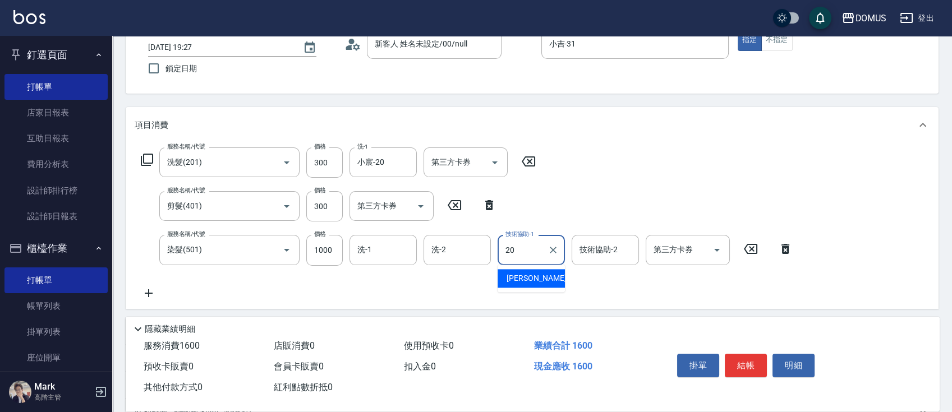
type input "小宸-20"
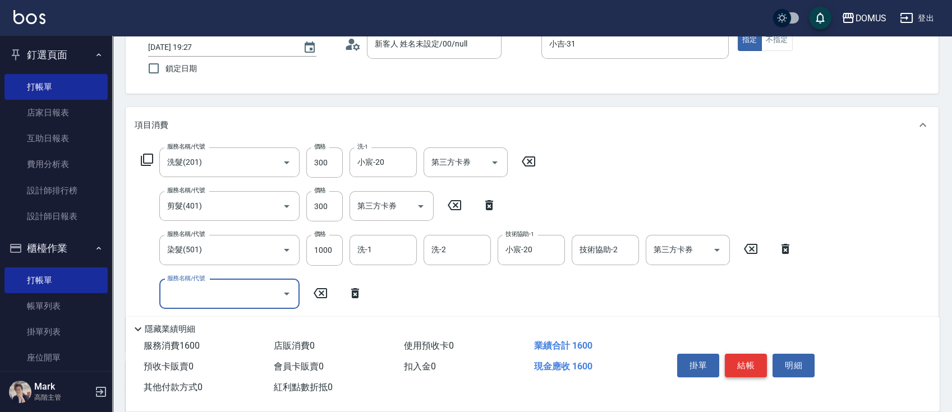
click at [751, 356] on button "結帳" at bounding box center [746, 366] width 42 height 24
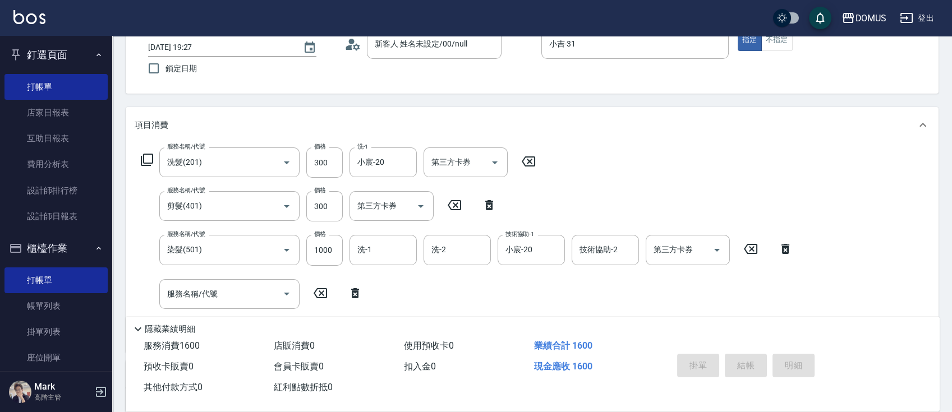
type input "2025/09/14 19:28"
type input "0"
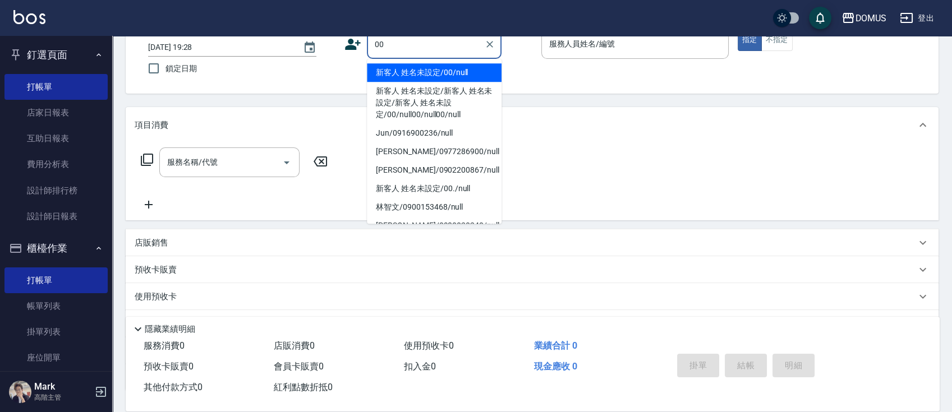
type input "新客人 姓名未設定/00/null"
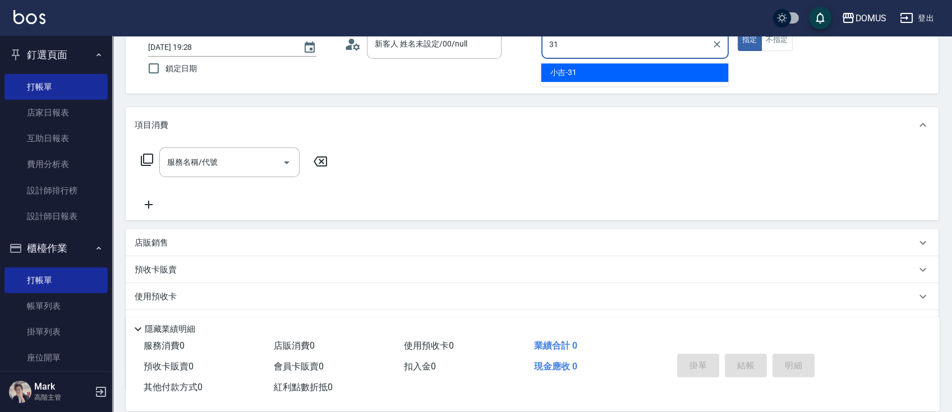
type input "小吉-31"
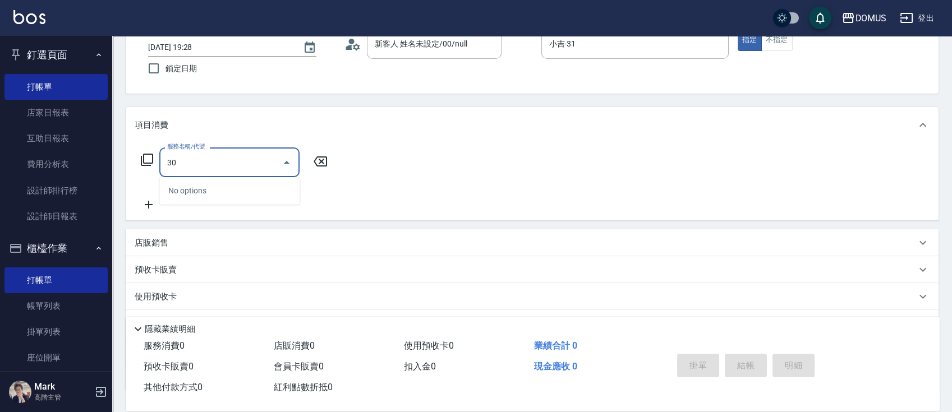
type input "301"
type input "150"
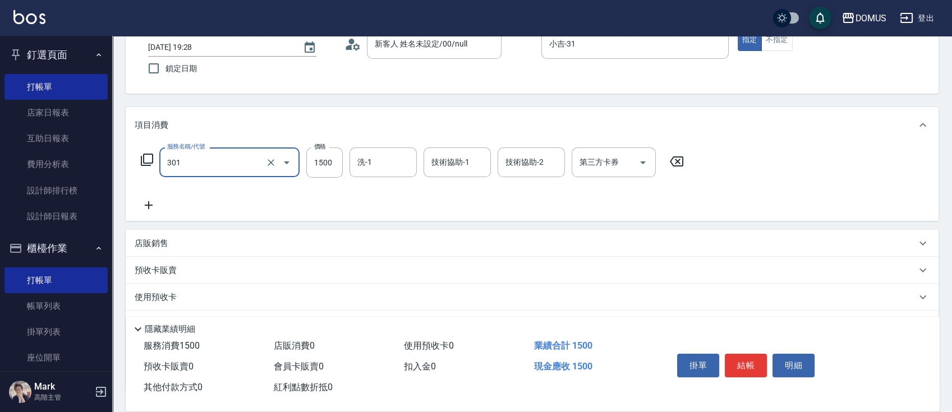
type input "燙髮(301)"
type input "0"
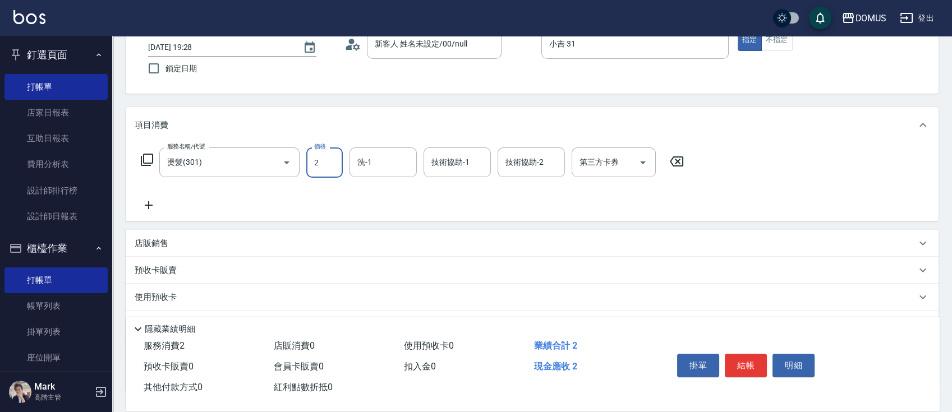
type input "25"
type input "20"
type input "250"
type input "2500"
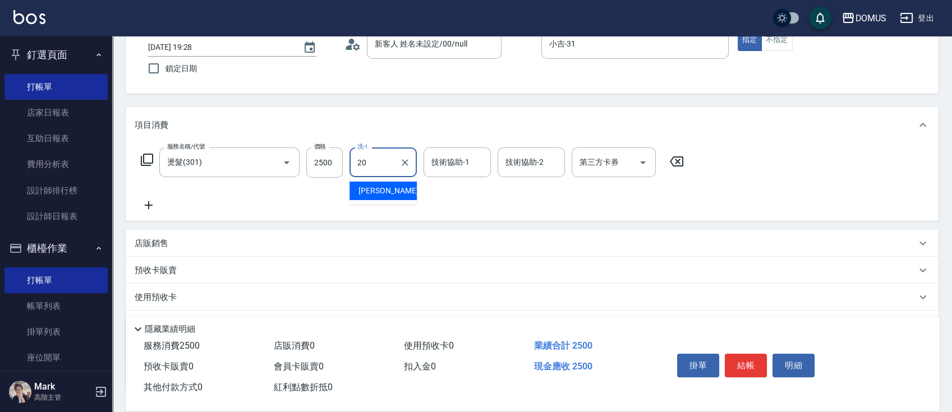
type input "小宸-20"
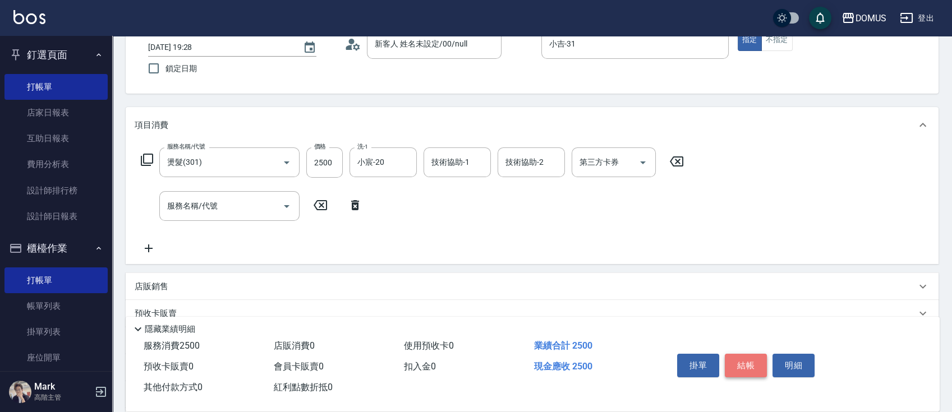
click at [751, 355] on button "結帳" at bounding box center [746, 366] width 42 height 24
type input "0"
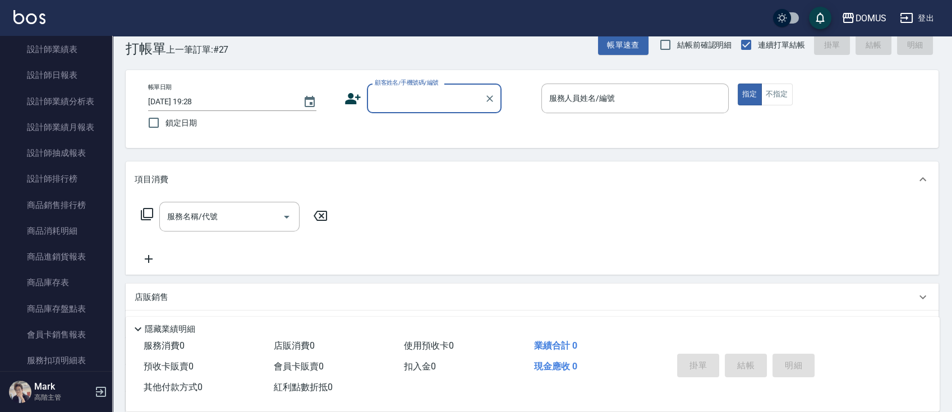
scroll to position [0, 0]
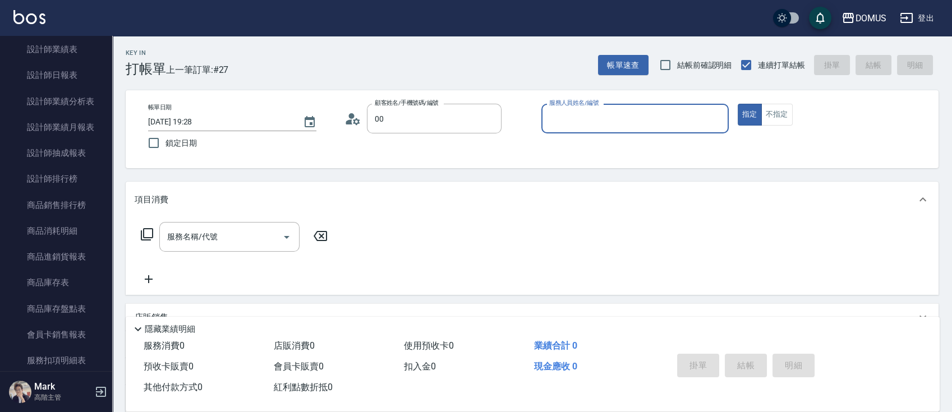
type input "新客人 姓名未設定/00/null"
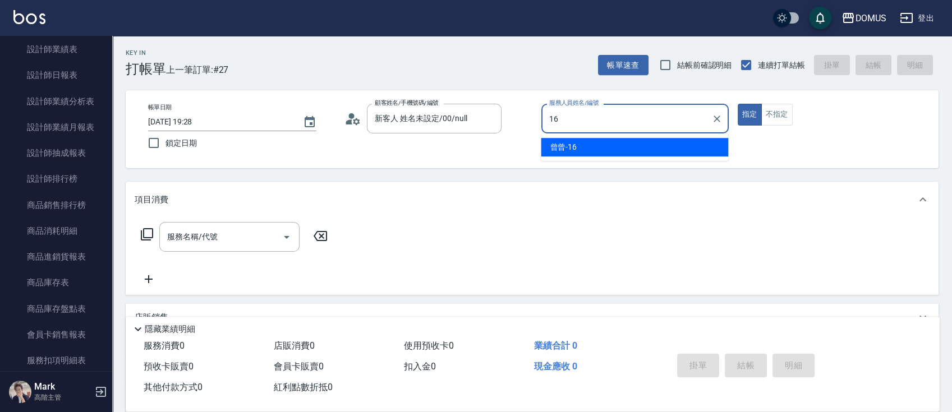
type input "曾曾-16"
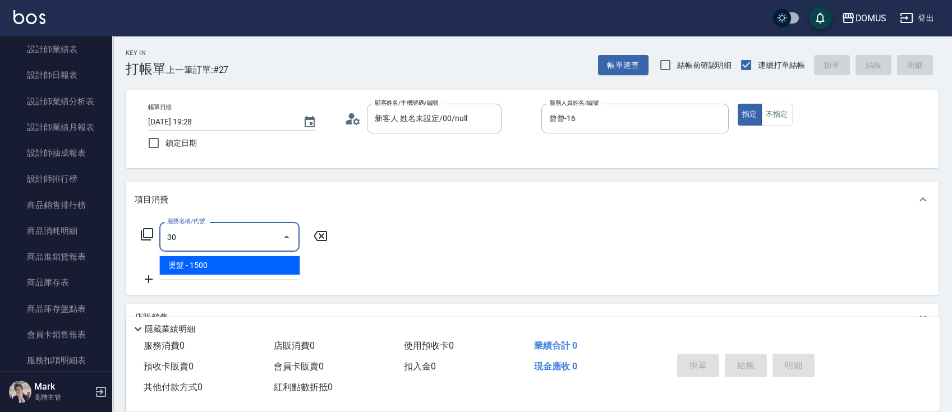
type input "3"
type input "501"
type input "100"
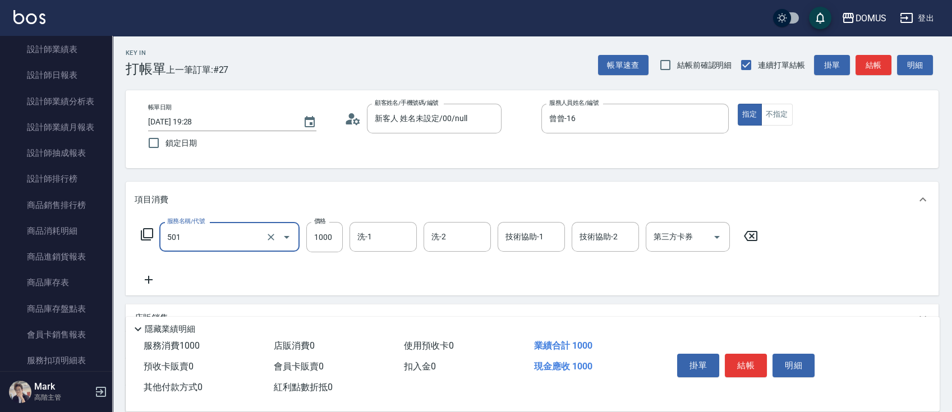
type input "染髮(501)"
type input "0"
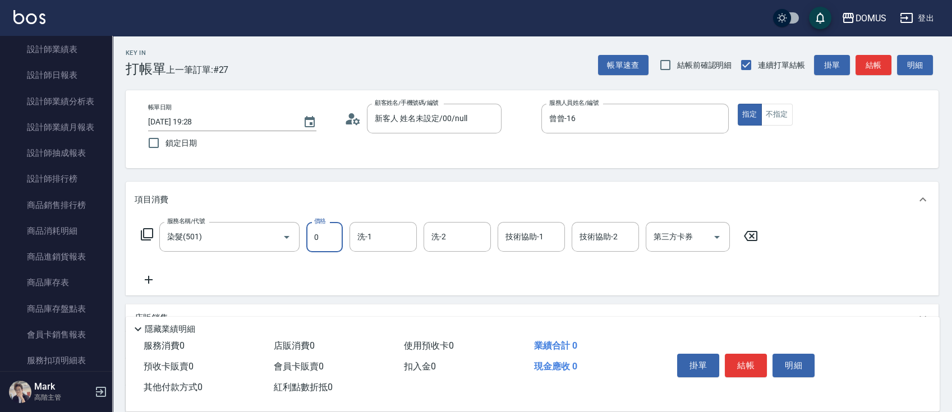
type input "0"
click at [546, 238] on input "技術協助-1" at bounding box center [531, 237] width 57 height 20
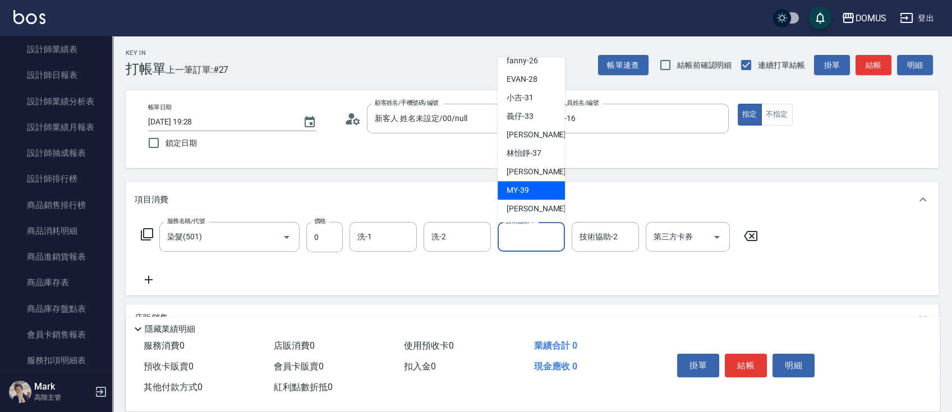
scroll to position [75, 0]
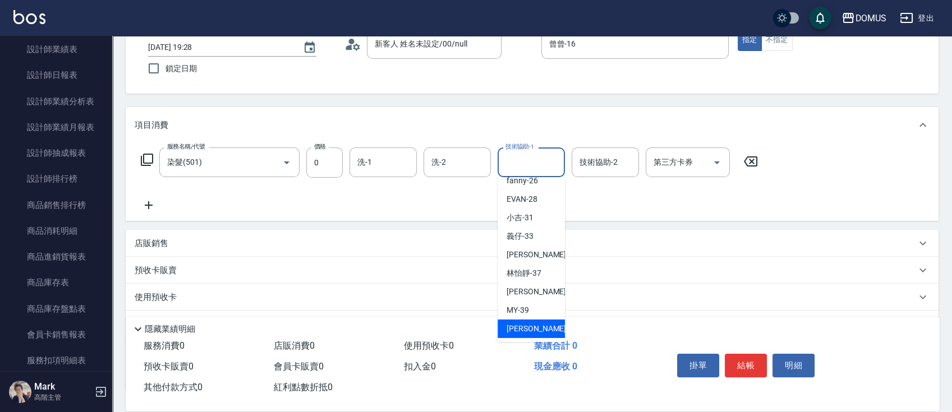
click at [517, 332] on span "陳奕郝 -40" at bounding box center [542, 329] width 71 height 12
type input "[PERSON_NAME]-40"
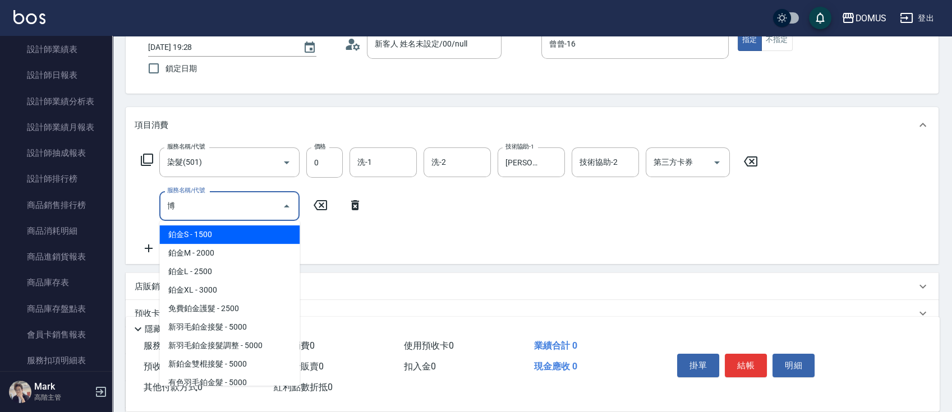
type input "鉑"
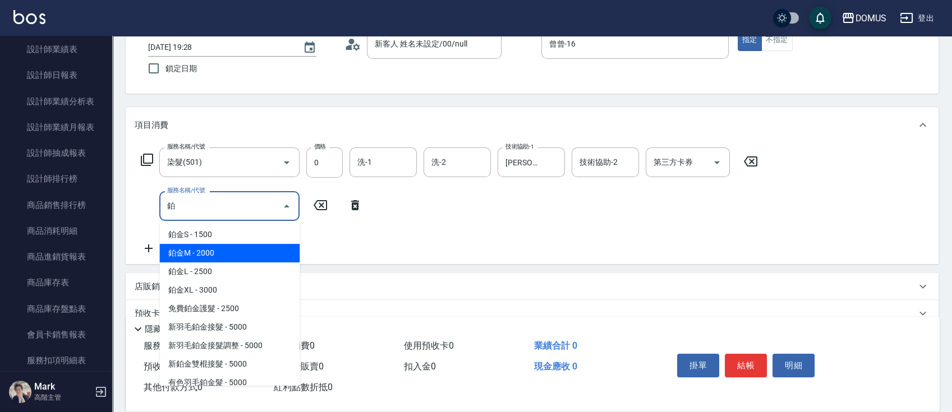
click at [228, 249] on span "鉑金M - 2000" at bounding box center [229, 253] width 140 height 19
type input "200"
type input "鉑金M(618)"
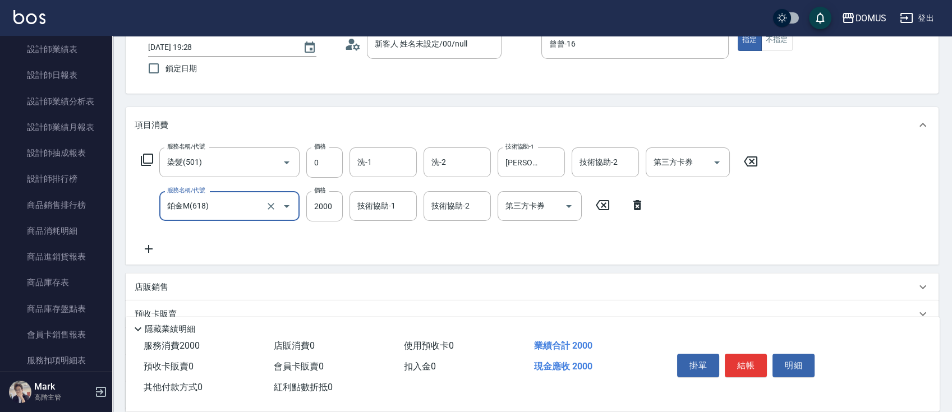
click at [232, 205] on input "鉑金M(618)" at bounding box center [213, 206] width 99 height 20
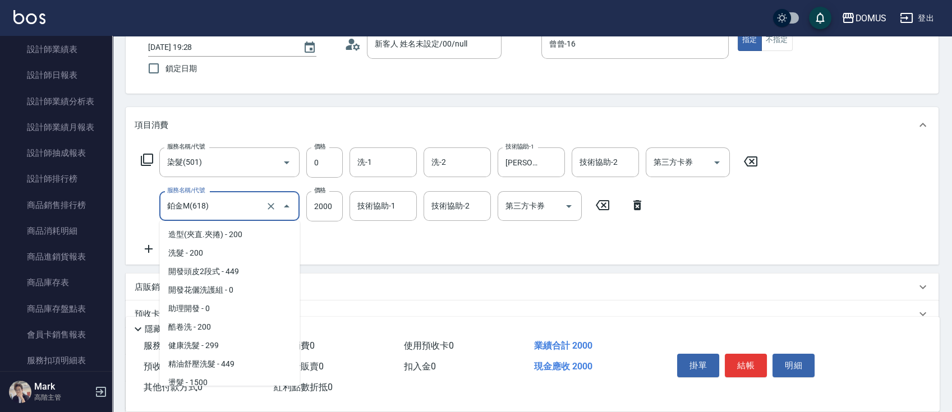
scroll to position [580, 0]
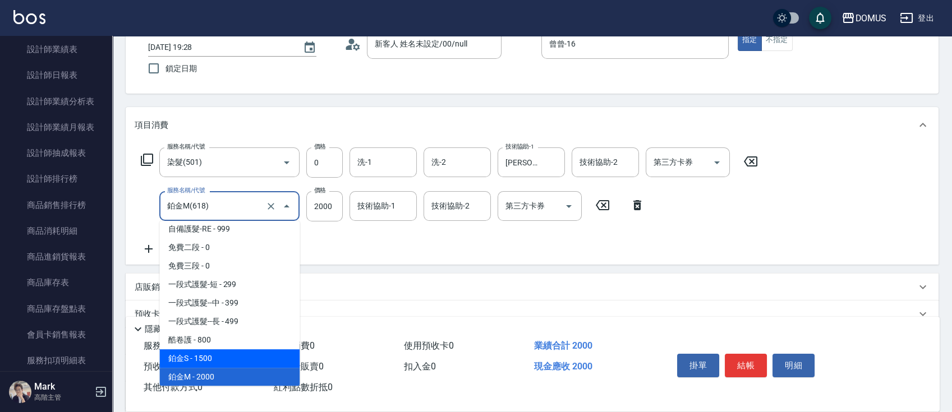
click at [226, 357] on span "鉑金S - 1500" at bounding box center [229, 359] width 140 height 19
type input "150"
type input "鉑金S(617)"
type input "1500"
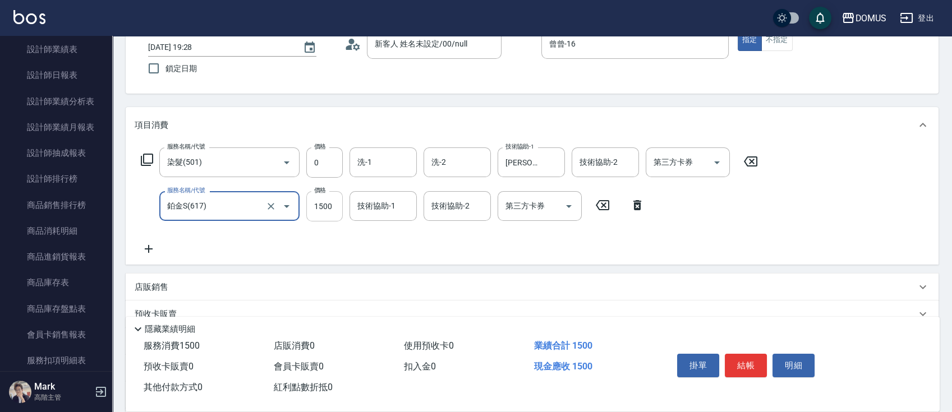
type input "鉑金S(617)"
click at [328, 212] on input "1500" at bounding box center [324, 206] width 36 height 30
click at [233, 208] on input "鉑金S(617)" at bounding box center [213, 206] width 99 height 20
click at [196, 209] on input "鉑金S(617)" at bounding box center [213, 206] width 99 height 20
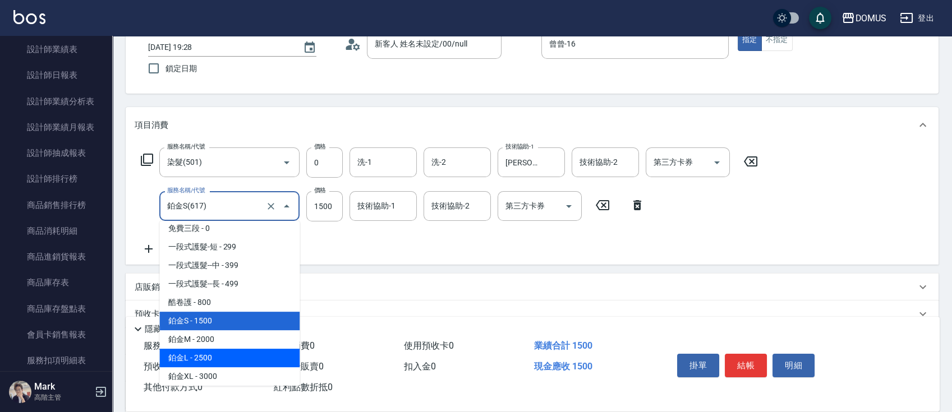
scroll to position [636, 0]
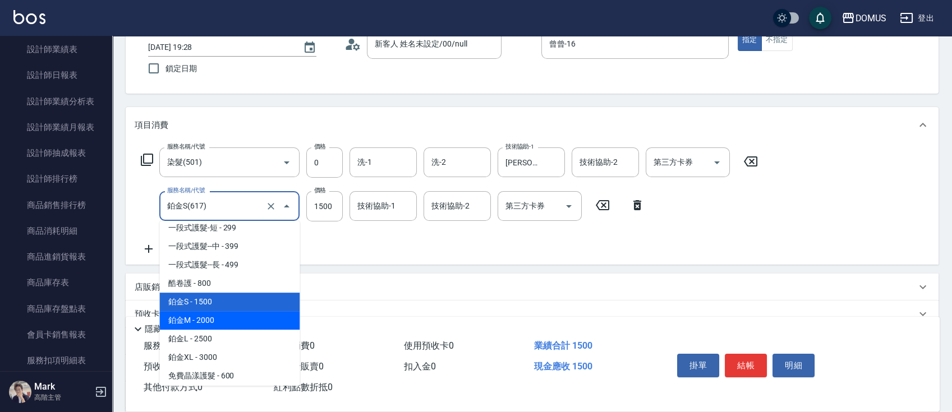
click at [231, 323] on span "鉑金M - 2000" at bounding box center [229, 320] width 140 height 19
type input "200"
type input "鉑金M(618)"
type input "2000"
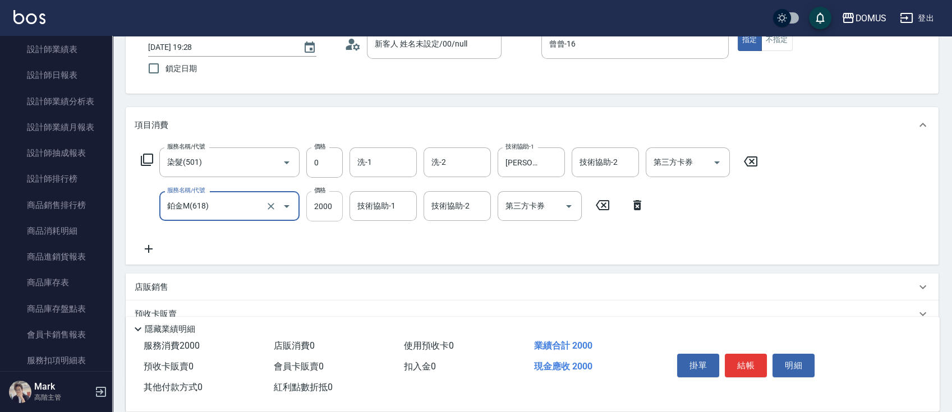
click at [319, 201] on input "2000" at bounding box center [324, 206] width 36 height 30
type input "0"
type input "18"
type input "10"
type input "180"
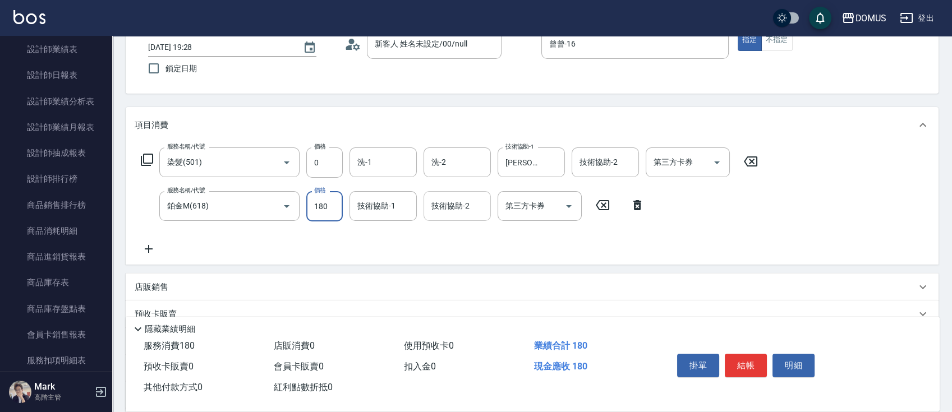
type input "180"
type input "1800"
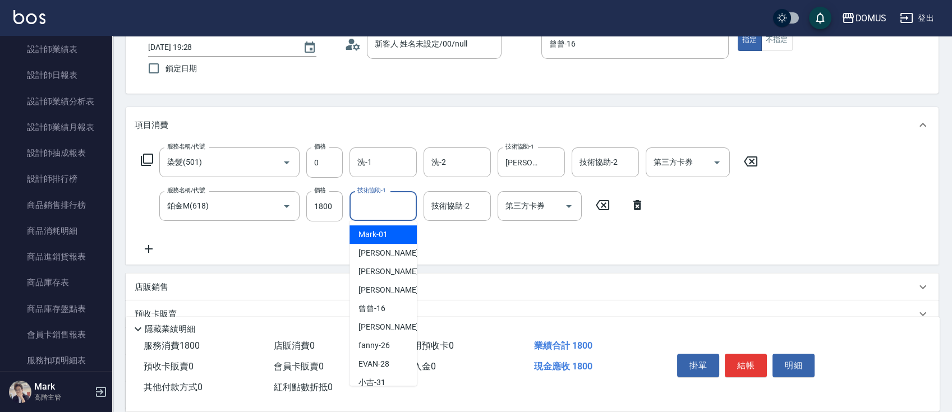
click at [403, 213] on input "技術協助-1" at bounding box center [383, 206] width 57 height 20
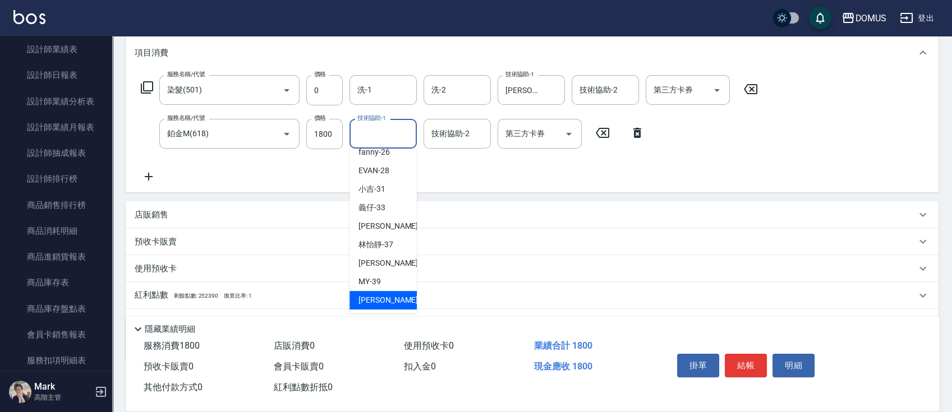
scroll to position [149, 0]
click at [377, 301] on span "陳奕郝 -40" at bounding box center [393, 298] width 71 height 12
type input "[PERSON_NAME]-40"
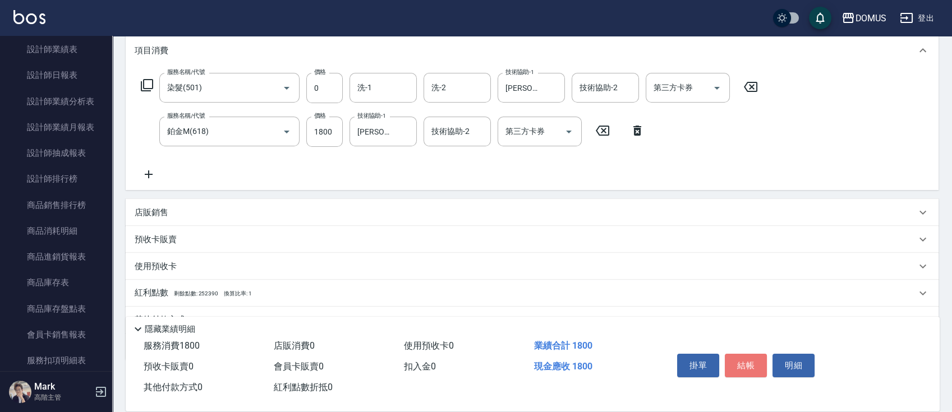
click at [746, 366] on button "結帳" at bounding box center [746, 366] width 42 height 24
type input "2025/09/14 19:29"
type input "0"
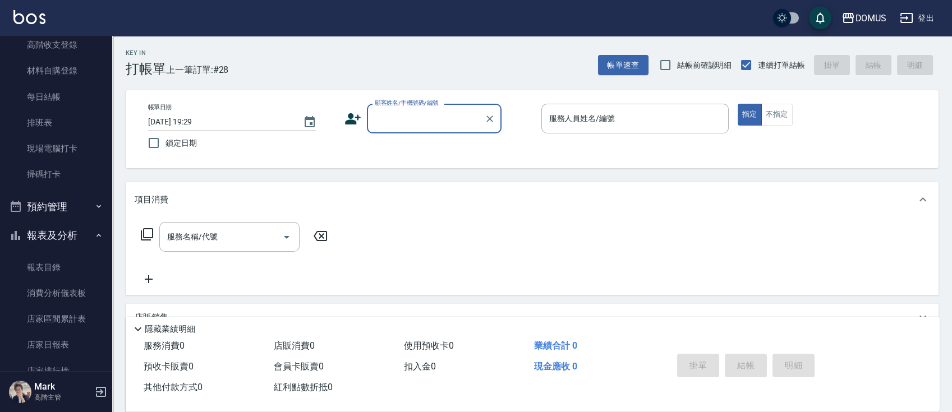
scroll to position [384, 0]
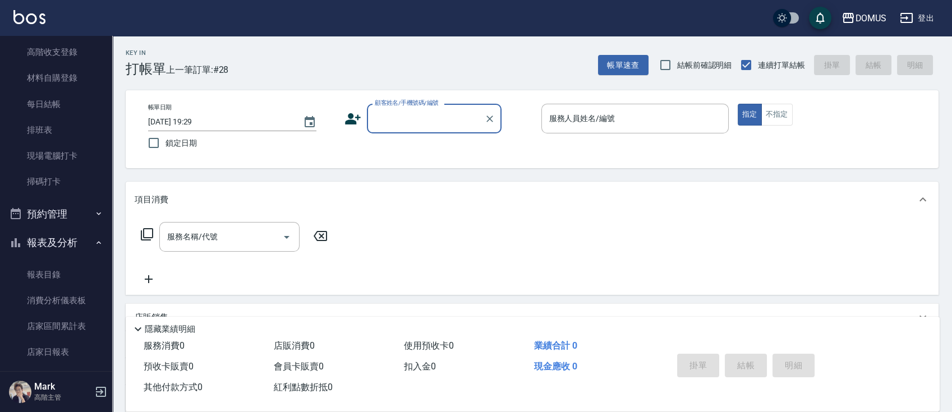
click at [63, 241] on button "報表及分析" at bounding box center [55, 242] width 103 height 29
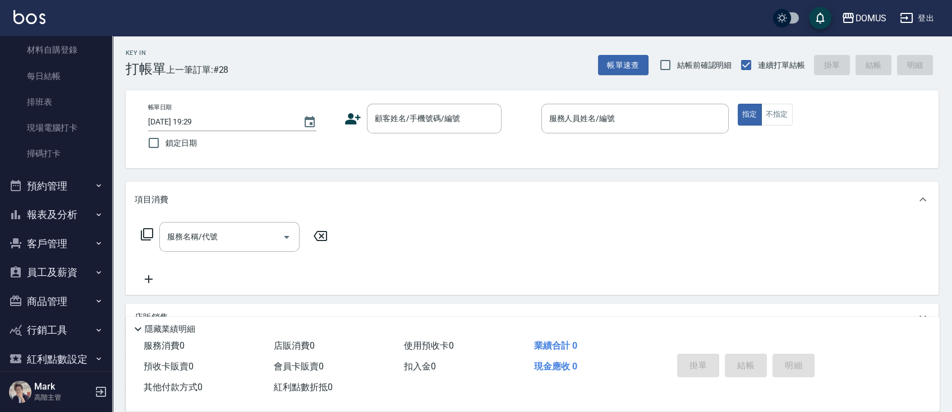
scroll to position [456, 0]
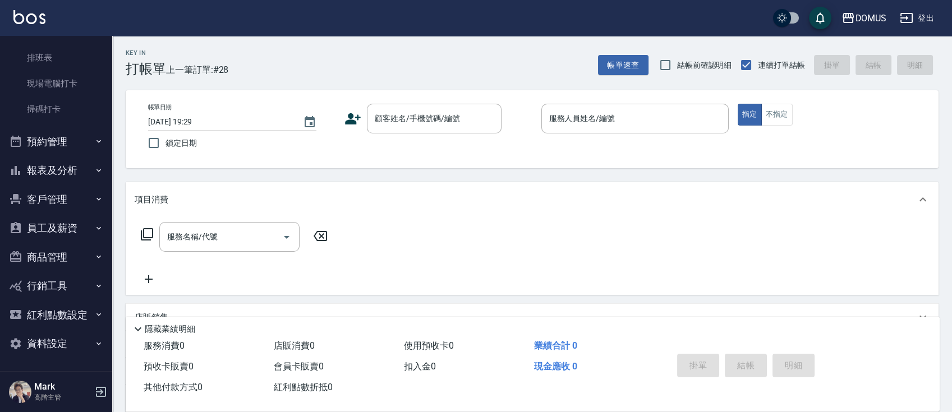
click at [84, 174] on button "報表及分析" at bounding box center [55, 170] width 103 height 29
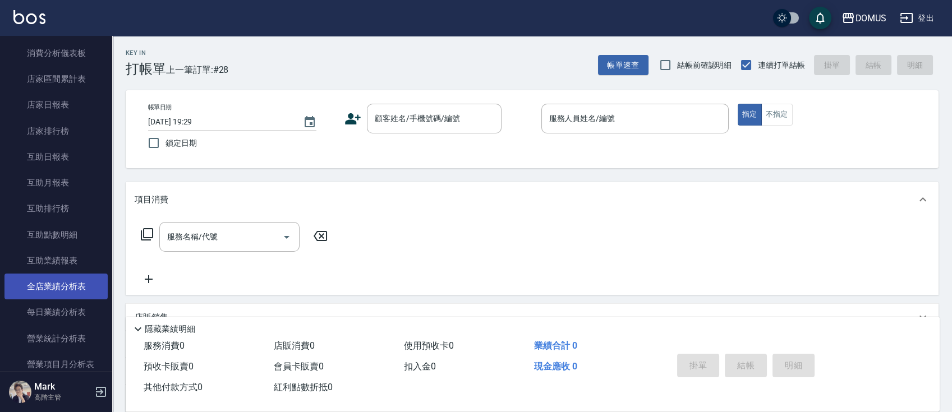
scroll to position [755, 0]
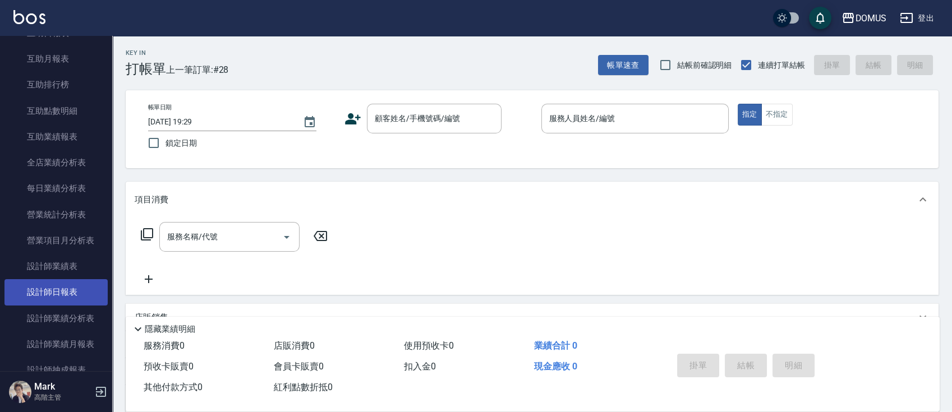
click at [71, 288] on link "設計師日報表" at bounding box center [55, 292] width 103 height 26
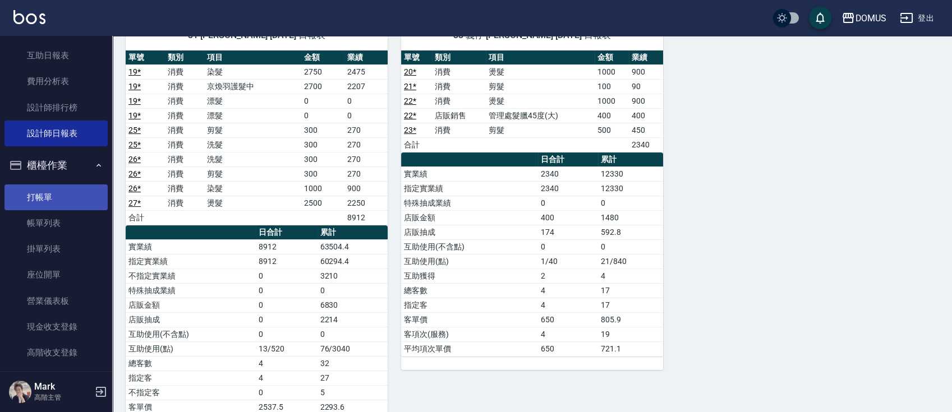
scroll to position [82, 0]
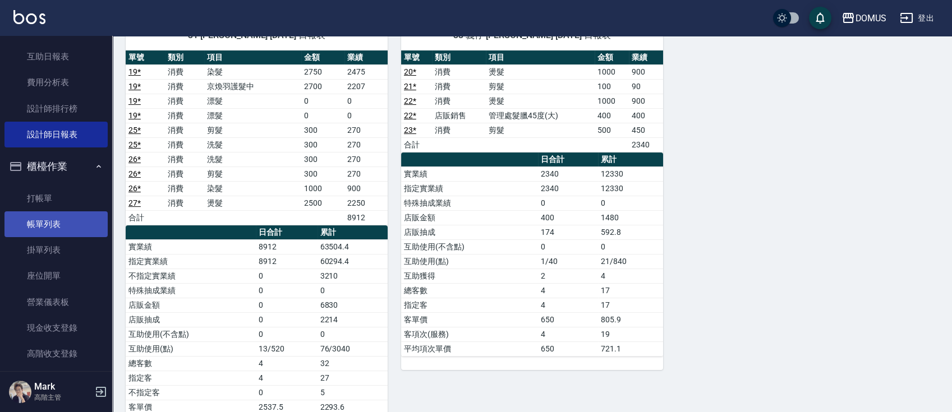
click at [66, 226] on link "帳單列表" at bounding box center [55, 225] width 103 height 26
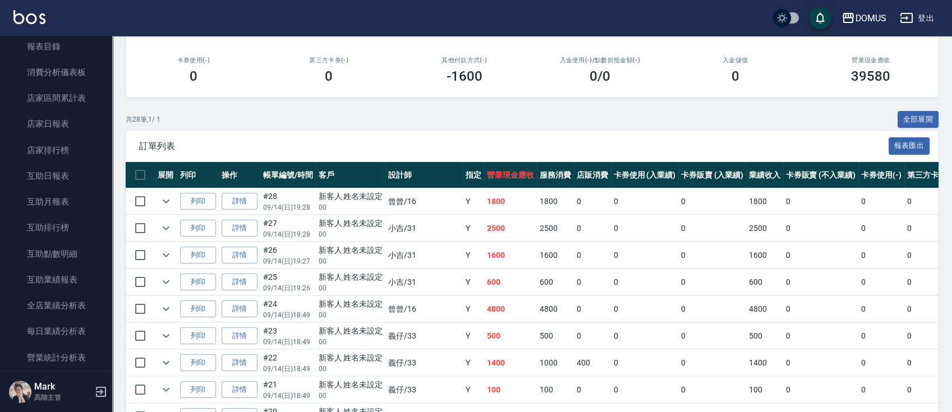
scroll to position [608, 0]
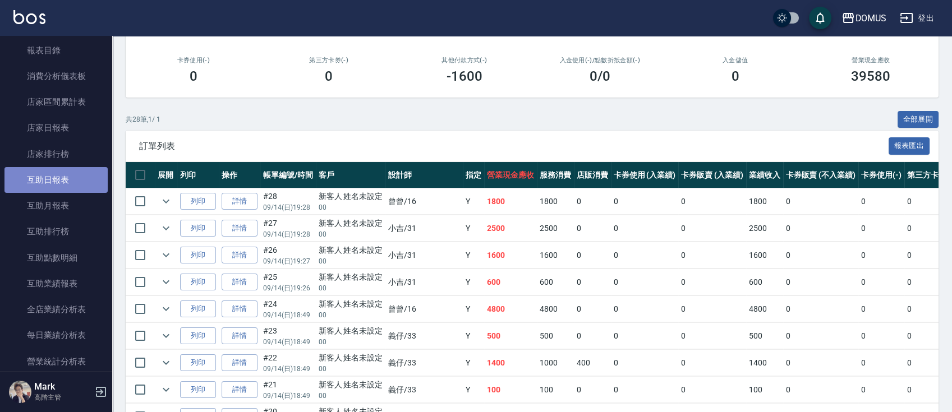
click at [58, 185] on link "互助日報表" at bounding box center [55, 180] width 103 height 26
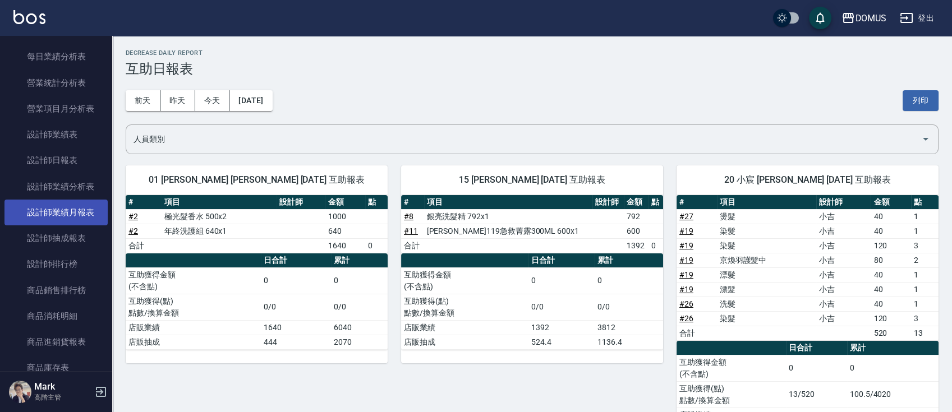
scroll to position [907, 0]
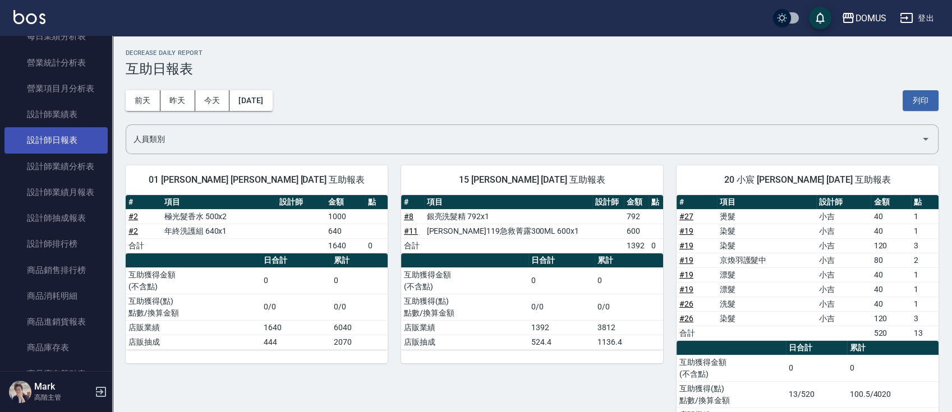
click at [62, 146] on link "設計師日報表" at bounding box center [55, 140] width 103 height 26
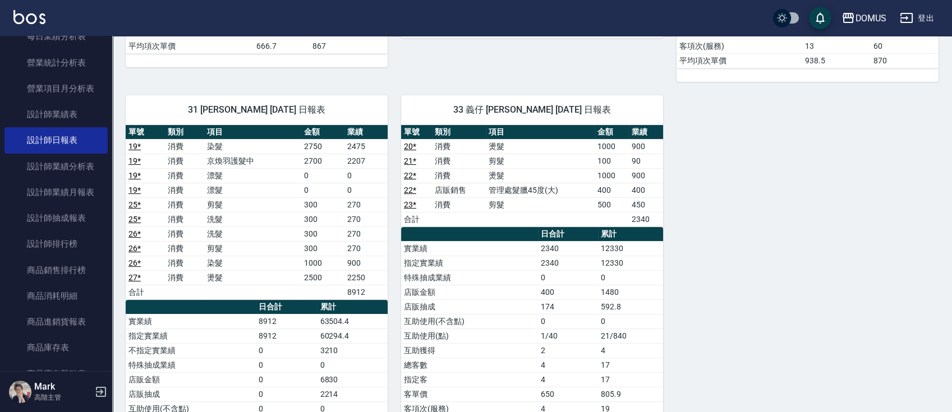
scroll to position [598, 0]
